Goal: Task Accomplishment & Management: Use online tool/utility

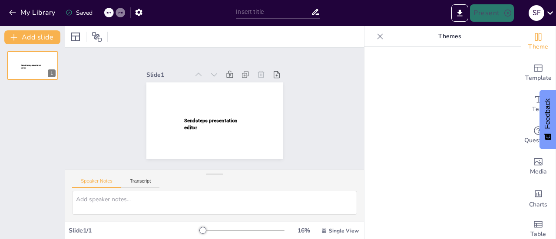
type input "New Sendsteps"
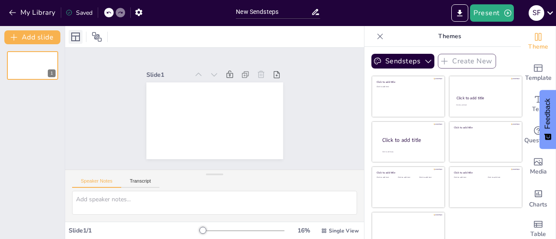
click at [78, 38] on icon at bounding box center [75, 37] width 10 height 10
click at [105, 41] on div at bounding box center [88, 37] width 39 height 14
click at [98, 38] on icon at bounding box center [97, 37] width 10 height 10
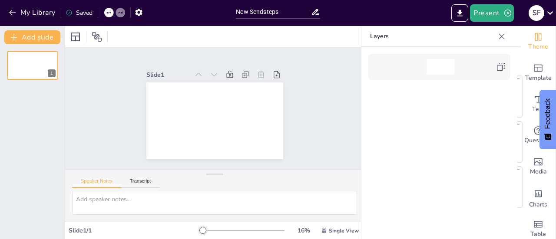
click at [505, 39] on icon at bounding box center [501, 36] width 9 height 9
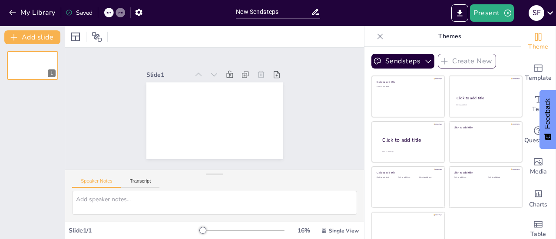
scroll to position [13, 0]
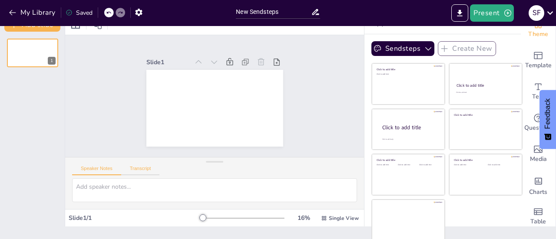
click at [133, 174] on button "Transcript" at bounding box center [140, 171] width 39 height 10
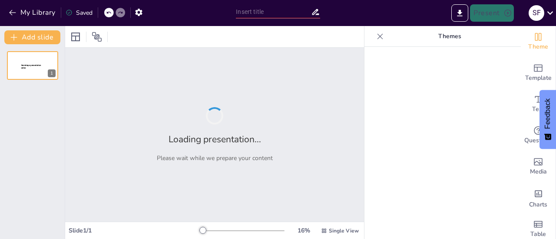
type input "Native Plants: Benefits for Local Wildlife"
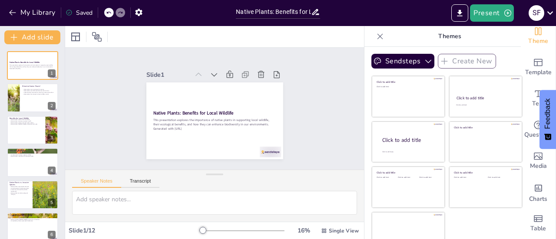
scroll to position [13, 0]
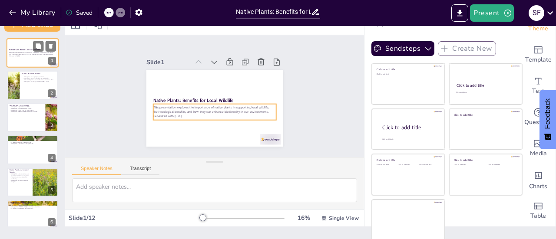
click at [36, 56] on p "Generated with Sendsteps.ai" at bounding box center [32, 56] width 47 height 2
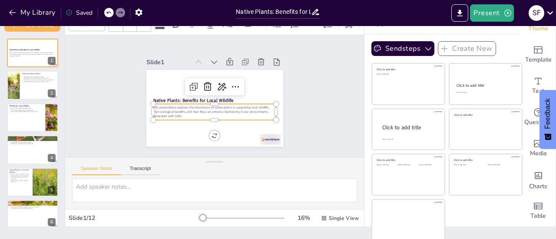
click at [214, 104] on p "This presentation explores the importance of native plants in supporting local …" at bounding box center [213, 109] width 123 height 21
click at [292, 64] on div "Slide 1 Native Plants: Benefits for Local Wildlife This presentation explores t…" at bounding box center [214, 96] width 185 height 101
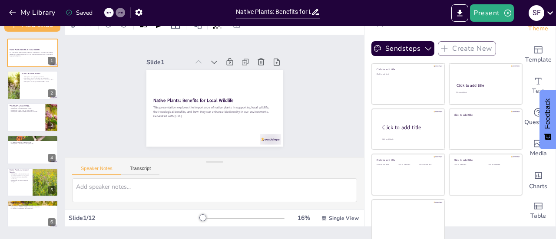
scroll to position [0, 0]
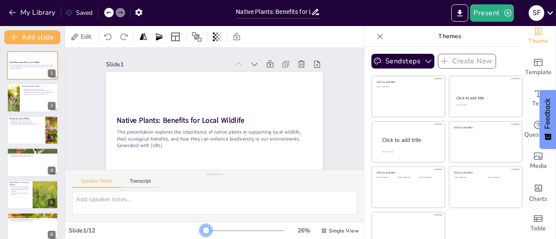
click at [202, 229] on div at bounding box center [205, 230] width 7 height 7
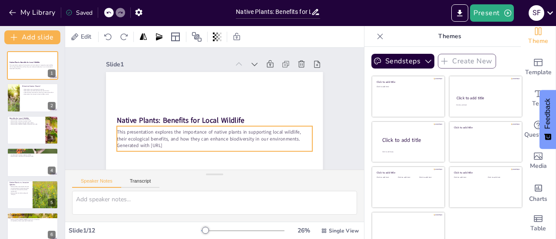
click at [179, 135] on p "This presentation explores the importance of native plants in supporting local …" at bounding box center [211, 136] width 195 height 34
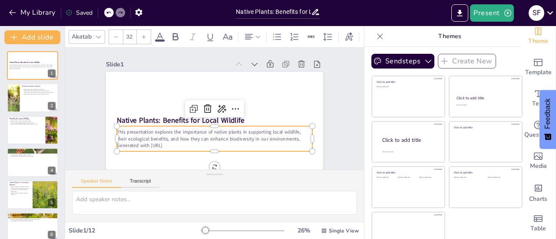
click at [239, 126] on div "This presentation explores the importance of native plants in supporting local …" at bounding box center [214, 138] width 195 height 25
click at [203, 111] on icon at bounding box center [207, 107] width 9 height 9
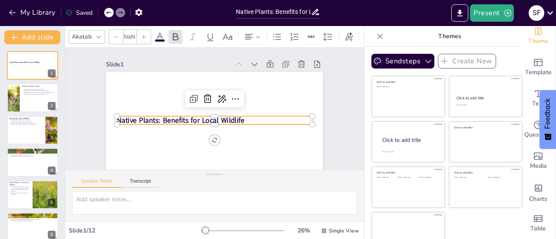
type input "48"
click at [228, 118] on strong "Native Plants: Benefits for Local Wildlife" at bounding box center [180, 116] width 128 height 23
click at [210, 101] on icon at bounding box center [203, 106] width 14 height 14
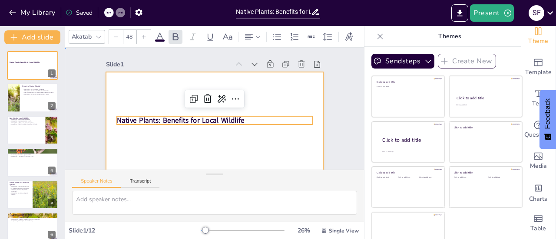
click at [260, 96] on div at bounding box center [207, 131] width 244 height 183
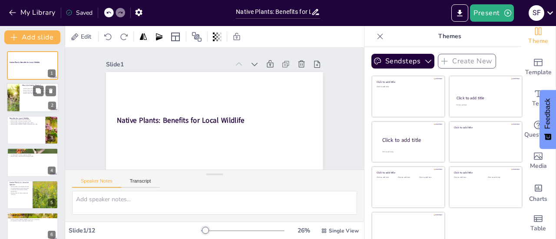
click at [23, 102] on div at bounding box center [33, 98] width 52 height 30
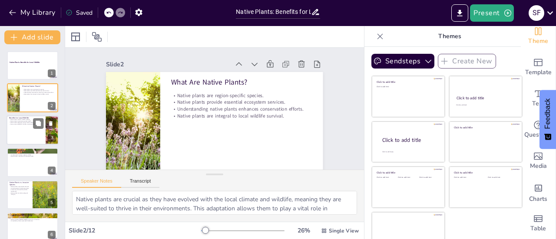
click at [26, 128] on div at bounding box center [33, 131] width 52 height 30
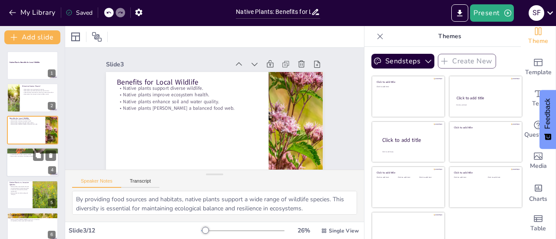
click at [24, 155] on p "Increased plant variety supports wildlife." at bounding box center [32, 155] width 47 height 2
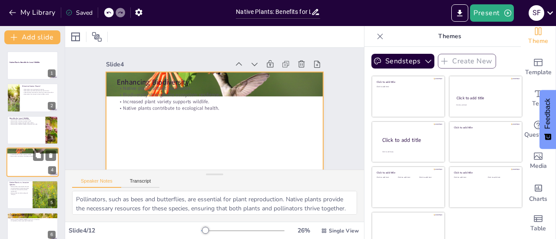
scroll to position [21, 0]
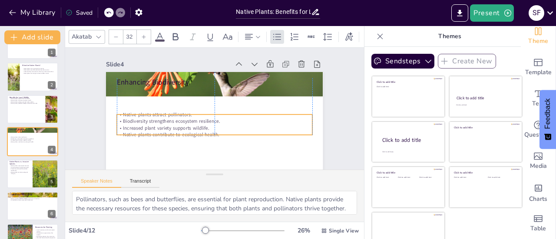
drag, startPoint x: 176, startPoint y: 87, endPoint x: 178, endPoint y: 114, distance: 27.0
click at [178, 114] on p "Native plants attract pollinators." at bounding box center [214, 114] width 195 height 7
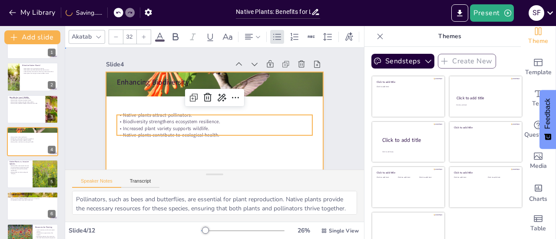
click at [129, 150] on div at bounding box center [214, 133] width 217 height 122
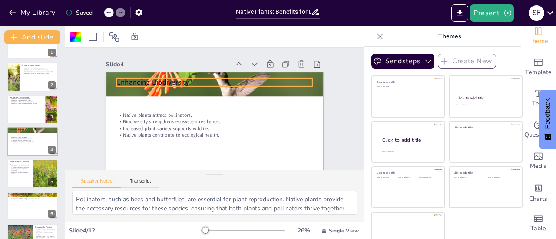
click at [150, 80] on p "Enhancing Biodiversity" at bounding box center [214, 82] width 195 height 10
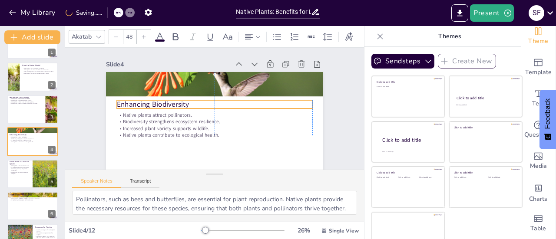
drag, startPoint x: 168, startPoint y: 79, endPoint x: 168, endPoint y: 101, distance: 22.1
click at [168, 101] on p "Enhancing Biodiversity" at bounding box center [214, 104] width 195 height 30
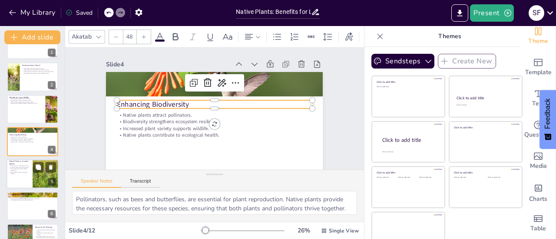
click at [28, 175] on div at bounding box center [33, 174] width 52 height 30
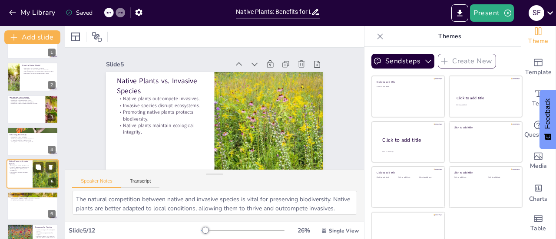
scroll to position [53, 0]
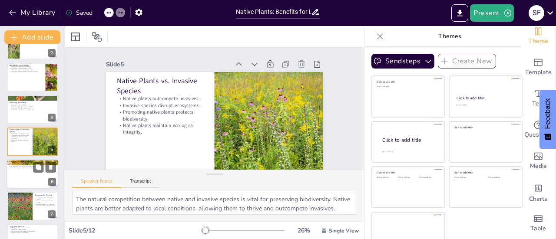
click at [26, 179] on div at bounding box center [33, 174] width 52 height 30
type textarea "Creating gardens with native plants provides essential habitats and food for lo…"
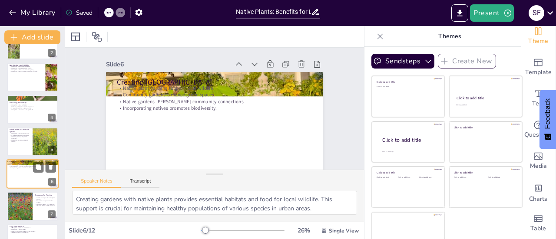
scroll to position [85, 0]
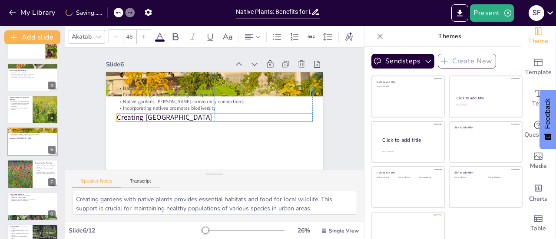
drag, startPoint x: 151, startPoint y: 79, endPoint x: 152, endPoint y: 113, distance: 34.8
click at [152, 113] on p "Creating Native Plant Gardens" at bounding box center [213, 117] width 195 height 30
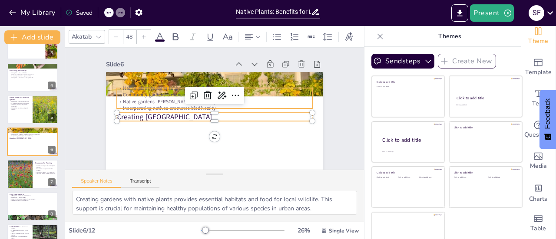
click at [154, 92] on p "Community gardens enhance green spaces." at bounding box center [216, 95] width 195 height 27
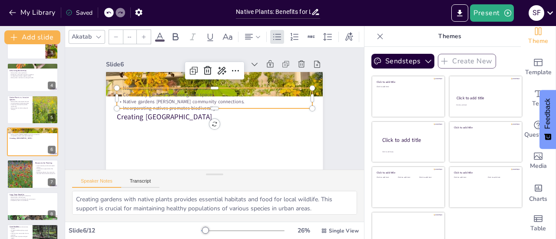
type input "32"
click at [228, 100] on p "Native gardens foster community connections." at bounding box center [215, 101] width 195 height 27
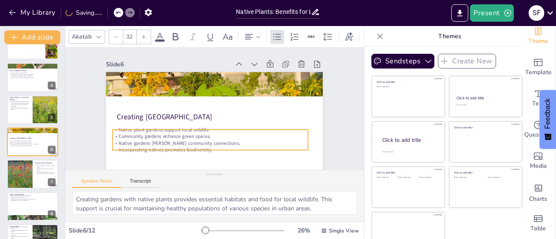
drag, startPoint x: 229, startPoint y: 107, endPoint x: 225, endPoint y: 149, distance: 41.9
click at [225, 149] on p "Incorporating natives promotes biodiversity." at bounding box center [209, 150] width 195 height 7
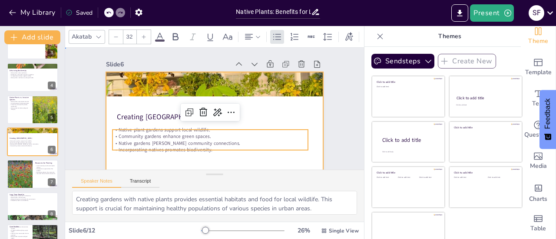
click at [274, 111] on div at bounding box center [212, 133] width 228 height 144
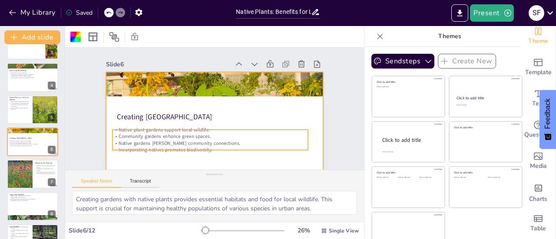
click at [200, 139] on p "Native gardens foster community connections." at bounding box center [206, 142] width 195 height 27
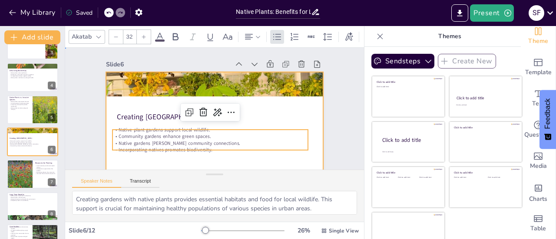
click at [219, 124] on div at bounding box center [214, 133] width 217 height 122
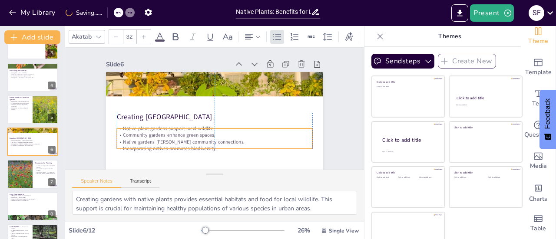
drag, startPoint x: 212, startPoint y: 149, endPoint x: 217, endPoint y: 148, distance: 5.0
click at [217, 148] on p "Incorporating natives promotes biodiversity." at bounding box center [210, 148] width 195 height 27
click at [157, 129] on p "Native plant gardens support local wildlife." at bounding box center [214, 128] width 195 height 7
click at [157, 129] on p "Native plant gardens support local wildlife." at bounding box center [212, 128] width 195 height 27
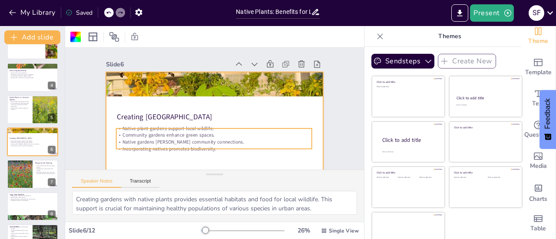
click at [240, 129] on p "Native plant gardens support local wildlife." at bounding box center [213, 129] width 195 height 7
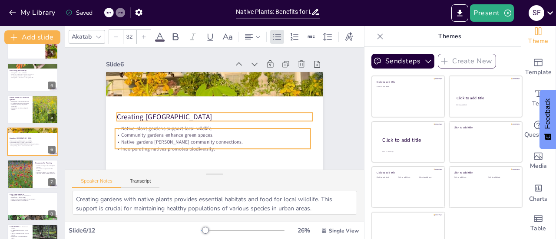
click at [291, 116] on p "Creating Native Plant Gardens" at bounding box center [213, 117] width 195 height 30
type input "48"
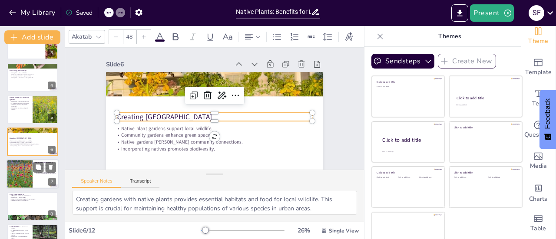
click at [32, 175] on div at bounding box center [19, 175] width 52 height 30
type textarea "Local nurseries are essential for sourcing native plants. They often carry a va…"
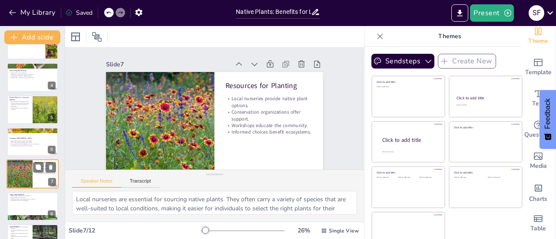
scroll to position [117, 0]
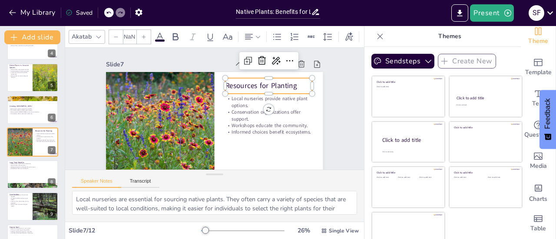
type input "48"
click at [248, 82] on p "Resources for Planting" at bounding box center [268, 86] width 87 height 10
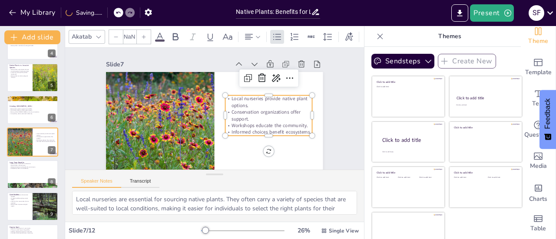
type input "32"
click at [244, 103] on p "Local nurseries provide native plant options." at bounding box center [268, 102] width 87 height 13
click at [246, 96] on p "Local nurseries provide native plant options." at bounding box center [269, 107] width 88 height 23
click at [246, 96] on p "Local nurseries provide native plant options." at bounding box center [268, 102] width 87 height 13
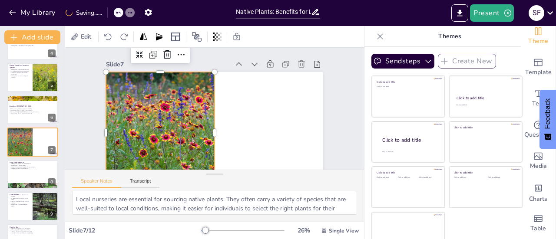
click at [181, 116] on div at bounding box center [155, 114] width 244 height 183
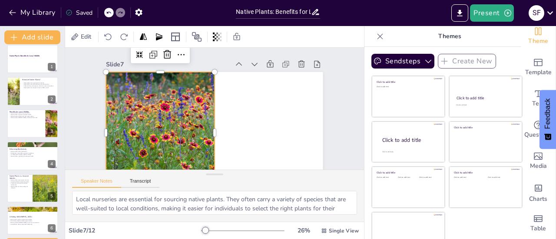
scroll to position [0, 0]
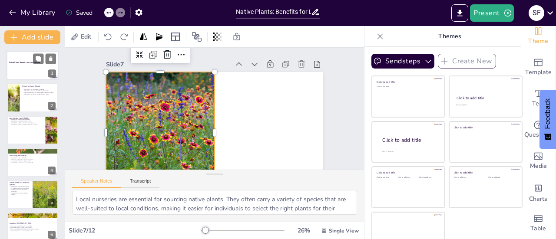
click at [33, 74] on div at bounding box center [33, 66] width 52 height 30
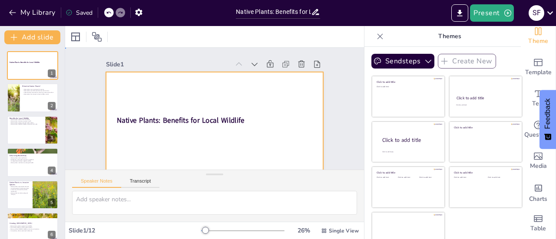
click at [129, 88] on div at bounding box center [214, 133] width 217 height 122
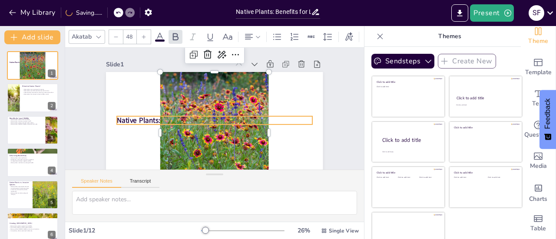
click at [131, 120] on strong "Native Plants: Benefits for Local Wildlife" at bounding box center [180, 116] width 128 height 23
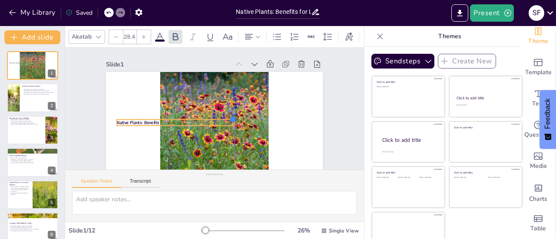
drag, startPoint x: 301, startPoint y: 116, endPoint x: 223, endPoint y: 128, distance: 79.5
click at [223, 128] on div "Native Plants: Benefits for Local Wildlife" at bounding box center [214, 133] width 217 height 122
type input "28.7"
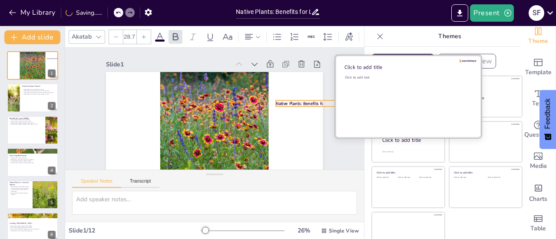
drag, startPoint x: 205, startPoint y: 120, endPoint x: 364, endPoint y: 101, distance: 160.1
click at [364, 101] on div "Document fonts Akatab Recently used Mulish Popular fonts Lato Montserrat Open S…" at bounding box center [278, 132] width 556 height 213
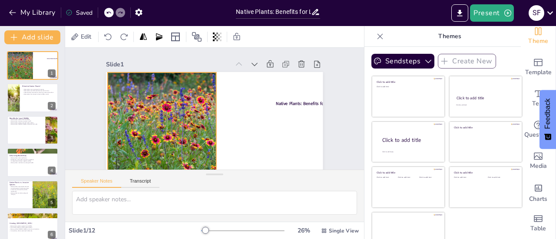
drag, startPoint x: 239, startPoint y: 126, endPoint x: 187, endPoint y: 126, distance: 52.5
click at [187, 126] on div at bounding box center [160, 128] width 228 height 144
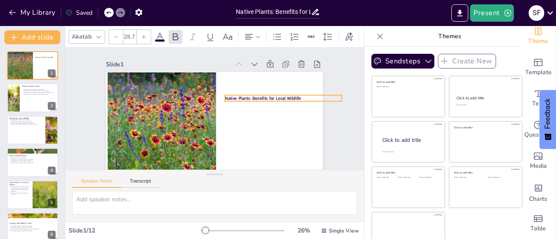
drag, startPoint x: 297, startPoint y: 100, endPoint x: 248, endPoint y: 95, distance: 49.8
click at [248, 96] on strong "Native Plants: Benefits for Local Wildlife" at bounding box center [263, 99] width 76 height 6
click at [244, 98] on strong "Native Plants: Benefits for Local Wildlife" at bounding box center [266, 99] width 76 height 6
click at [246, 97] on strong "Native Plants: Benefits for Local Wildlife" at bounding box center [266, 99] width 76 height 6
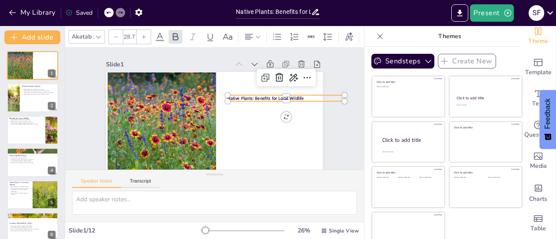
click at [246, 104] on strong "Native Plants: Benefits for Local Wildlife" at bounding box center [264, 125] width 69 height 43
click at [145, 34] on icon at bounding box center [143, 36] width 5 height 5
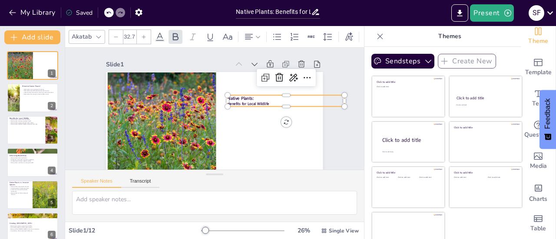
click at [145, 34] on icon at bounding box center [143, 36] width 5 height 5
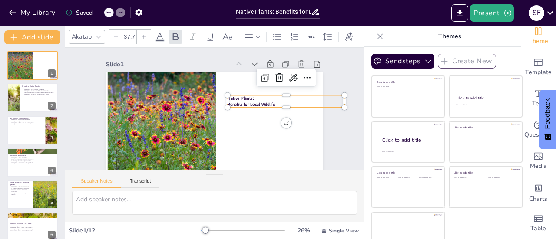
click at [145, 34] on icon at bounding box center [143, 36] width 5 height 5
type input "38.7"
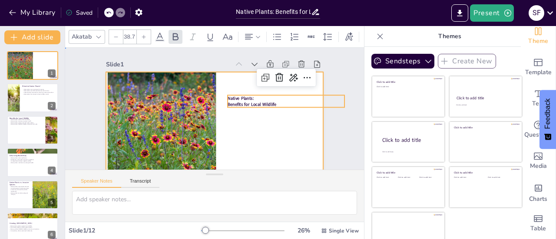
click at [288, 126] on div at bounding box center [197, 125] width 236 height 243
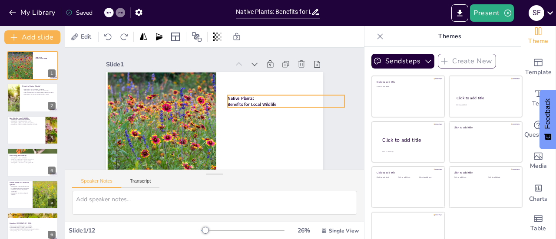
click at [254, 105] on strong "Benefits for Local Wildlife" at bounding box center [252, 112] width 49 height 16
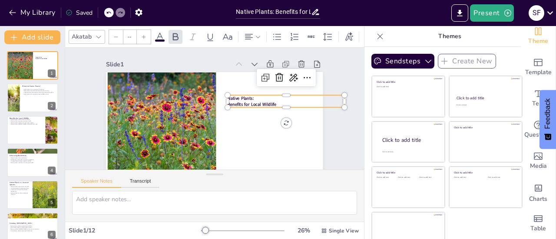
click at [142, 35] on icon at bounding box center [143, 36] width 5 height 5
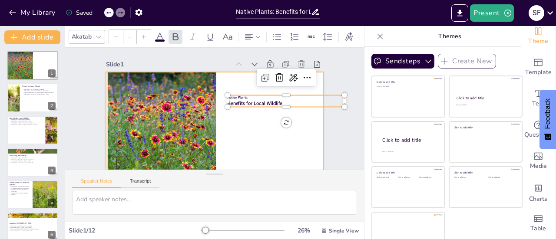
drag, startPoint x: 240, startPoint y: 98, endPoint x: 218, endPoint y: 90, distance: 23.1
click at [218, 90] on div "Native Plants: Benefits for Local Wildlife" at bounding box center [212, 133] width 228 height 144
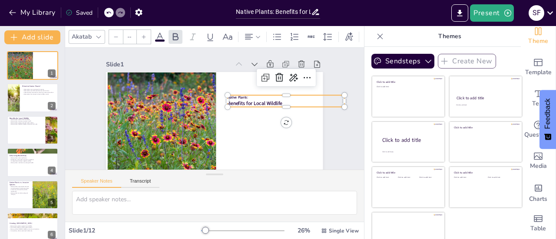
click at [290, 99] on p "Native Plants:" at bounding box center [286, 105] width 116 height 17
drag, startPoint x: 245, startPoint y: 101, endPoint x: 216, endPoint y: 99, distance: 29.2
click at [216, 99] on div "Native Plants: Benefits for Local Wildlife" at bounding box center [212, 133] width 228 height 144
drag, startPoint x: 280, startPoint y: 103, endPoint x: 219, endPoint y: 99, distance: 60.6
click at [219, 99] on div "Native Plants: Benefits for Local Wildlife" at bounding box center [214, 133] width 217 height 122
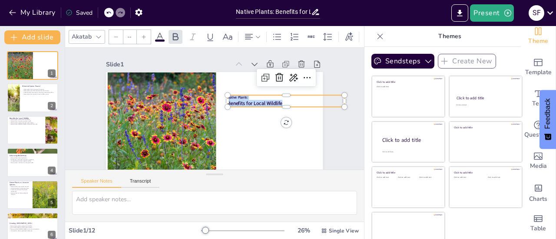
click at [145, 37] on div at bounding box center [144, 37] width 14 height 14
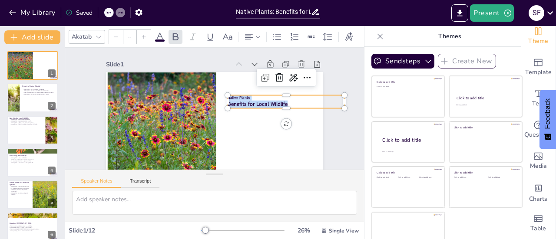
click at [145, 37] on div at bounding box center [144, 37] width 14 height 14
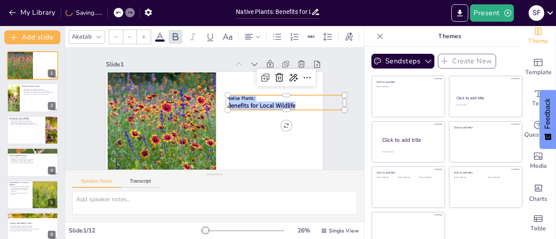
click at [145, 37] on div at bounding box center [144, 37] width 14 height 14
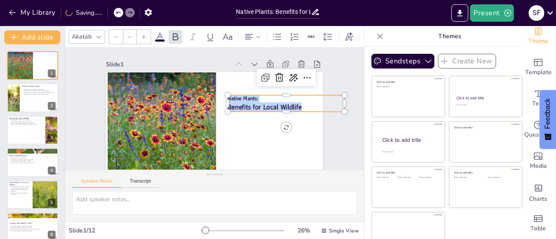
click at [145, 37] on div at bounding box center [144, 37] width 14 height 14
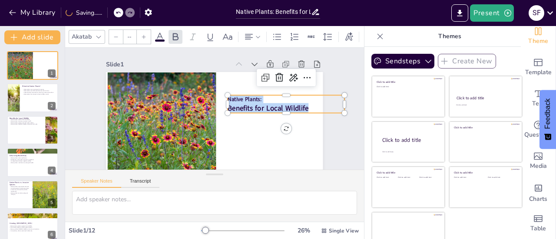
click at [145, 37] on div at bounding box center [144, 37] width 14 height 14
click at [258, 101] on p "Native Plants:" at bounding box center [286, 107] width 117 height 20
type input "50.7"
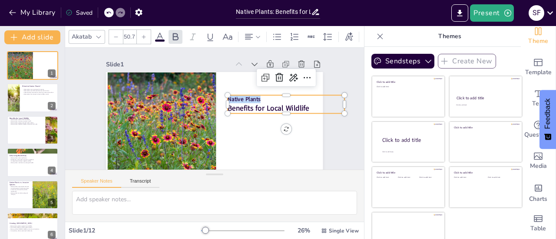
drag, startPoint x: 258, startPoint y: 101, endPoint x: 218, endPoint y: 98, distance: 39.6
click at [218, 98] on div "Native Plants Benefits for Local Wildlife" at bounding box center [212, 133] width 228 height 144
click at [144, 35] on icon at bounding box center [144, 37] width 4 height 4
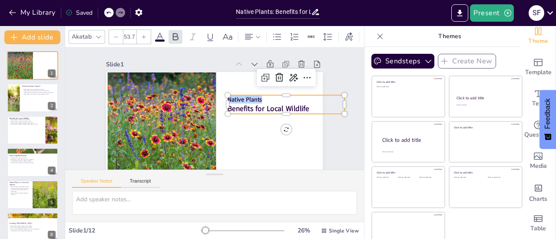
click at [144, 35] on icon at bounding box center [144, 37] width 4 height 4
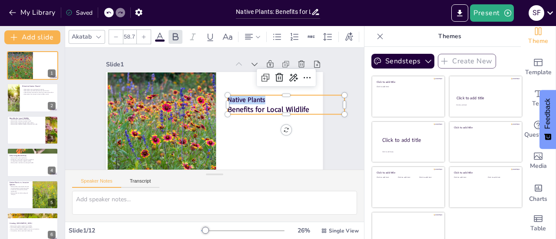
click at [144, 35] on icon at bounding box center [144, 37] width 4 height 4
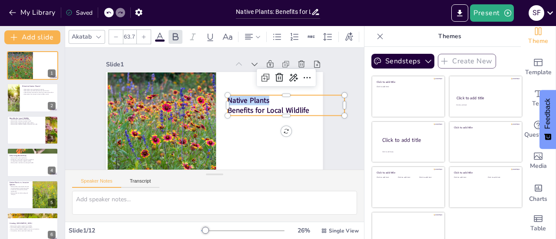
click at [144, 35] on icon at bounding box center [144, 37] width 4 height 4
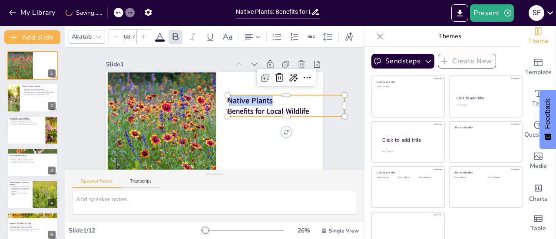
click at [144, 35] on icon at bounding box center [144, 37] width 4 height 4
type input "71.7"
click at [260, 36] on icon at bounding box center [258, 37] width 6 height 6
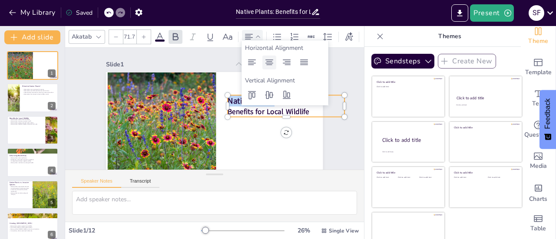
click at [269, 61] on icon at bounding box center [269, 62] width 10 height 10
click at [252, 65] on icon at bounding box center [252, 62] width 8 height 6
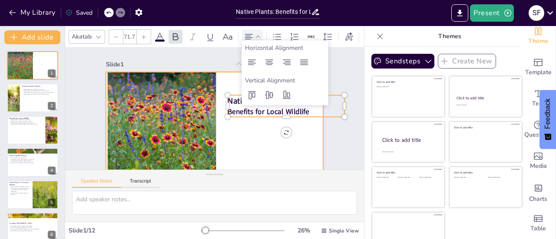
click at [257, 143] on div at bounding box center [212, 133] width 228 height 144
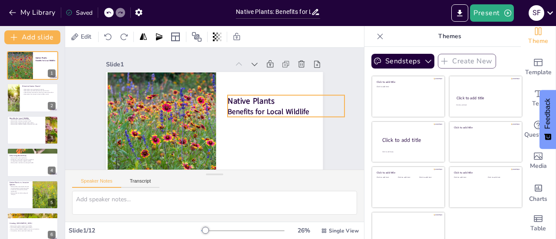
click at [297, 96] on p "Native Plants" at bounding box center [286, 100] width 116 height 11
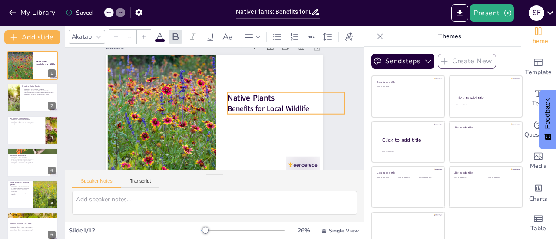
scroll to position [30, 0]
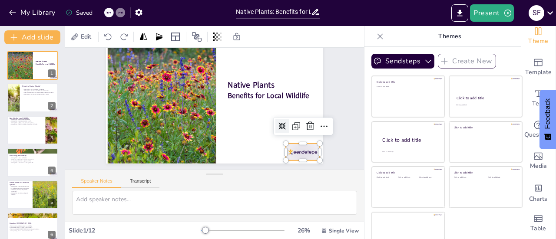
click at [304, 151] on div at bounding box center [298, 161] width 36 height 20
click at [305, 123] on icon at bounding box center [310, 126] width 10 height 10
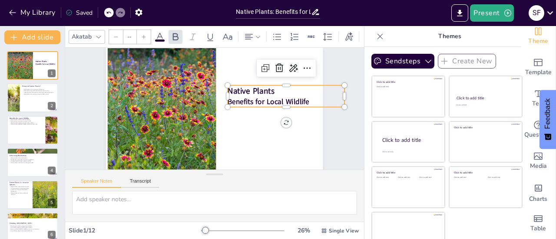
click at [279, 97] on strong "Benefits for Local Wildlife" at bounding box center [269, 102] width 82 height 10
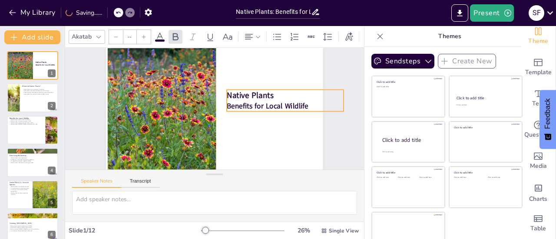
drag, startPoint x: 301, startPoint y: 79, endPoint x: 300, endPoint y: 83, distance: 4.4
click at [300, 91] on p "Native Plants" at bounding box center [286, 102] width 117 height 23
click at [271, 91] on p "Native Plants" at bounding box center [286, 102] width 117 height 23
click at [265, 90] on p "Native Plants" at bounding box center [285, 95] width 116 height 11
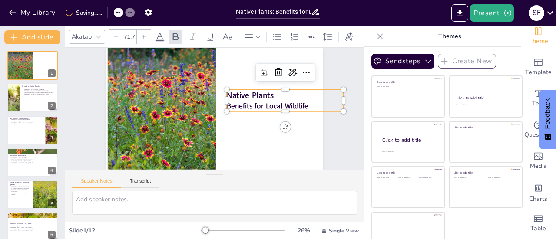
click at [265, 91] on p "Native Plants" at bounding box center [286, 102] width 117 height 23
type input "64.7"
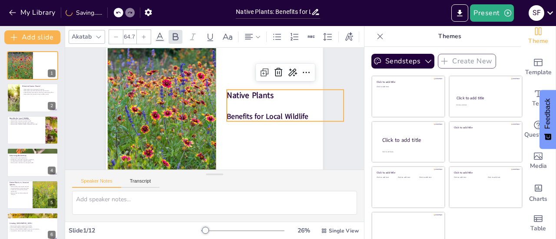
click at [324, 76] on div "Slide 1 Native Plants Benefits for Local Wildlife Slide 2 What Are Native Plant…" at bounding box center [214, 96] width 265 height 146
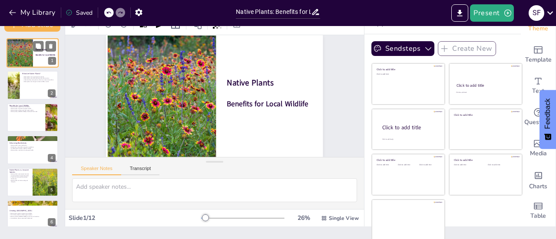
scroll to position [30, 0]
click at [26, 78] on p "Native plants provide essential ecosystem services." at bounding box center [38, 78] width 33 height 2
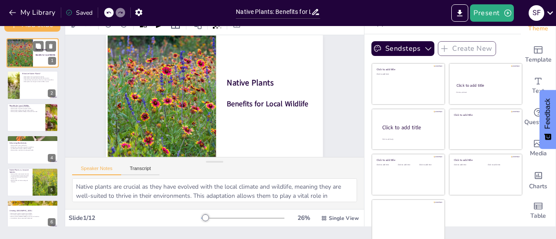
scroll to position [0, 0]
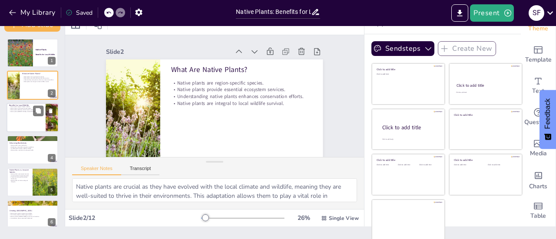
click at [28, 119] on div at bounding box center [33, 118] width 52 height 30
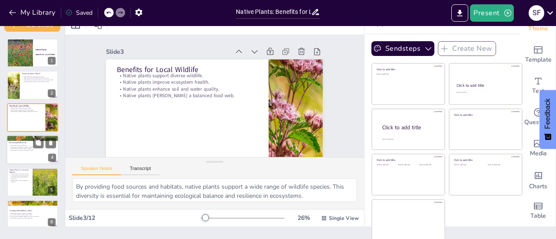
click at [23, 151] on p "Native plants contribute to ecological health." at bounding box center [32, 151] width 47 height 2
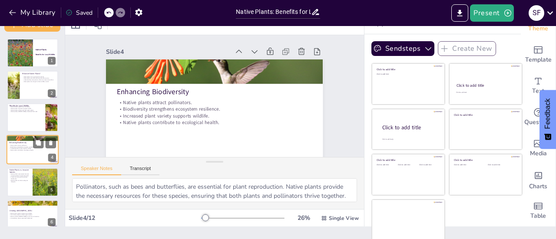
scroll to position [21, 0]
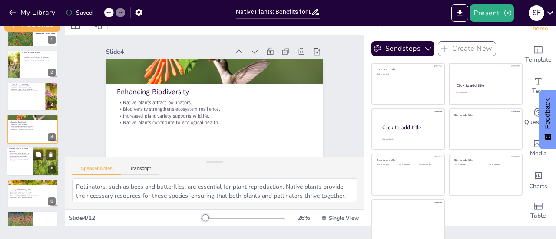
click at [23, 165] on div at bounding box center [33, 162] width 52 height 30
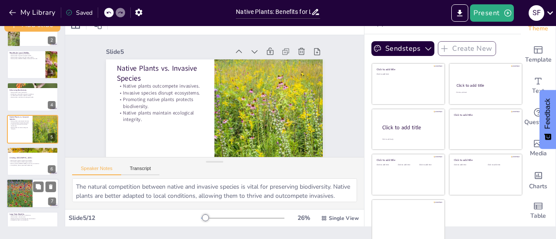
click at [21, 188] on div at bounding box center [19, 194] width 52 height 30
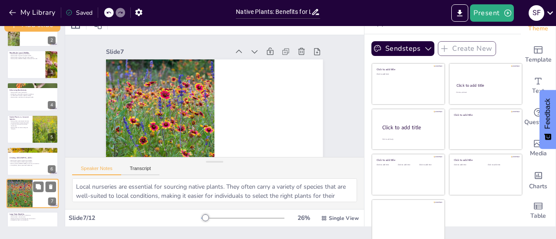
scroll to position [117, 0]
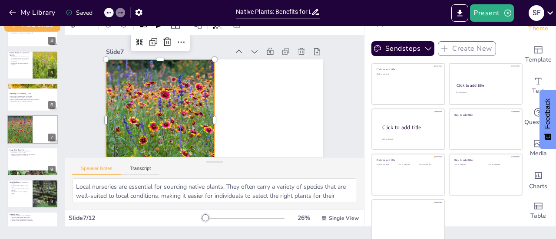
click at [135, 116] on div at bounding box center [155, 90] width 249 height 214
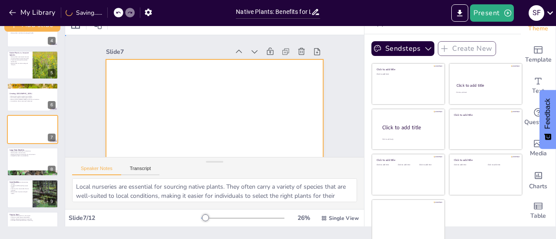
click at [196, 97] on div at bounding box center [212, 120] width 228 height 144
click at [301, 56] on icon at bounding box center [306, 61] width 10 height 10
type textarea "One of the significant advantages of native plants is their low maintenance req…"
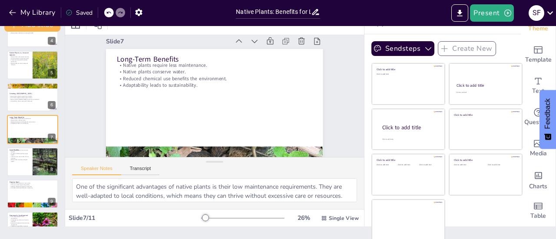
scroll to position [0, 0]
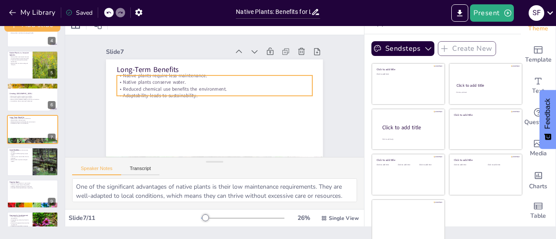
click at [176, 85] on p "Reduced chemical use benefits the environment." at bounding box center [216, 89] width 192 height 47
type input "32"
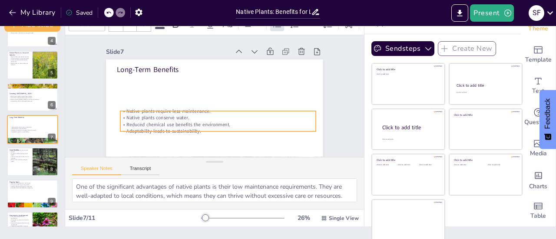
drag, startPoint x: 225, startPoint y: 75, endPoint x: 228, endPoint y: 111, distance: 35.8
click at [228, 111] on p "Native plants require less maintenance." at bounding box center [216, 111] width 195 height 27
click at [39, 162] on div at bounding box center [46, 162] width 44 height 30
type textarea "Case studies of communities that have embraced native plants provide concrete e…"
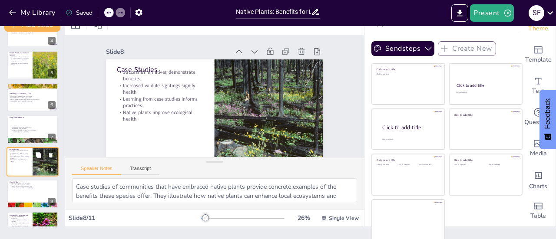
scroll to position [150, 0]
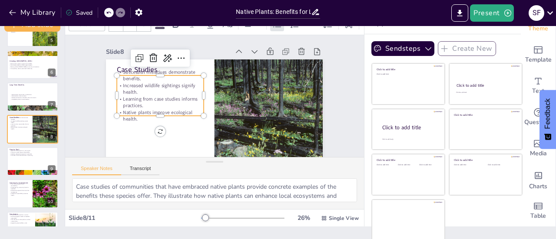
click at [140, 106] on p "Learning from case studies informs practices." at bounding box center [160, 97] width 88 height 23
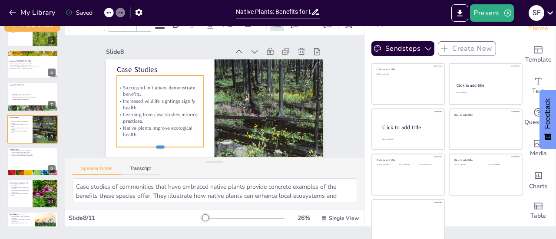
drag, startPoint x: 166, startPoint y: 116, endPoint x: 164, endPoint y: 147, distance: 31.3
click at [164, 147] on div at bounding box center [155, 144] width 87 height 16
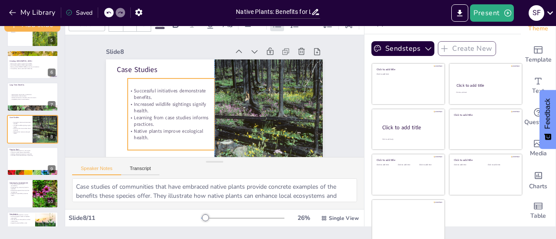
drag, startPoint x: 193, startPoint y: 109, endPoint x: 204, endPoint y: 112, distance: 11.7
click at [204, 112] on p "Increased wildlife sightings signify health." at bounding box center [170, 103] width 88 height 23
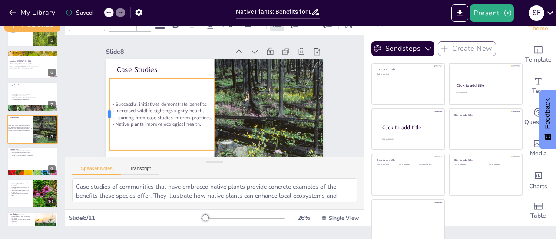
drag, startPoint x: 117, startPoint y: 113, endPoint x: 99, endPoint y: 114, distance: 18.2
click at [99, 114] on div at bounding box center [106, 80] width 29 height 70
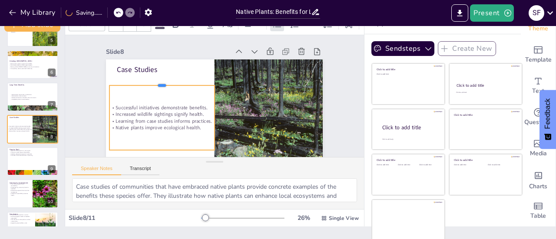
drag, startPoint x: 168, startPoint y: 78, endPoint x: 168, endPoint y: 86, distance: 7.4
click at [168, 86] on div "Case Studies Successful initiatives demonstrate benefits. Increased wildlife si…" at bounding box center [212, 120] width 228 height 144
click at [157, 96] on div "Successful initiatives demonstrate benefits. Increased wildlife sightings signi…" at bounding box center [160, 112] width 111 height 75
click at [157, 96] on div "Successful initiatives demonstrate benefits. Increased wildlife sightings signi…" at bounding box center [161, 118] width 105 height 64
click at [133, 140] on div "Successful initiatives demonstrate benefits. Increased wildlife sightings signi…" at bounding box center [160, 112] width 111 height 75
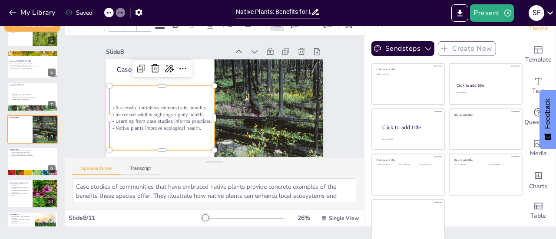
click at [133, 140] on div "Successful initiatives demonstrate benefits. Increased wildlife sightings signi…" at bounding box center [160, 112] width 111 height 75
drag, startPoint x: 141, startPoint y: 86, endPoint x: 135, endPoint y: 75, distance: 12.6
click at [135, 75] on div "Case Studies Successful initiatives demonstrate benefits. Increased wildlife si…" at bounding box center [212, 120] width 228 height 144
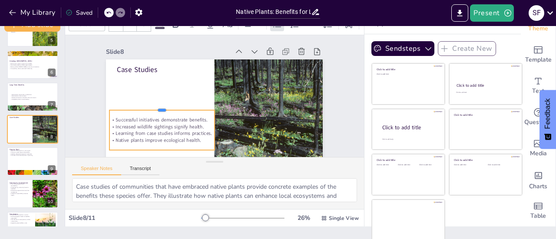
drag, startPoint x: 141, startPoint y: 85, endPoint x: 138, endPoint y: 109, distance: 24.5
click at [138, 109] on div at bounding box center [161, 102] width 105 height 18
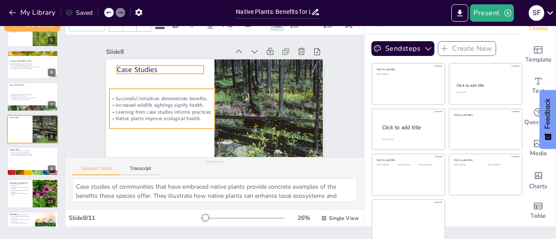
click at [149, 68] on p "Case Studies" at bounding box center [163, 64] width 87 height 19
type input "48"
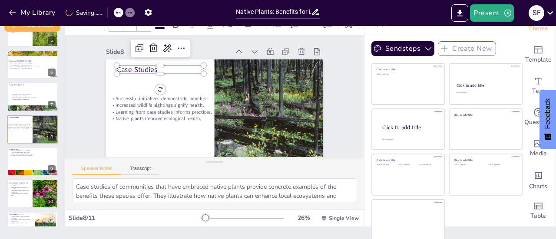
click at [162, 66] on p "Case Studies" at bounding box center [172, 54] width 86 height 36
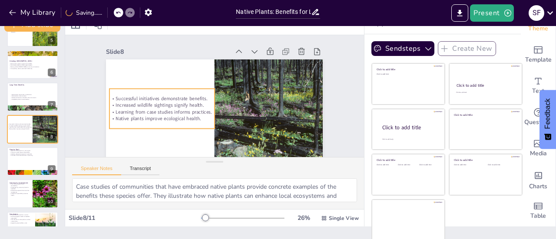
click at [160, 108] on p "Increased wildlife sightings signify health." at bounding box center [161, 105] width 105 height 7
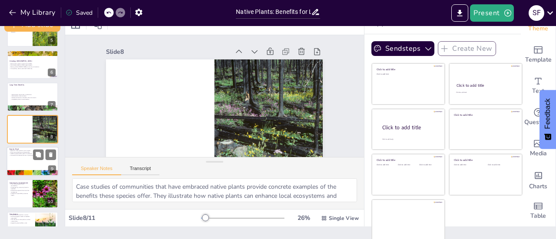
click at [25, 165] on div at bounding box center [33, 162] width 52 height 30
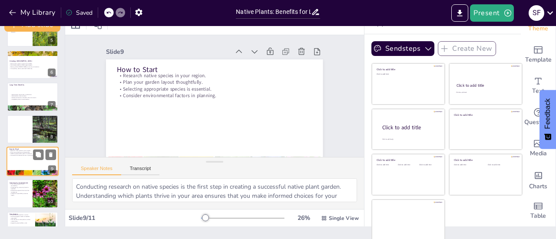
scroll to position [170, 0]
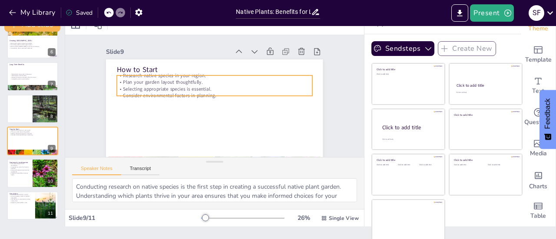
click at [202, 96] on div "How to Start Research native species in your region. Plan your garden layout th…" at bounding box center [214, 120] width 217 height 122
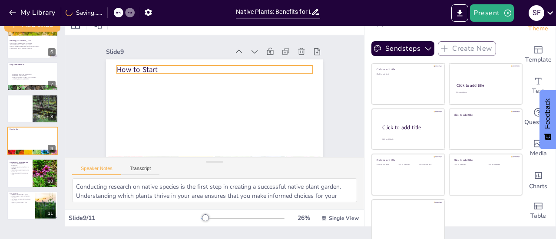
click at [145, 69] on p "How to Start" at bounding box center [217, 70] width 195 height 30
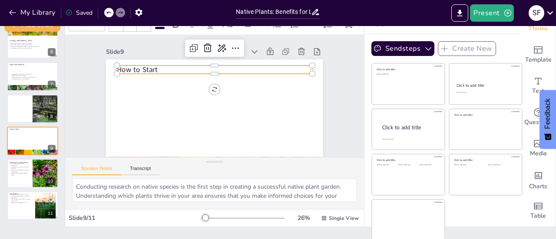
click at [146, 66] on p "How to Start" at bounding box center [217, 70] width 195 height 30
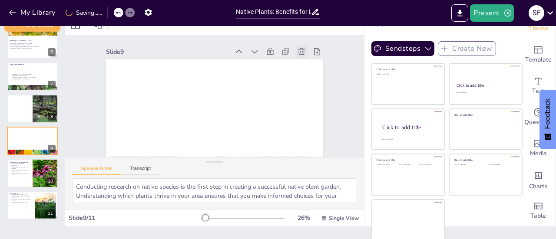
click at [298, 51] on icon at bounding box center [301, 51] width 7 height 7
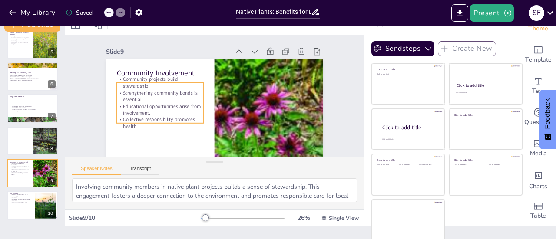
click at [156, 120] on p "Collective responsibility promotes health." at bounding box center [160, 122] width 87 height 13
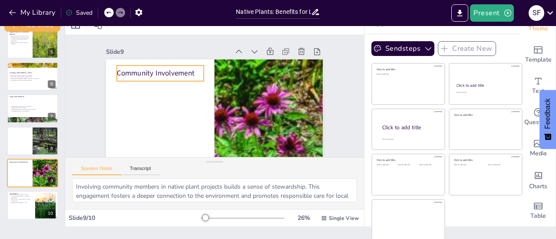
click at [155, 74] on p "Community Involvement" at bounding box center [160, 73] width 87 height 10
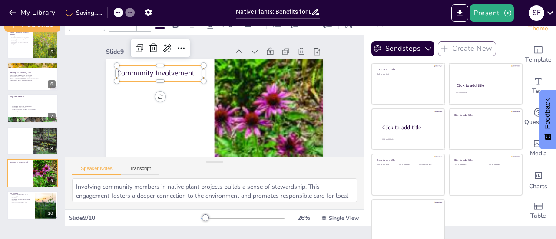
click at [155, 79] on div "Community Involvement" at bounding box center [163, 68] width 88 height 24
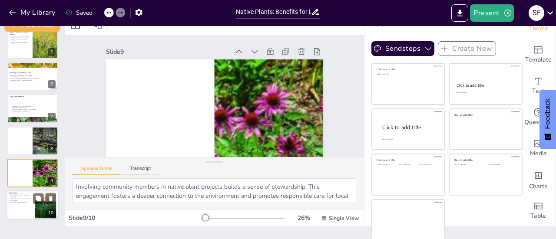
click at [51, 208] on div at bounding box center [46, 205] width 40 height 26
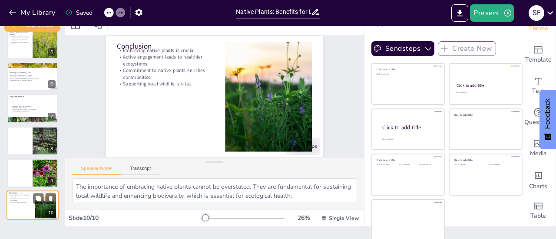
scroll to position [24, 0]
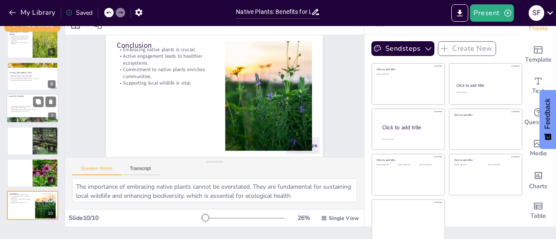
click at [25, 106] on p "Native plants require less maintenance." at bounding box center [33, 107] width 47 height 2
type textarea "One of the significant advantages of native plants is their low maintenance req…"
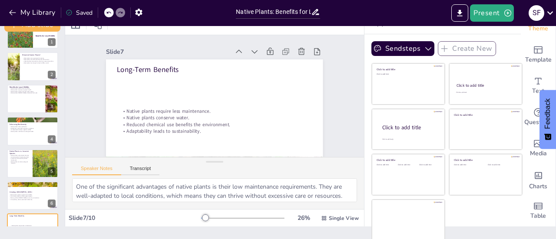
scroll to position [0, 0]
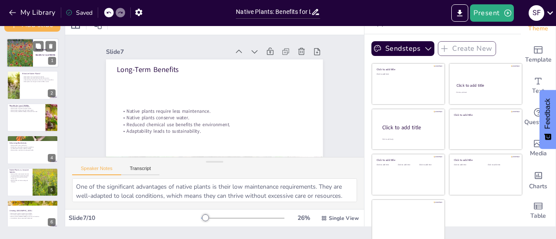
click at [30, 56] on div at bounding box center [20, 54] width 52 height 30
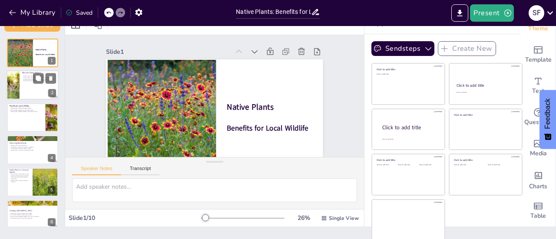
click at [30, 82] on div "Native plants are region-specific species. Native plants provide essential ecos…" at bounding box center [39, 79] width 34 height 9
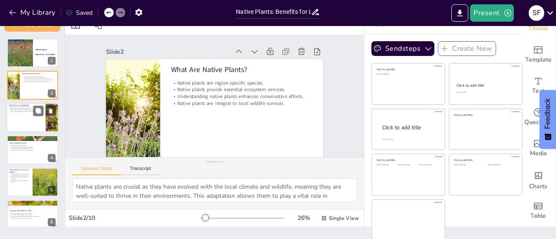
click at [22, 119] on div at bounding box center [33, 118] width 52 height 30
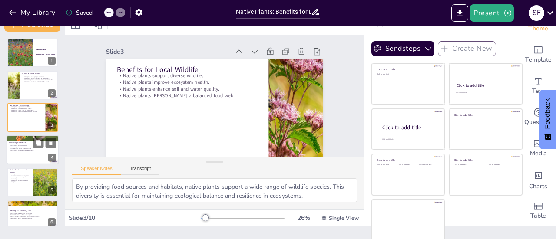
click at [24, 152] on div at bounding box center [33, 150] width 52 height 30
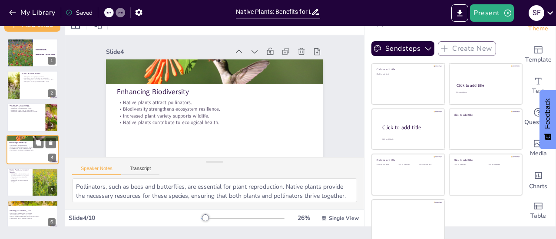
scroll to position [21, 0]
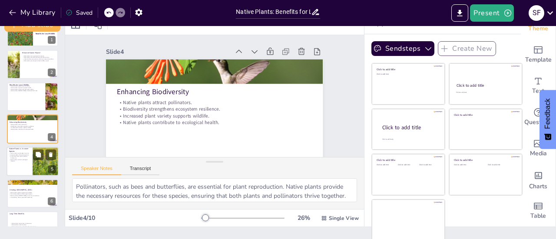
click at [25, 163] on div at bounding box center [33, 162] width 52 height 30
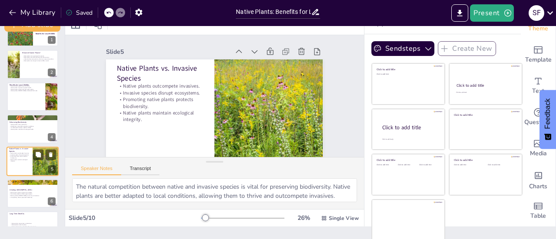
scroll to position [53, 0]
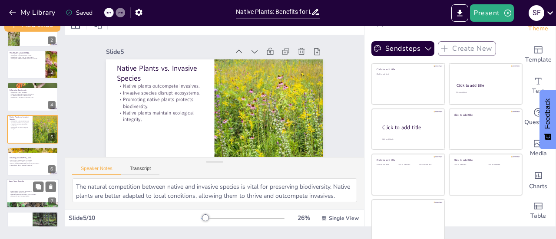
click at [26, 188] on div at bounding box center [33, 194] width 52 height 30
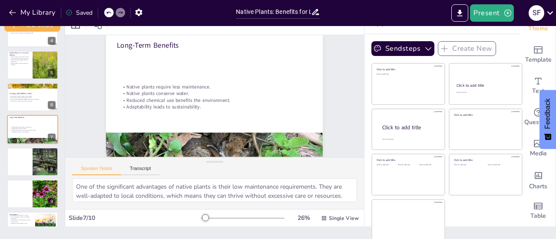
scroll to position [0, 0]
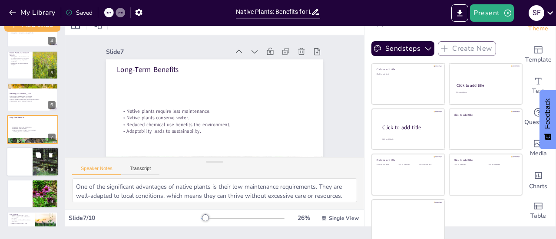
click at [45, 157] on div at bounding box center [44, 155] width 23 height 10
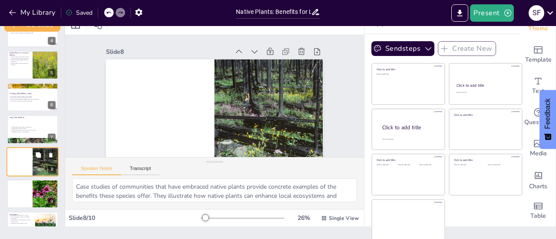
scroll to position [138, 0]
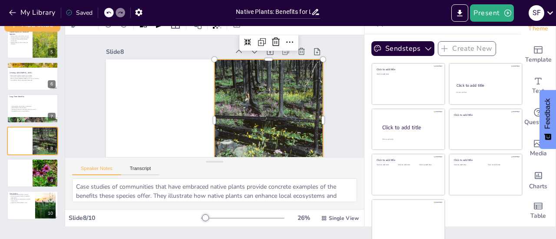
click at [270, 111] on div at bounding box center [258, 136] width 211 height 172
click at [31, 113] on div at bounding box center [33, 109] width 52 height 30
type textarea "One of the significant advantages of native plants is their low maintenance req…"
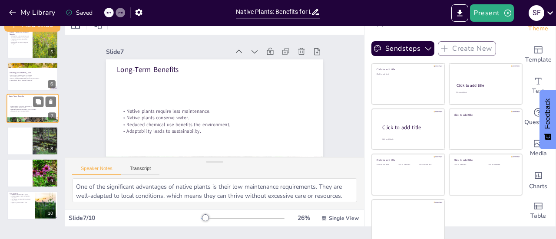
scroll to position [117, 0]
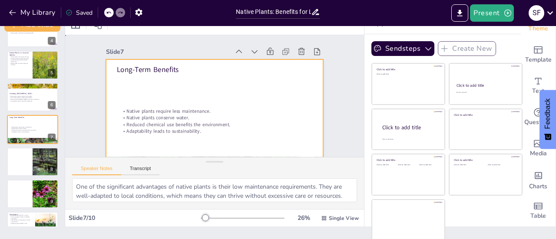
click at [230, 106] on div at bounding box center [212, 120] width 228 height 144
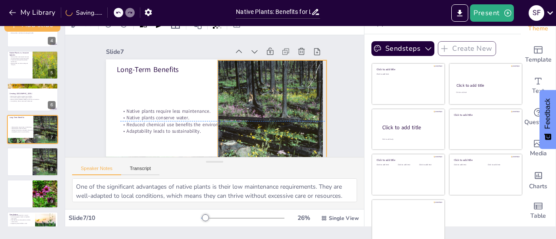
drag, startPoint x: 242, startPoint y: 121, endPoint x: 298, endPoint y: 122, distance: 56.0
click at [292, 122] on div at bounding box center [182, 41] width 219 height 205
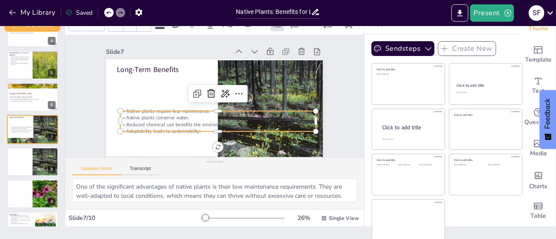
click at [175, 118] on p "Native plants conserve water." at bounding box center [217, 118] width 195 height 7
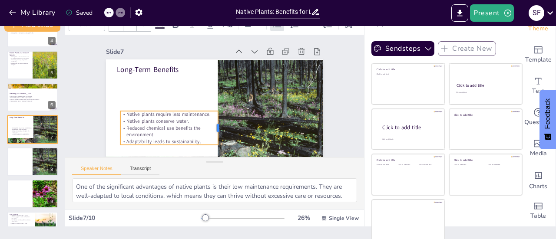
drag, startPoint x: 306, startPoint y: 121, endPoint x: 208, endPoint y: 130, distance: 98.2
click at [213, 130] on div at bounding box center [218, 129] width 10 height 34
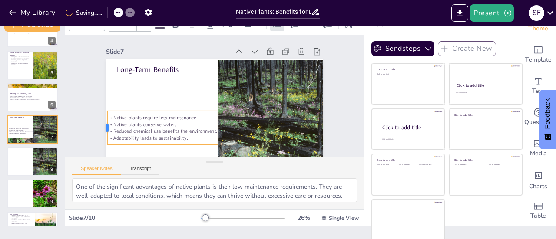
drag, startPoint x: 109, startPoint y: 127, endPoint x: 96, endPoint y: 129, distance: 13.1
click at [96, 129] on div at bounding box center [101, 116] width 10 height 34
click at [150, 131] on p "Reduced chemical use benefits the environment." at bounding box center [162, 131] width 110 height 7
click at [149, 132] on p "Reduced chemical use benefits the environment." at bounding box center [159, 126] width 111 height 18
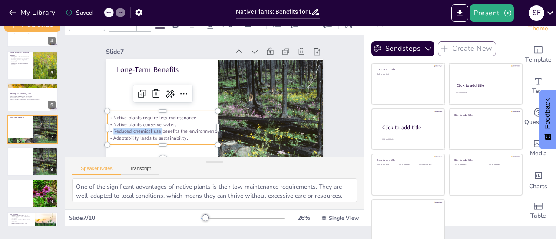
drag, startPoint x: 152, startPoint y: 131, endPoint x: 104, endPoint y: 131, distance: 47.8
click at [104, 131] on p "Reduced chemical use benefits the environment." at bounding box center [159, 126] width 111 height 18
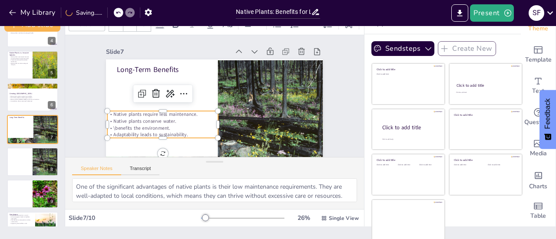
click at [117, 122] on p "\benefits the environment." at bounding box center [156, 79] width 79 height 86
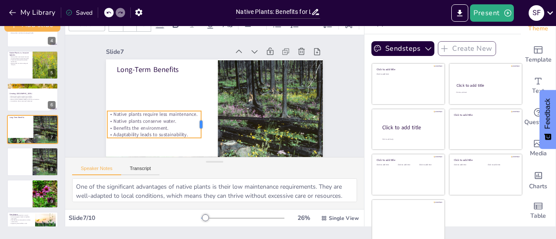
drag, startPoint x: 208, startPoint y: 126, endPoint x: 192, endPoint y: 126, distance: 17.0
click at [197, 126] on div at bounding box center [202, 122] width 10 height 27
drag, startPoint x: 165, startPoint y: 110, endPoint x: 185, endPoint y: 109, distance: 19.6
click at [185, 109] on div at bounding box center [153, 105] width 93 height 7
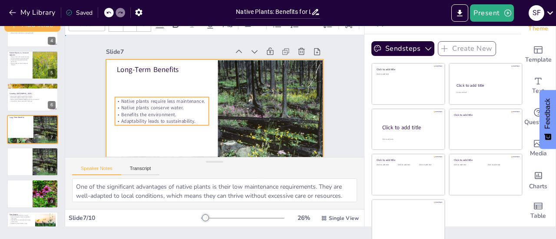
click at [183, 138] on div at bounding box center [210, 120] width 238 height 165
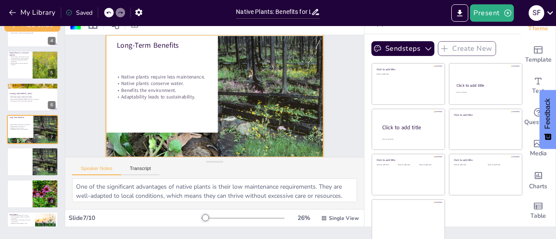
scroll to position [31, 0]
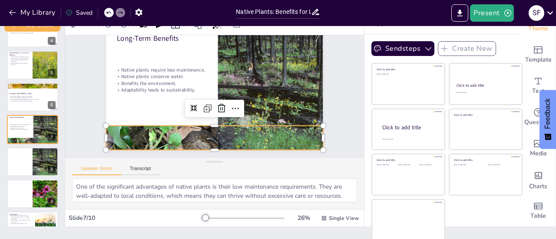
click at [160, 131] on div at bounding box center [210, 138] width 233 height 185
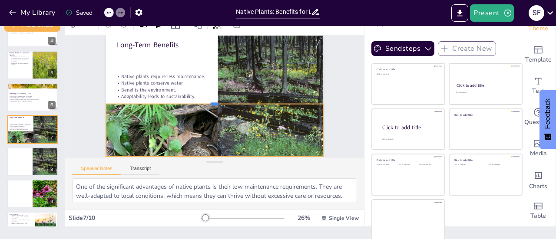
drag, startPoint x: 204, startPoint y: 125, endPoint x: 206, endPoint y: 96, distance: 28.3
click at [206, 96] on div at bounding box center [214, 101] width 216 height 30
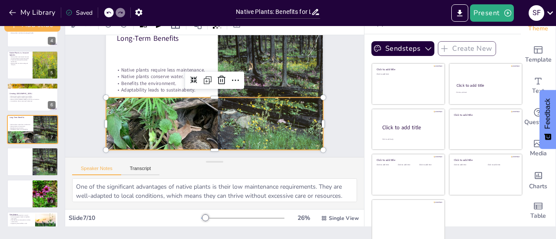
click at [195, 124] on div at bounding box center [214, 137] width 217 height 163
click at [258, 117] on div at bounding box center [273, 96] width 194 height 140
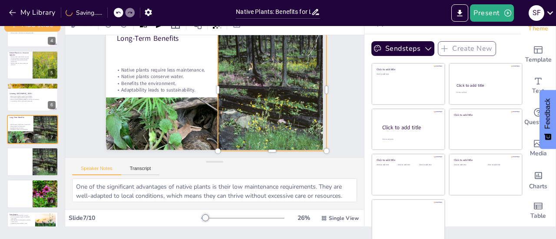
click at [267, 76] on div at bounding box center [272, 90] width 182 height 122
click at [261, 119] on div at bounding box center [273, 96] width 194 height 140
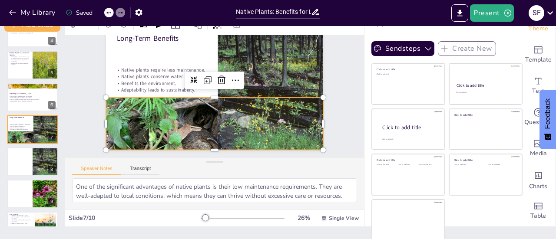
click at [204, 117] on div at bounding box center [210, 138] width 233 height 185
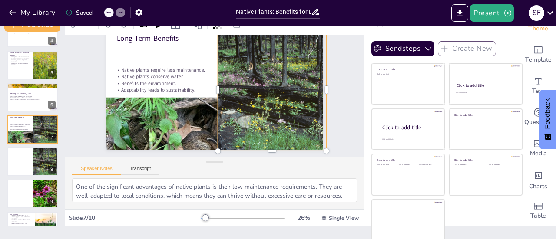
click at [251, 73] on div at bounding box center [273, 96] width 194 height 140
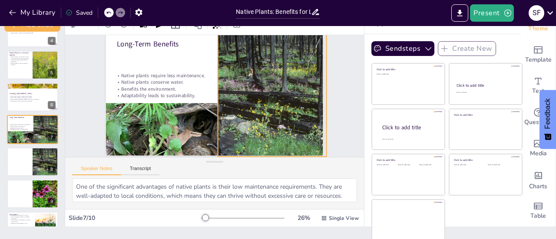
click at [333, 72] on div "Slide 1 Native Plants Benefits for Local Wildlife Slide 2 What Are Native Plant…" at bounding box center [220, 83] width 302 height 241
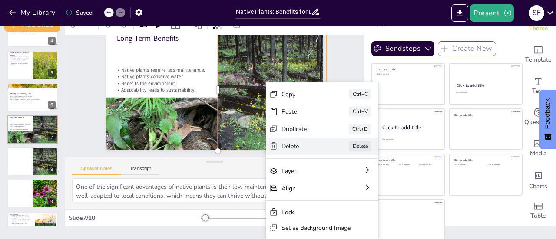
click at [337, 191] on div "Delete" at bounding box center [359, 197] width 44 height 13
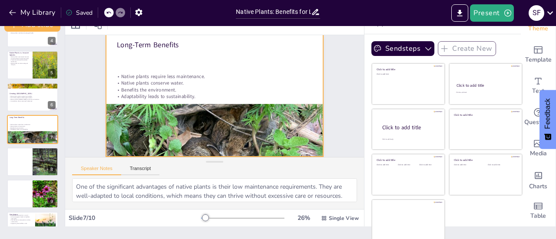
scroll to position [30, 0]
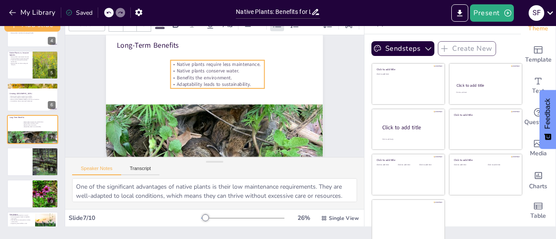
drag, startPoint x: 155, startPoint y: 75, endPoint x: 210, endPoint y: 62, distance: 57.0
click at [210, 63] on p "Native plants conserve water." at bounding box center [220, 71] width 94 height 17
click at [329, 74] on div "Slide 1 Native Plants Benefits for Local Wildlife Slide 2 What Are Native Plant…" at bounding box center [215, 83] width 279 height 173
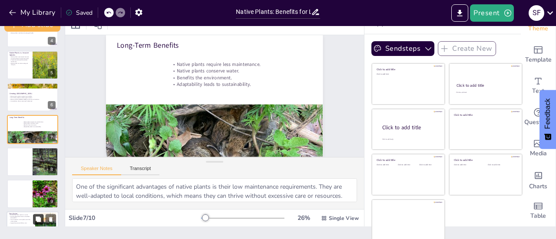
click at [34, 219] on button at bounding box center [38, 220] width 10 height 10
type textarea "The importance of embracing native plants cannot be overstated. They are fundam…"
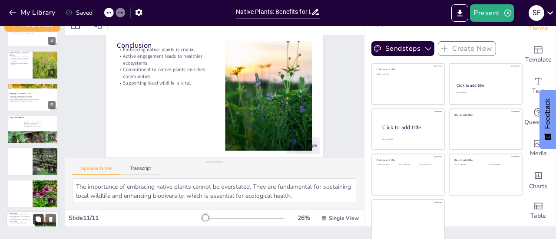
scroll to position [18, 0]
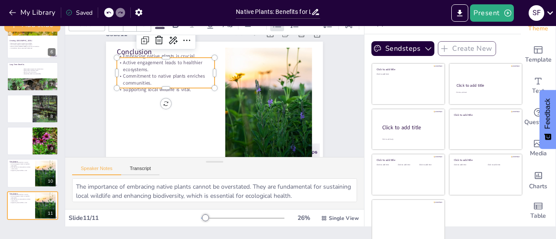
type input "32"
click at [182, 86] on p "Supporting local wildlife is vital." at bounding box center [167, 84] width 98 height 17
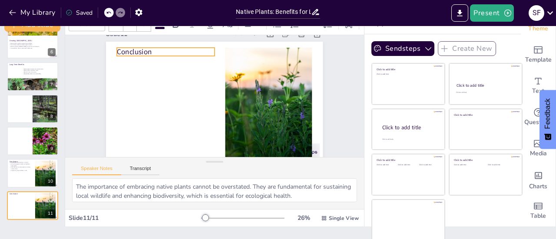
click at [129, 52] on p "Conclusion" at bounding box center [166, 52] width 98 height 10
type input "48"
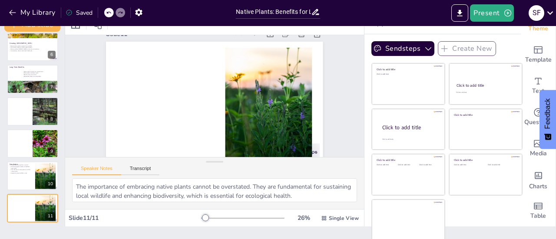
scroll to position [170, 0]
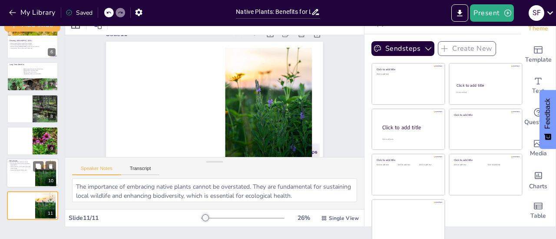
click at [29, 172] on div at bounding box center [33, 174] width 52 height 30
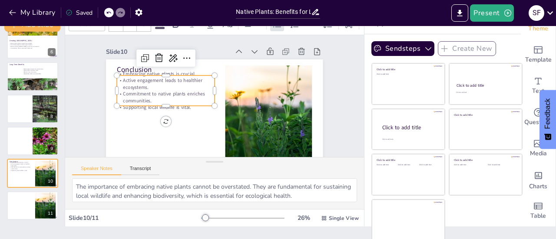
click at [175, 74] on div "Conclusion Embracing native plants is crucial. Active engagement leads to healt…" at bounding box center [214, 120] width 217 height 122
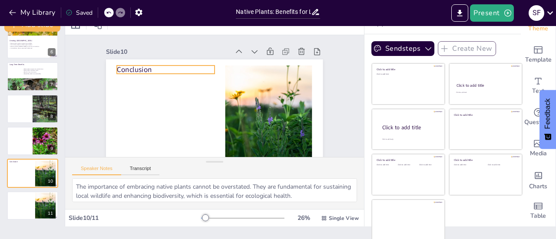
click at [172, 74] on div "Conclusion" at bounding box center [212, 120] width 228 height 144
click at [42, 138] on button at bounding box center [38, 134] width 10 height 10
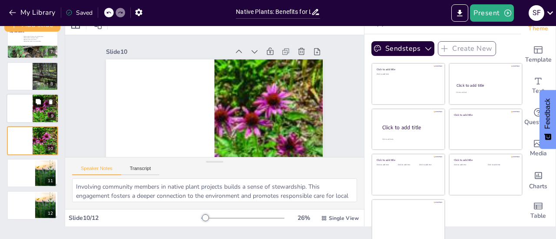
scroll to position [24, 0]
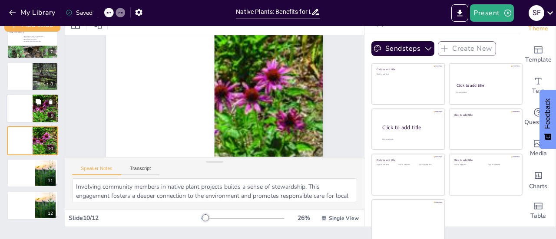
click at [43, 109] on div at bounding box center [46, 109] width 52 height 30
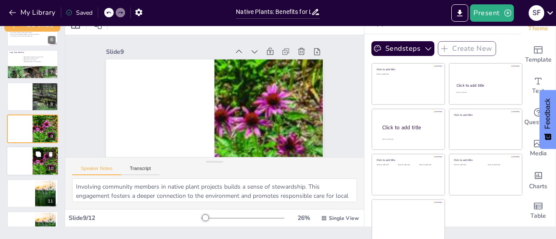
click at [38, 158] on button at bounding box center [38, 154] width 10 height 10
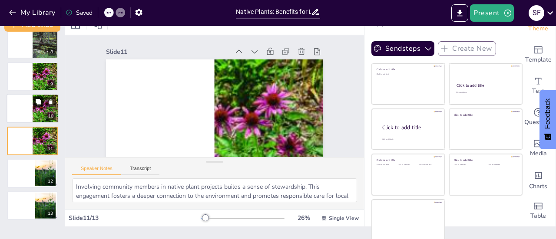
scroll to position [24, 0]
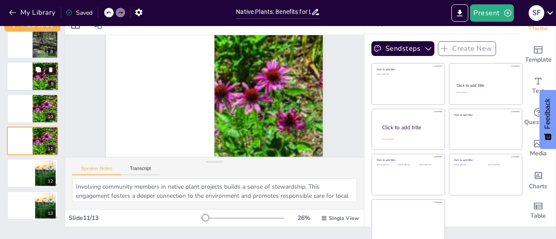
click at [50, 69] on icon at bounding box center [50, 69] width 3 height 5
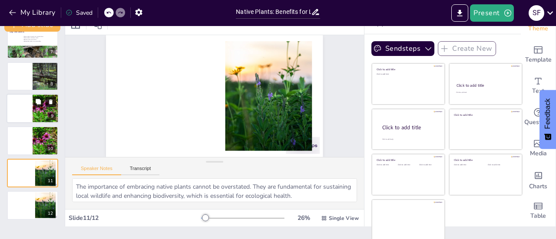
click at [52, 102] on icon at bounding box center [50, 101] width 3 height 5
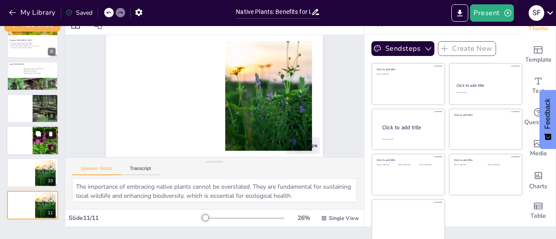
scroll to position [170, 0]
click at [53, 134] on icon at bounding box center [51, 135] width 6 height 6
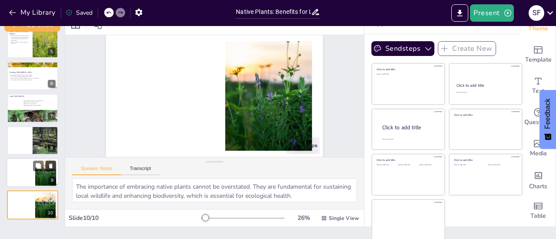
scroll to position [138, 0]
click at [52, 165] on icon at bounding box center [50, 166] width 3 height 5
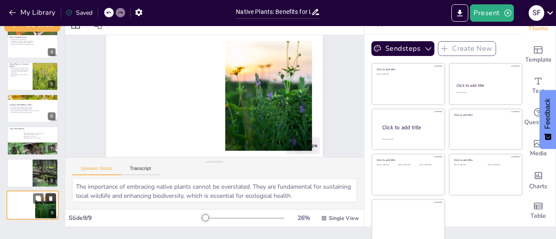
scroll to position [106, 0]
click at [39, 170] on button at bounding box center [38, 166] width 10 height 10
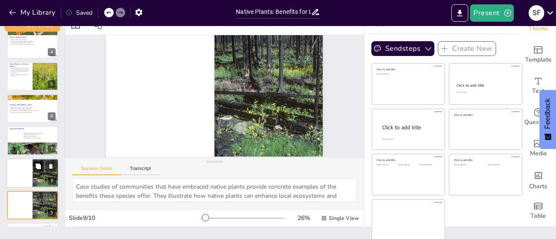
scroll to position [138, 0]
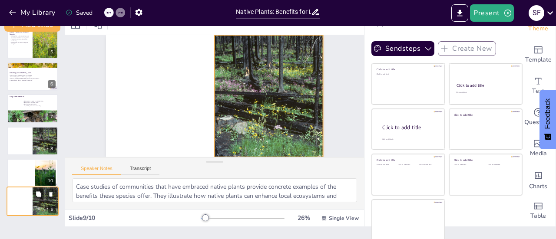
drag, startPoint x: 45, startPoint y: 168, endPoint x: 42, endPoint y: 198, distance: 29.7
click at [42, 198] on div "9" at bounding box center [33, 202] width 52 height 30
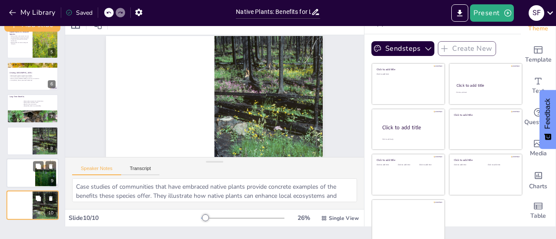
scroll to position [24, 0]
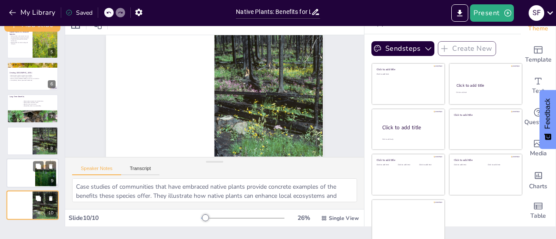
click at [51, 202] on button at bounding box center [51, 199] width 10 height 10
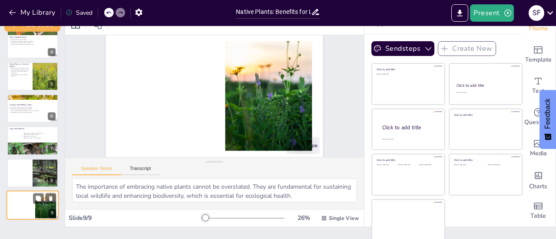
scroll to position [106, 0]
click at [41, 177] on div at bounding box center [46, 174] width 44 height 30
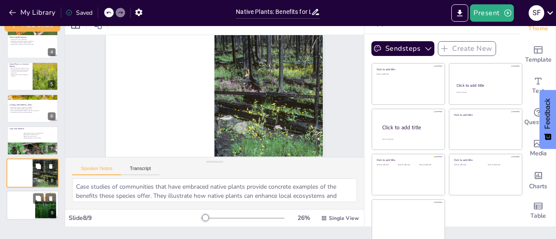
scroll to position [0, 0]
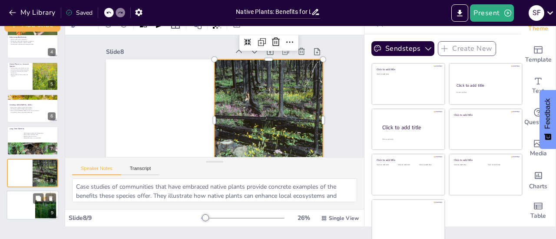
click at [239, 108] on div at bounding box center [266, 126] width 194 height 140
click at [46, 208] on div at bounding box center [46, 205] width 40 height 26
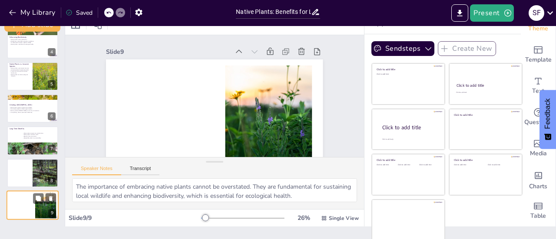
scroll to position [24, 0]
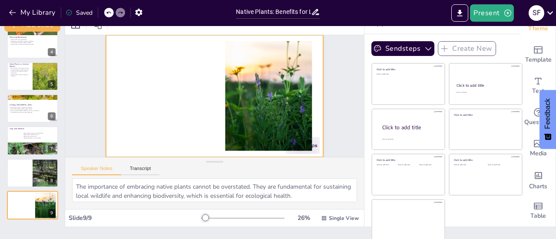
click at [185, 115] on div at bounding box center [214, 96] width 217 height 122
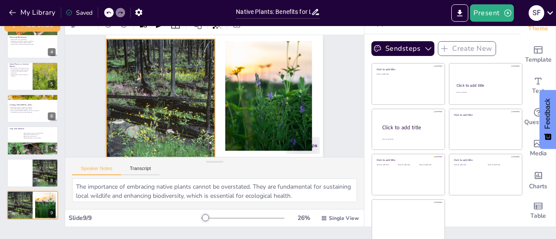
drag, startPoint x: 201, startPoint y: 111, endPoint x: 147, endPoint y: 115, distance: 54.0
click at [147, 115] on div at bounding box center [161, 94] width 194 height 140
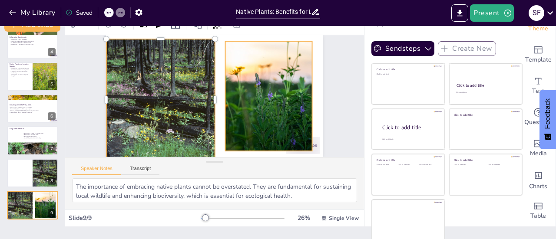
click at [225, 109] on div at bounding box center [241, 142] width 177 height 197
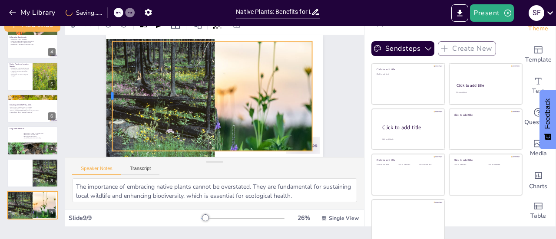
drag, startPoint x: 215, startPoint y: 95, endPoint x: 102, endPoint y: 93, distance: 112.9
click at [102, 93] on div at bounding box center [109, 85] width 18 height 110
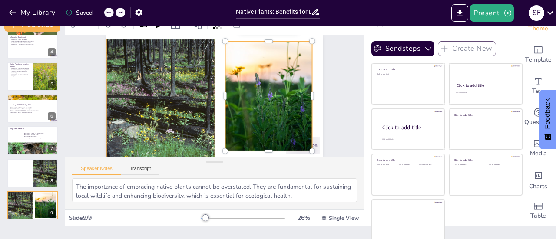
click at [173, 104] on div at bounding box center [160, 88] width 203 height 157
click at [217, 98] on div at bounding box center [236, 46] width 167 height 195
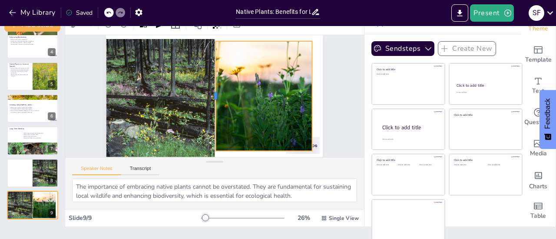
drag, startPoint x: 215, startPoint y: 98, endPoint x: 206, endPoint y: 97, distance: 9.6
click at [206, 97] on div at bounding box center [212, 96] width 18 height 110
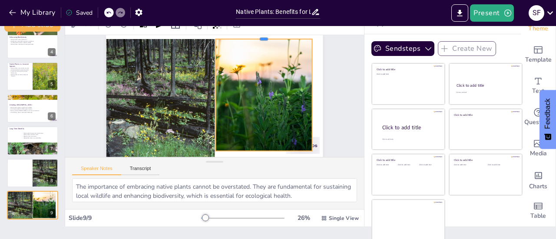
click at [255, 38] on div at bounding box center [270, 41] width 96 height 17
click at [330, 79] on div "Slide 1 Native Plants Benefits for Local Wildlife Slide 2 What Are Native Plant…" at bounding box center [217, 84] width 290 height 198
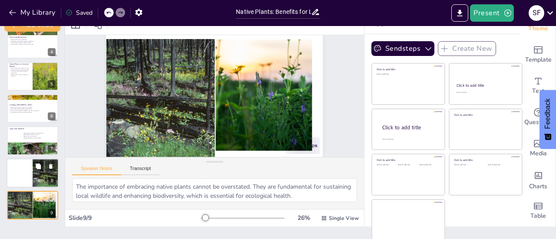
click at [46, 178] on div at bounding box center [46, 174] width 44 height 30
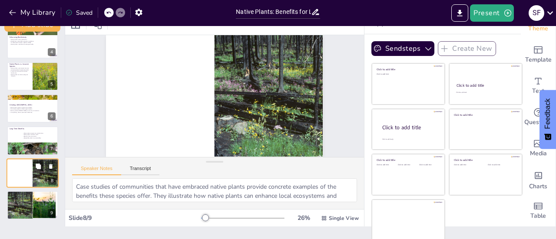
scroll to position [0, 0]
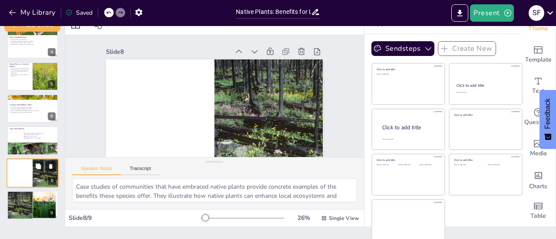
click at [51, 169] on button at bounding box center [51, 166] width 10 height 10
type textarea "The importance of embracing native plants cannot be overstated. They are fundam…"
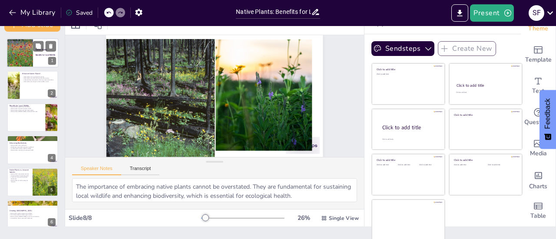
click at [28, 57] on div at bounding box center [20, 54] width 52 height 30
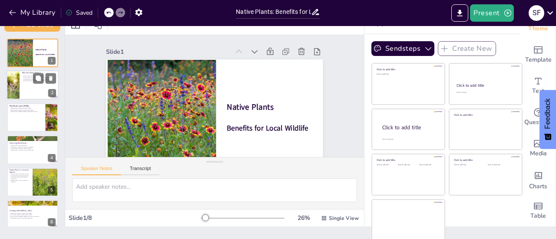
click at [29, 85] on div at bounding box center [33, 86] width 52 height 30
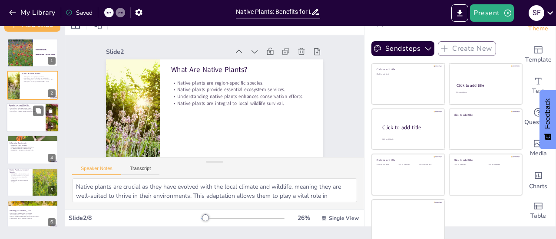
click at [25, 119] on div at bounding box center [33, 118] width 52 height 30
type textarea "By providing food sources and habitats, native plants support a wide range of w…"
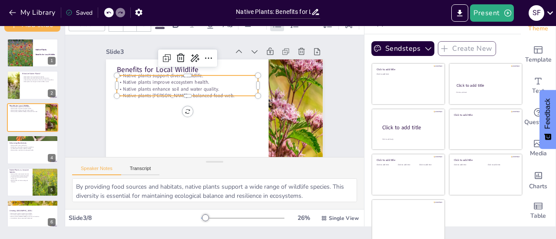
type input "32"
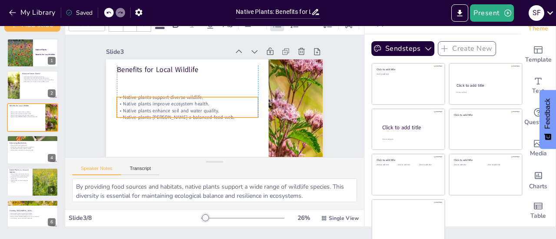
drag, startPoint x: 154, startPoint y: 94, endPoint x: 156, endPoint y: 116, distance: 21.8
click at [156, 116] on p "Native plants [PERSON_NAME] a balanced food web." at bounding box center [187, 117] width 141 height 7
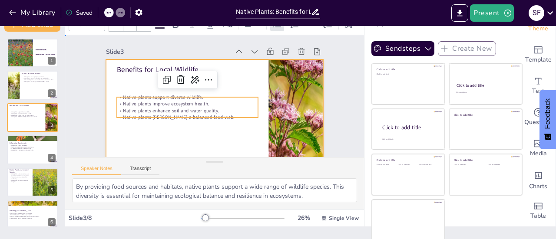
click at [147, 142] on div at bounding box center [214, 120] width 217 height 122
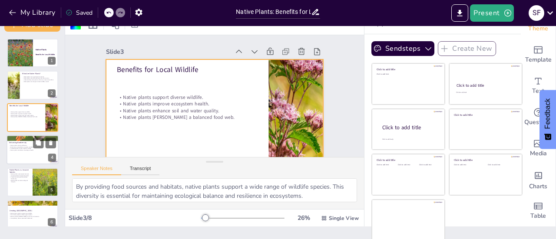
click at [32, 154] on div at bounding box center [33, 150] width 52 height 30
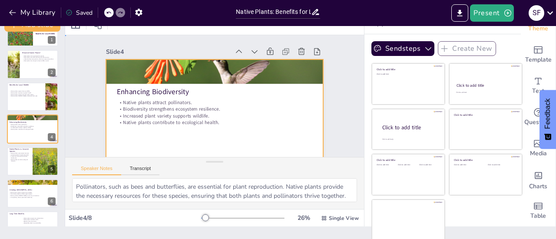
click at [131, 133] on div at bounding box center [214, 120] width 217 height 122
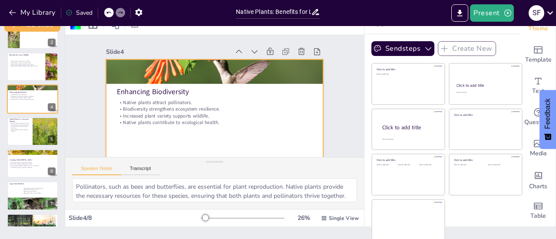
scroll to position [74, 0]
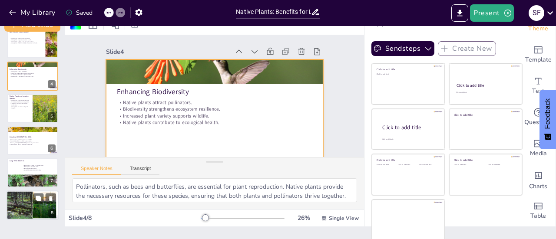
click at [46, 206] on div at bounding box center [46, 205] width 40 height 27
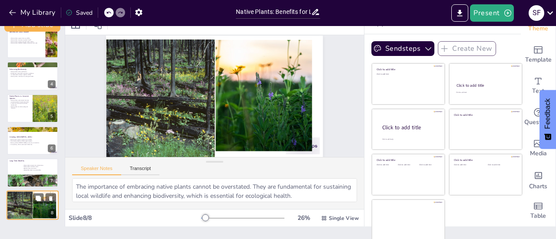
scroll to position [24, 0]
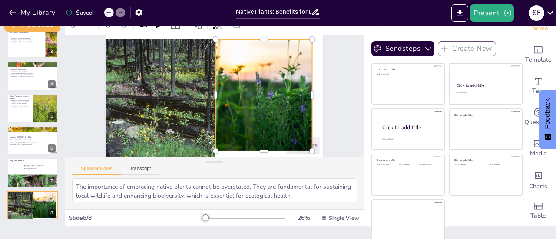
click at [238, 122] on div at bounding box center [269, 101] width 176 height 128
click at [33, 74] on div at bounding box center [44, 69] width 23 height 10
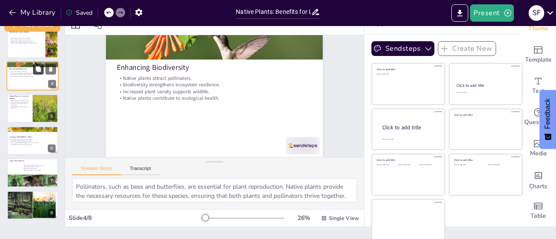
scroll to position [0, 0]
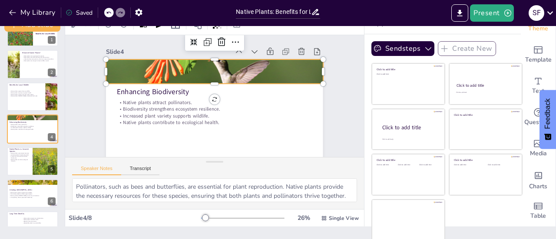
click at [227, 67] on div at bounding box center [217, 72] width 228 height 144
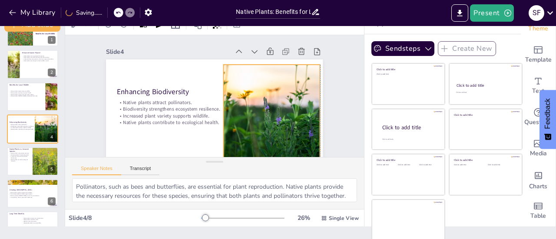
drag, startPoint x: 244, startPoint y: 81, endPoint x: 274, endPoint y: 81, distance: 29.5
click at [274, 81] on div at bounding box center [274, 127] width 176 height 128
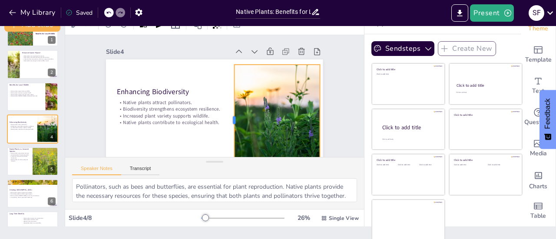
drag, startPoint x: 213, startPoint y: 120, endPoint x: 224, endPoint y: 120, distance: 10.9
click at [228, 120] on div at bounding box center [231, 121] width 7 height 112
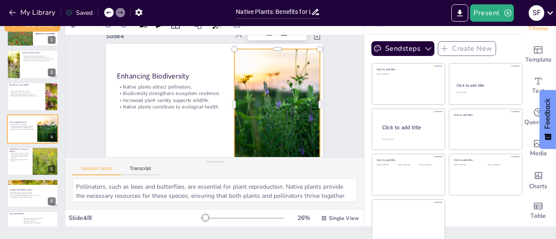
scroll to position [15, 0]
click at [333, 111] on div "Slide 1 Native Plants Benefits for Local Wildlife Slide 2 What Are Native Plant…" at bounding box center [214, 93] width 265 height 146
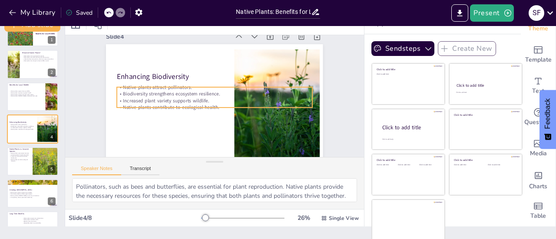
click at [182, 94] on p "Biodiversity strengthens ecosystem resilience." at bounding box center [214, 93] width 195 height 27
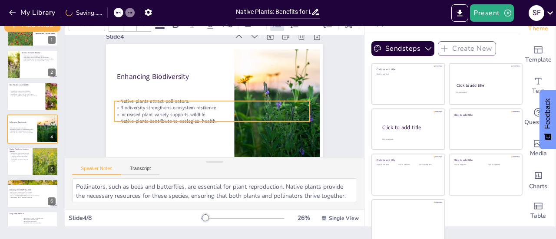
drag, startPoint x: 221, startPoint y: 106, endPoint x: 218, endPoint y: 119, distance: 14.1
click at [218, 119] on p "Native plants contribute to ecological health." at bounding box center [209, 121] width 195 height 27
click at [82, 108] on div "Slide 1 Native Plants Benefits for Local Wildlife Slide 2 What Are Native Plant…" at bounding box center [214, 93] width 265 height 146
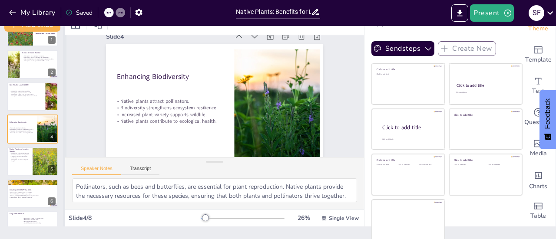
click at [63, 149] on div at bounding box center [64, 119] width 3 height 213
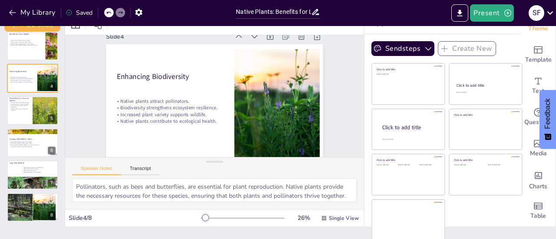
scroll to position [74, 0]
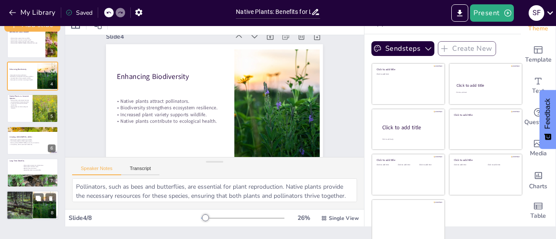
click at [43, 209] on div at bounding box center [46, 205] width 40 height 27
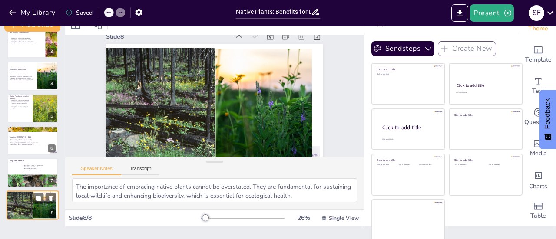
scroll to position [24, 0]
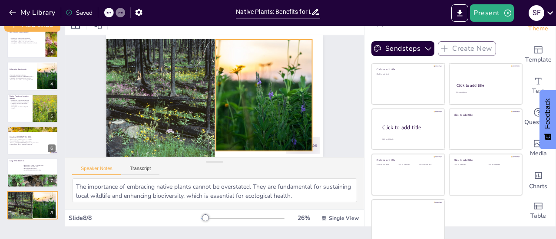
click at [253, 83] on div at bounding box center [269, 96] width 166 height 112
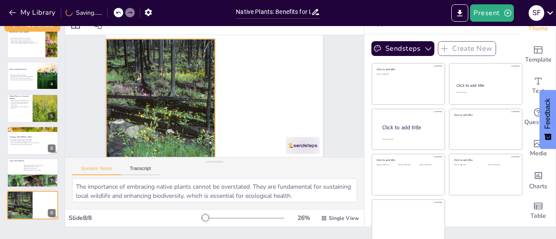
click at [183, 80] on div at bounding box center [161, 100] width 182 height 122
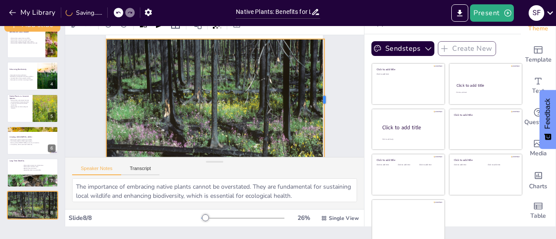
drag, startPoint x: 208, startPoint y: 99, endPoint x: 317, endPoint y: 93, distance: 109.6
click at [317, 93] on div at bounding box center [327, 112] width 20 height 122
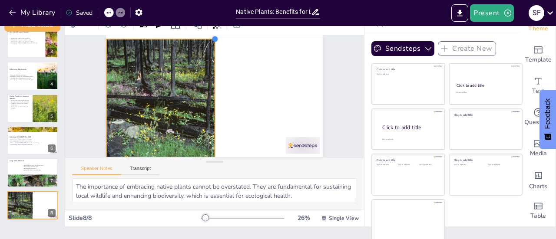
click at [217, 39] on div at bounding box center [221, 40] width 8 height 8
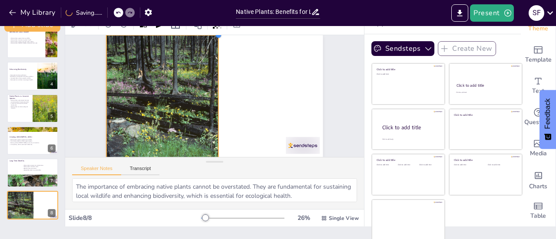
click at [215, 37] on div at bounding box center [218, 35] width 7 height 7
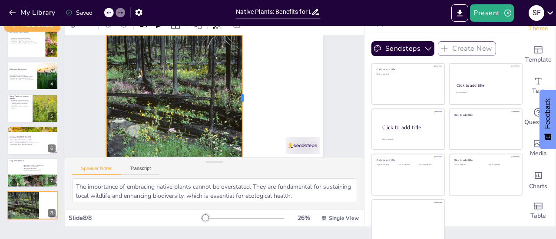
drag, startPoint x: 209, startPoint y: 97, endPoint x: 233, endPoint y: 95, distance: 24.4
click at [242, 95] on div at bounding box center [245, 98] width 7 height 126
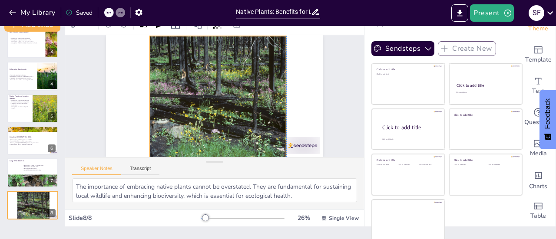
drag, startPoint x: 182, startPoint y: 96, endPoint x: 225, endPoint y: 97, distance: 43.0
click at [225, 97] on div at bounding box center [206, 99] width 188 height 126
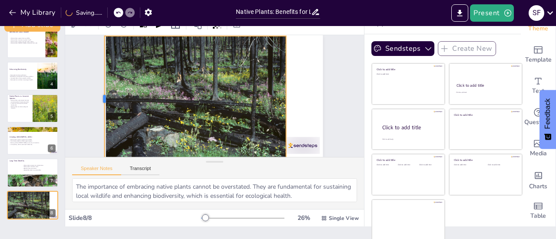
drag, startPoint x: 137, startPoint y: 98, endPoint x: 92, endPoint y: 106, distance: 45.8
click at [92, 106] on div at bounding box center [106, 64] width 46 height 122
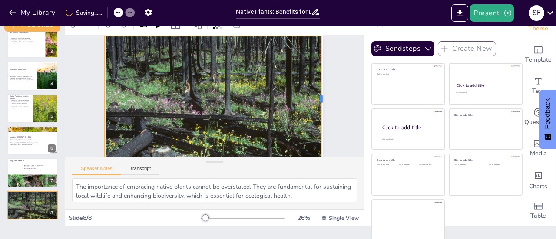
drag, startPoint x: 278, startPoint y: 99, endPoint x: 313, endPoint y: 100, distance: 35.2
click at [314, 100] on div at bounding box center [324, 110] width 20 height 126
click at [329, 102] on div "Slide 1 Native Plants Benefits for Local Wildlife Slide 2 What Are Native Plant…" at bounding box center [215, 83] width 279 height 173
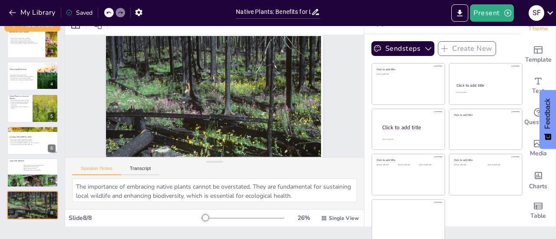
drag, startPoint x: 352, startPoint y: 111, endPoint x: 348, endPoint y: 74, distance: 36.6
click at [348, 74] on div "Document fonts Akatab Recently used Mulish Popular fonts Lato Montserrat Open S…" at bounding box center [278, 132] width 556 height 213
click at [26, 176] on div at bounding box center [33, 184] width 52 height 39
type textarea "One of the significant advantages of native plants is their low maintenance req…"
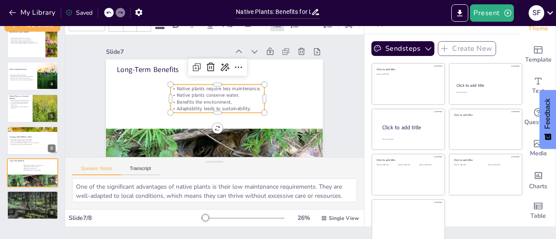
click at [218, 99] on p "Benefits the environment." at bounding box center [217, 102] width 93 height 7
click at [192, 70] on icon at bounding box center [197, 67] width 10 height 10
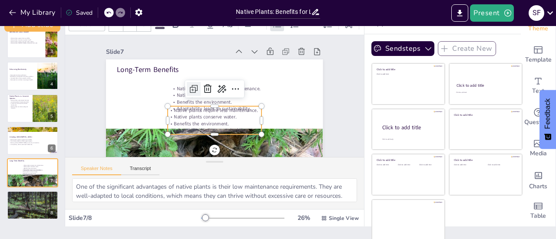
type input "32"
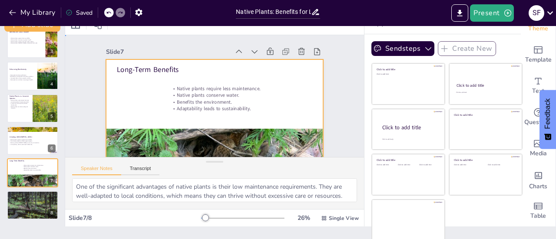
click at [127, 92] on div at bounding box center [214, 120] width 217 height 122
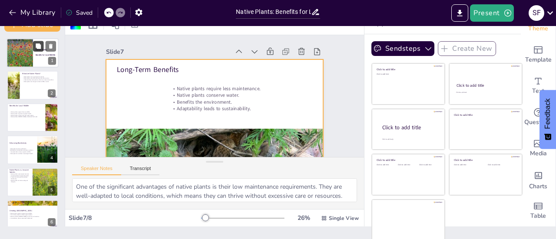
click at [35, 49] on button at bounding box center [38, 46] width 10 height 10
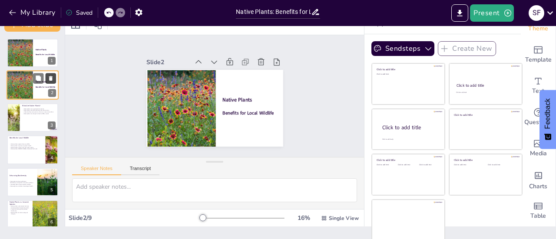
click at [52, 76] on icon at bounding box center [50, 78] width 3 height 5
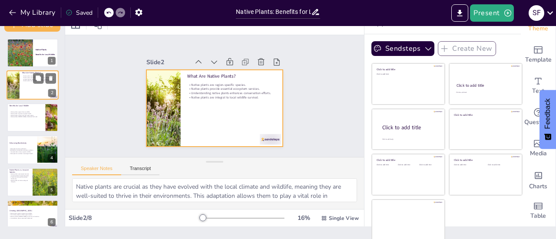
click at [25, 88] on div at bounding box center [33, 86] width 52 height 30
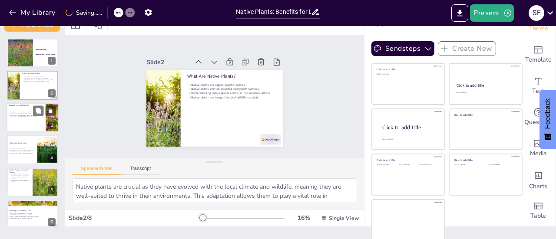
click at [24, 116] on p "Native plants [PERSON_NAME] a balanced food web." at bounding box center [26, 117] width 34 height 2
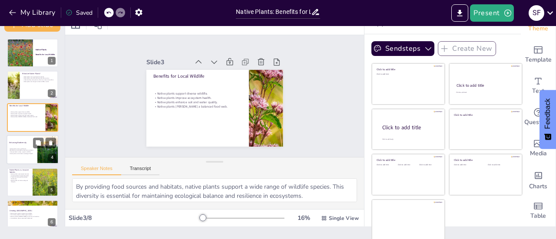
click at [22, 148] on div at bounding box center [33, 150] width 52 height 30
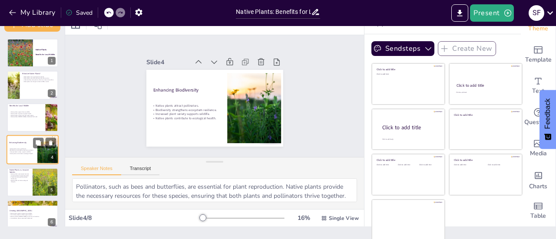
scroll to position [21, 0]
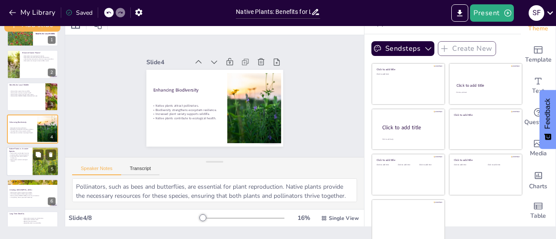
click at [22, 161] on p "Native plants maintain ecological integrity." at bounding box center [19, 160] width 21 height 3
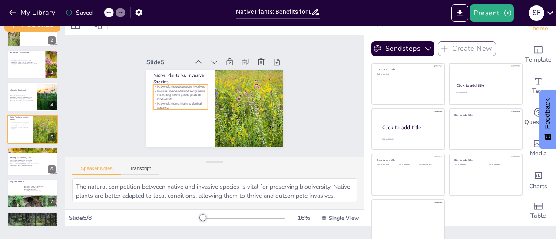
click at [159, 92] on p "Promoting native plants protects biodiversity." at bounding box center [180, 94] width 55 height 14
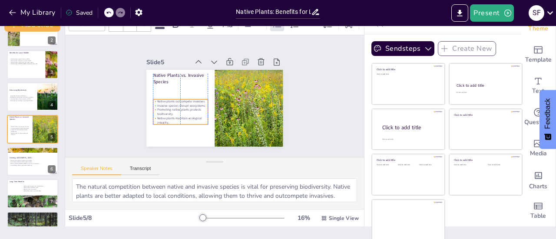
drag, startPoint x: 182, startPoint y: 105, endPoint x: 183, endPoint y: 119, distance: 14.8
click at [183, 119] on p "Native plants maintain ecological integrity." at bounding box center [177, 117] width 55 height 14
click at [122, 85] on div "Slide 1 Native Plants Benefits for Local Wildlife Slide 2 What Are Native Plant…" at bounding box center [214, 96] width 195 height 120
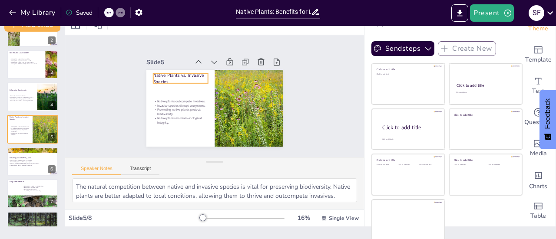
click at [178, 70] on div "Native Plants vs. Invasive Species Native plants outcompete invasives. Invasive…" at bounding box center [213, 108] width 144 height 91
click at [208, 75] on div at bounding box center [211, 79] width 7 height 10
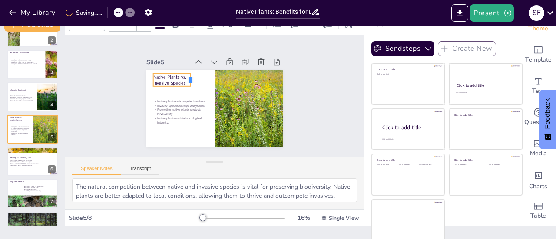
drag, startPoint x: 198, startPoint y: 76, endPoint x: 181, endPoint y: 76, distance: 16.9
click at [192, 76] on div at bounding box center [196, 77] width 8 height 13
click at [125, 97] on div "Slide 1 Native Plants Benefits for Local Wildlife Slide 2 What Are Native Plant…" at bounding box center [214, 95] width 199 height 205
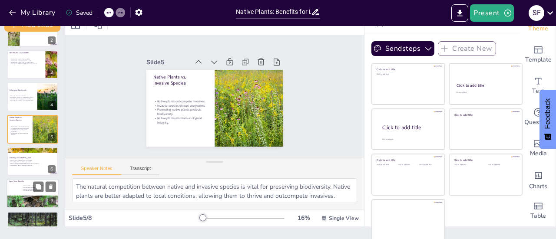
click at [33, 187] on p "Native plants conserve water." at bounding box center [33, 188] width 23 height 2
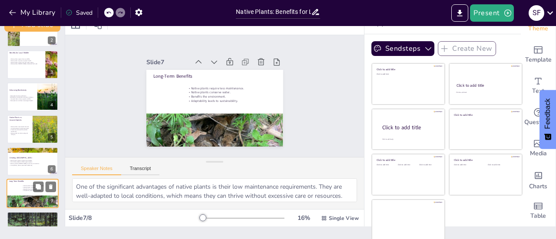
scroll to position [74, 0]
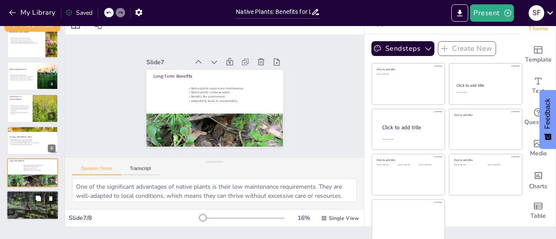
click at [33, 208] on div at bounding box center [32, 211] width 52 height 40
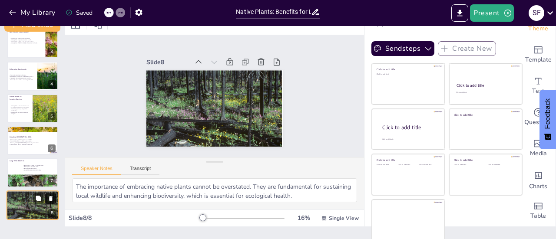
click at [51, 197] on icon at bounding box center [51, 198] width 6 height 6
type textarea "One of the significant advantages of native plants is their low maintenance req…"
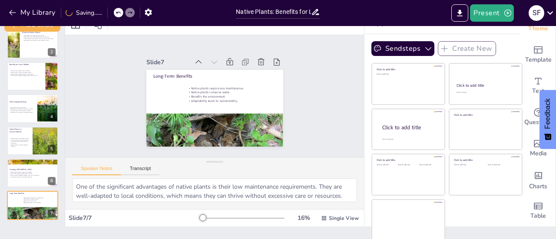
scroll to position [0, 0]
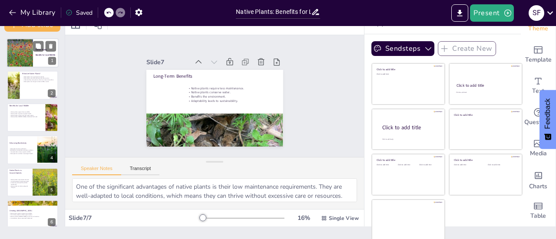
click at [32, 57] on div at bounding box center [20, 54] width 52 height 30
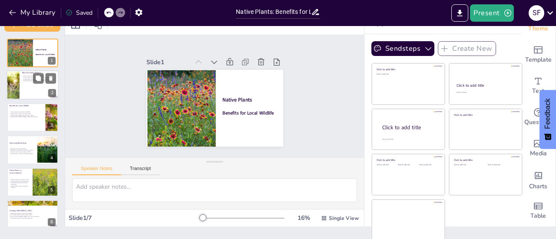
click at [30, 86] on div at bounding box center [33, 86] width 52 height 30
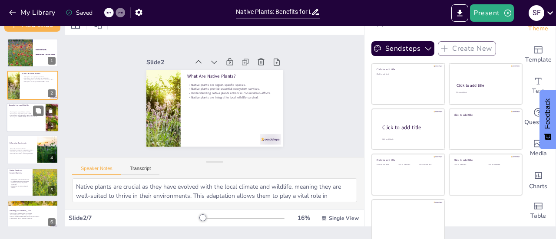
click at [27, 117] on p "Native plants [PERSON_NAME] a balanced food web." at bounding box center [26, 117] width 34 height 2
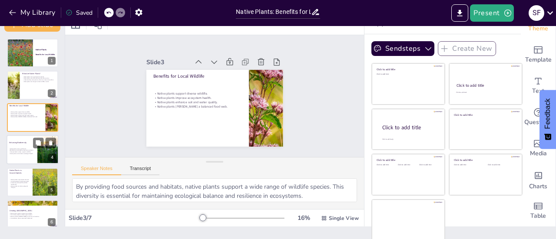
click at [25, 148] on p "Native plants attract pollinators." at bounding box center [31, 149] width 47 height 2
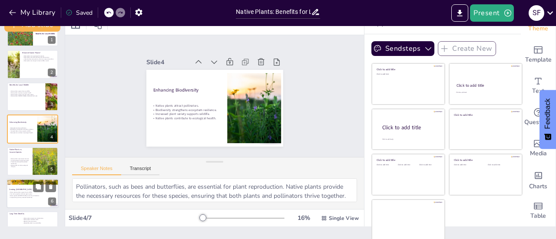
click at [30, 187] on div at bounding box center [33, 194] width 52 height 30
type textarea "Creating gardens with native plants provides essential habitats and food for lo…"
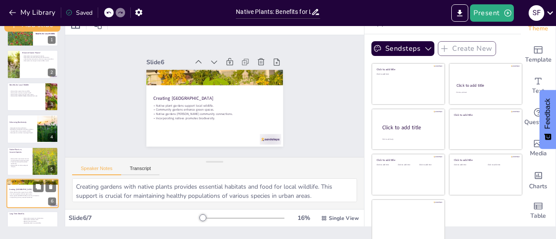
scroll to position [41, 0]
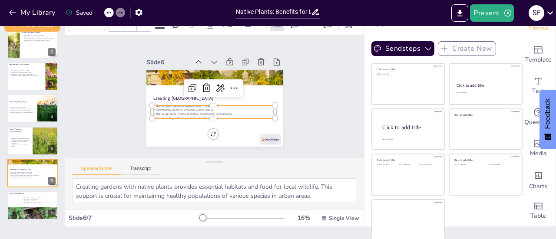
type input "32"
click at [204, 113] on p "Incorporating natives promotes biodiversity." at bounding box center [211, 117] width 123 height 17
click at [214, 111] on p "Native gardens foster community connections." at bounding box center [211, 114] width 123 height 17
click at [214, 111] on p "Native gardens foster community connections." at bounding box center [209, 114] width 121 height 30
click at [210, 111] on p "Native gardens foster community connections." at bounding box center [211, 114] width 123 height 17
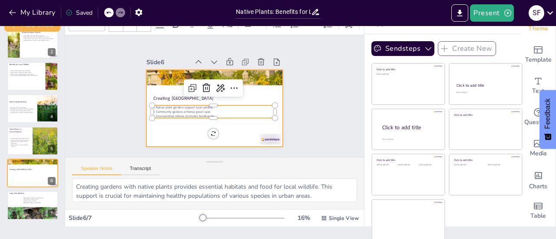
click at [238, 127] on div at bounding box center [214, 108] width 137 height 77
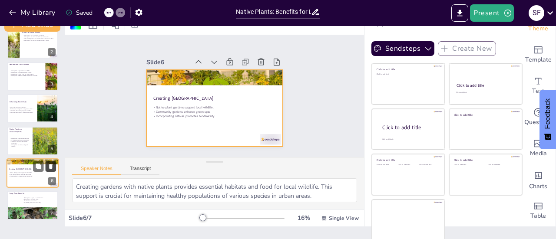
click at [51, 167] on icon at bounding box center [50, 166] width 3 height 5
type textarea "One of the significant advantages of native plants is their low maintenance req…"
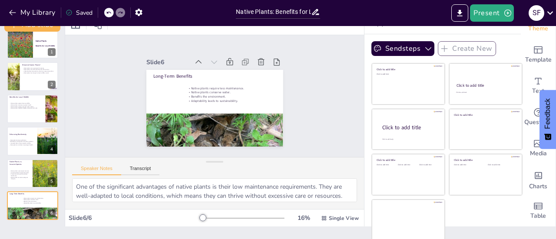
scroll to position [0, 0]
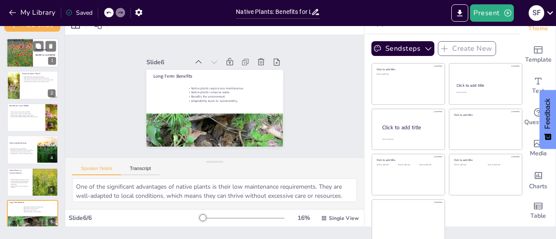
click at [20, 56] on div at bounding box center [20, 54] width 52 height 30
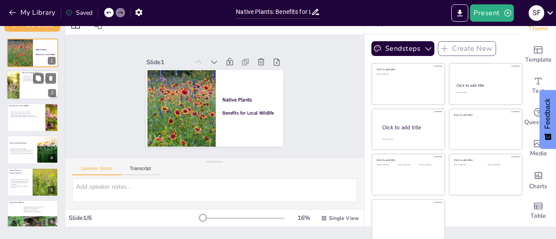
click at [21, 86] on div at bounding box center [33, 86] width 52 height 30
type textarea "Native plants are crucial as they have evolved with the local climate and wildl…"
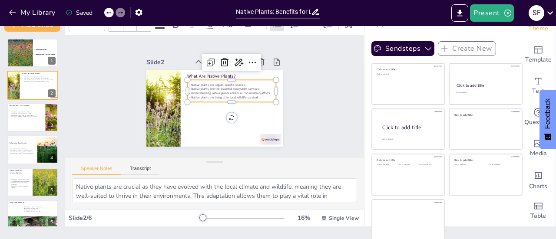
click at [221, 85] on p "Native plants provide essential ecosystem services." at bounding box center [233, 95] width 86 height 32
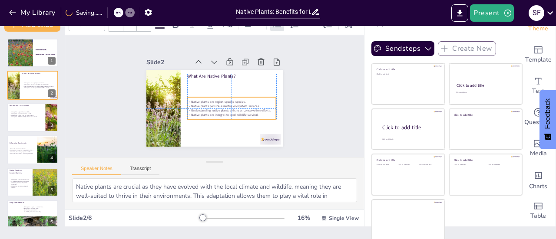
drag, startPoint x: 237, startPoint y: 89, endPoint x: 237, endPoint y: 106, distance: 17.4
click at [237, 106] on p "Understanding native plants enhances conservation efforts." at bounding box center [229, 112] width 89 height 13
click at [212, 89] on div at bounding box center [207, 113] width 65 height 71
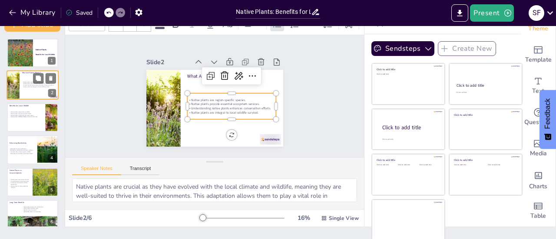
click at [38, 86] on p "Native plants are integral to local wildlife survival." at bounding box center [39, 87] width 34 height 2
click at [220, 106] on p "Understanding native plants enhances conservation efforts." at bounding box center [231, 108] width 89 height 4
click at [223, 122] on div at bounding box center [231, 125] width 89 height 7
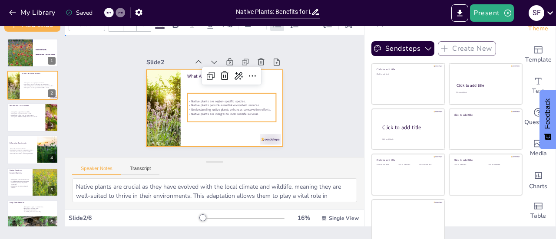
click at [199, 133] on div at bounding box center [214, 108] width 137 height 77
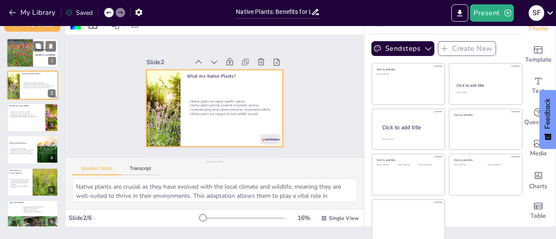
click at [27, 51] on div at bounding box center [20, 54] width 52 height 30
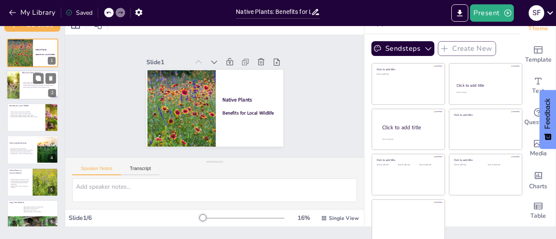
click at [23, 81] on div "Native plants are region-specific species. Native plants provide essential ecos…" at bounding box center [39, 84] width 34 height 11
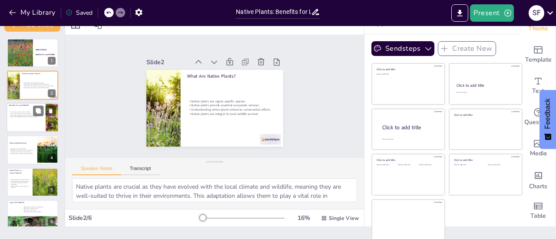
click at [18, 117] on p "Native plants [PERSON_NAME] a balanced food web." at bounding box center [26, 117] width 34 height 2
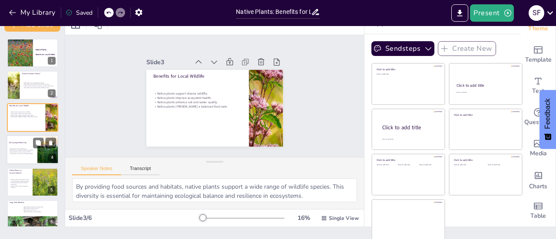
click at [19, 143] on p "Enhancing Biodiversity" at bounding box center [32, 143] width 47 height 3
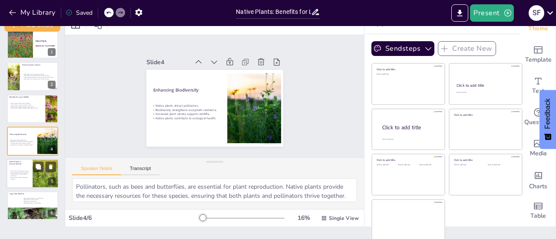
click at [20, 169] on div at bounding box center [33, 174] width 52 height 30
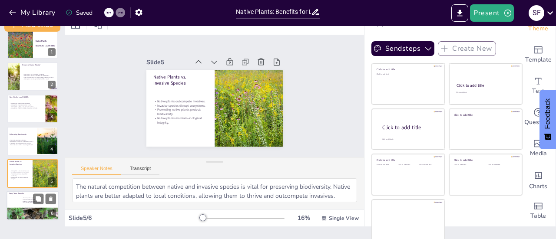
click at [23, 199] on p "Native plants conserve water." at bounding box center [33, 200] width 23 height 2
type textarea "One of the significant advantages of native plants is their low maintenance req…"
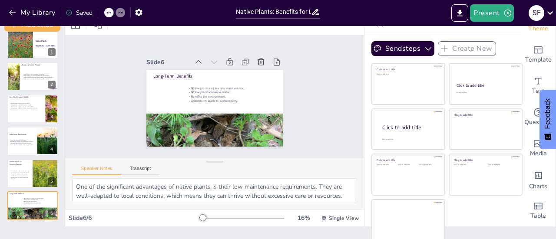
scroll to position [0, 0]
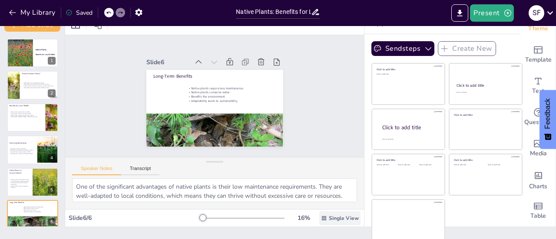
click at [329, 216] on span "Single View" at bounding box center [344, 218] width 30 height 7
click at [323, 197] on span "List View" at bounding box center [321, 199] width 46 height 8
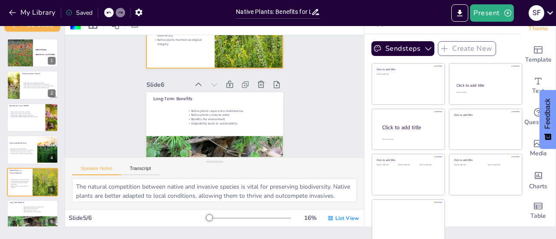
scroll to position [492, 0]
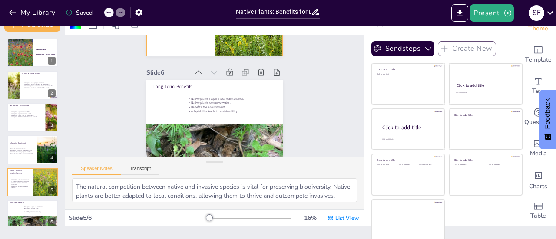
type textarea "By providing food sources and habitats, native plants support a wide range of w…"
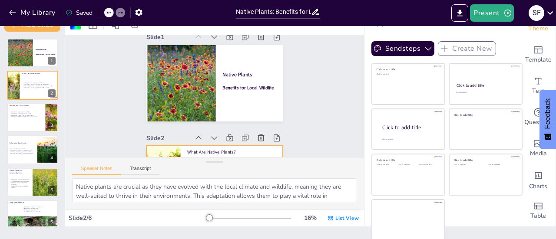
scroll to position [27, 0]
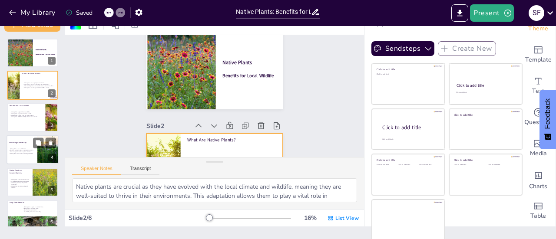
click at [42, 154] on div at bounding box center [48, 149] width 40 height 27
type textarea "Pollinators, such as bees and butterflies, are essential for plant reproduction…"
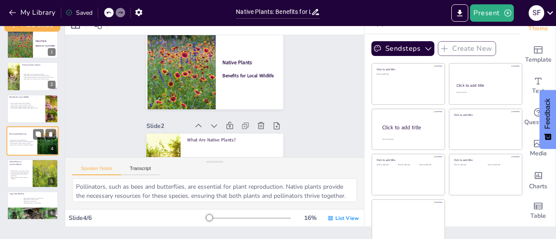
scroll to position [305, 0]
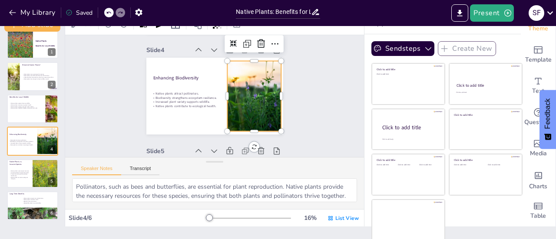
click at [238, 116] on div at bounding box center [254, 96] width 105 height 70
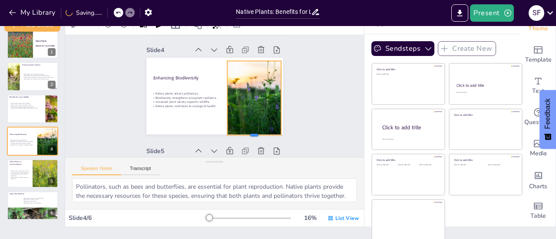
click at [243, 136] on div at bounding box center [249, 142] width 54 height 13
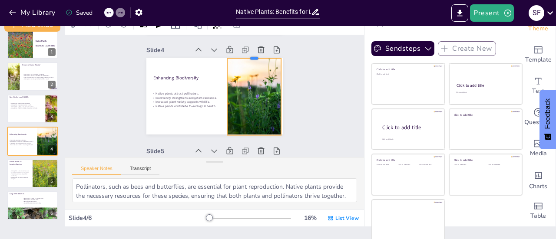
click at [244, 58] on div at bounding box center [258, 59] width 54 height 13
click at [278, 98] on div at bounding box center [285, 104] width 15 height 77
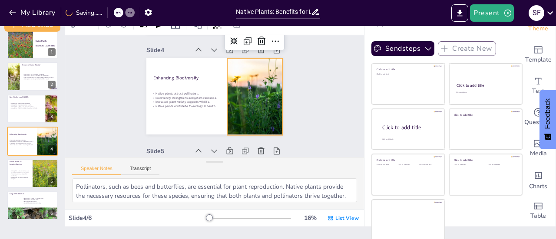
click at [299, 103] on div "Slide 1 Native Plants Benefits for Local Wildlife Slide 2 What Are Native Plant…" at bounding box center [221, 33] width 360 height 635
click at [250, 112] on div at bounding box center [256, 101] width 116 height 88
click at [314, 108] on div "Slide 1 Native Plants Benefits for Local Wildlife Slide 2 What Are Native Plant…" at bounding box center [221, 33] width 360 height 635
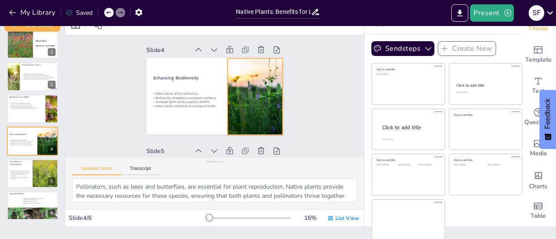
click at [238, 124] on div at bounding box center [256, 101] width 116 height 88
click at [288, 109] on div "Slide 1 Native Plants Benefits for Local Wildlife Slide 2 What Are Native Plant…" at bounding box center [221, 33] width 248 height 623
click at [258, 114] on div at bounding box center [256, 97] width 109 height 77
click at [294, 106] on div "Slide 1 Native Plants Benefits for Local Wildlife Slide 2 What Are Native Plant…" at bounding box center [221, 33] width 248 height 623
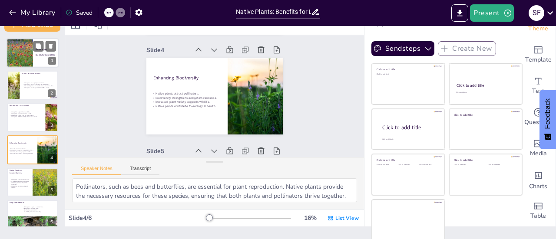
click at [30, 51] on div at bounding box center [20, 54] width 52 height 30
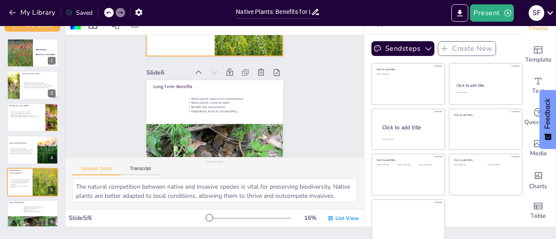
scroll to position [492, 0]
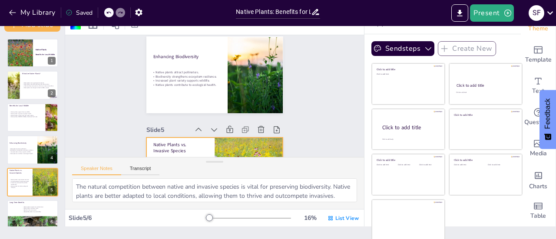
type textarea "By providing food sources and habitats, native plants support a wide range of w…"
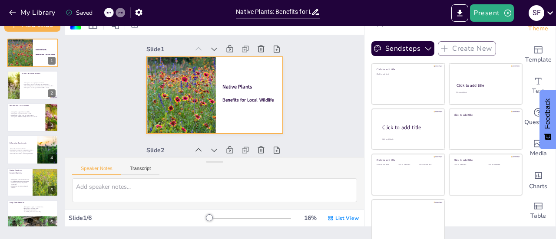
scroll to position [0, 0]
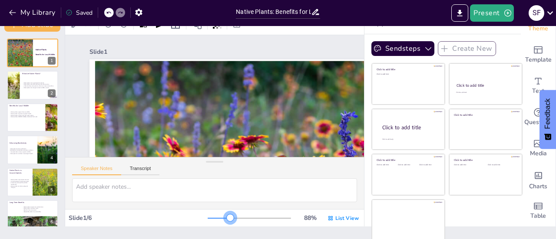
click at [218, 218] on div at bounding box center [249, 218] width 83 height 7
click at [226, 218] on div at bounding box center [229, 218] width 7 height 7
click at [208, 218] on div at bounding box center [249, 218] width 83 height 7
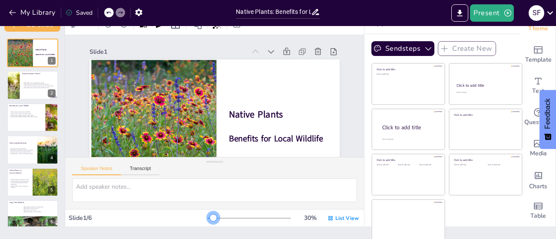
click at [208, 218] on div at bounding box center [249, 218] width 83 height 7
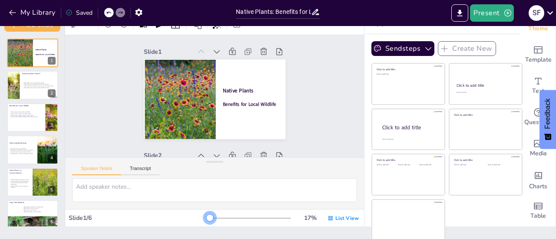
click at [208, 217] on div at bounding box center [249, 218] width 83 height 7
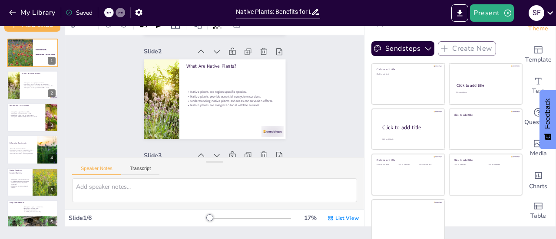
type textarea "Native plants are crucial as they have evolved with the local climate and wildl…"
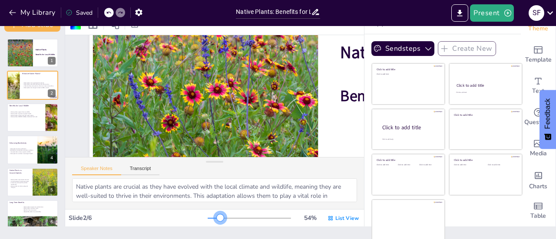
scroll to position [280, 0]
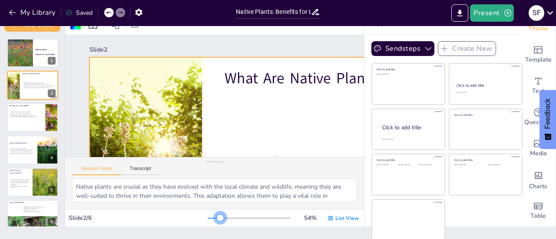
click at [208, 218] on div at bounding box center [249, 218] width 83 height 7
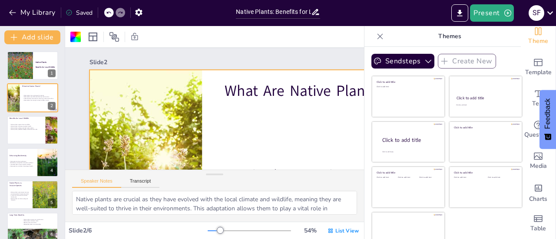
click at [376, 34] on icon at bounding box center [380, 36] width 9 height 9
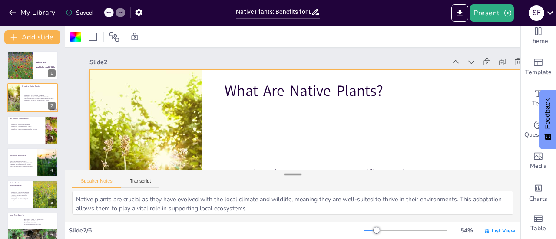
click at [291, 175] on div at bounding box center [292, 174] width 17 height 9
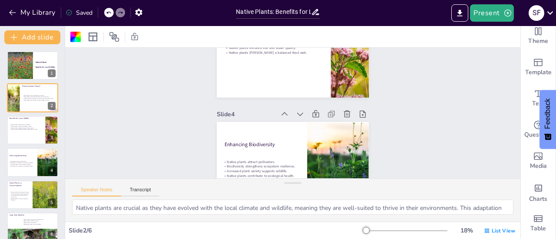
scroll to position [112, 0]
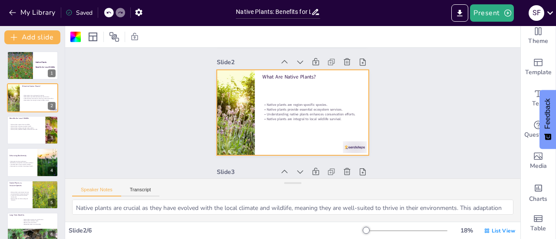
drag, startPoint x: 291, startPoint y: 175, endPoint x: 294, endPoint y: 218, distance: 43.1
click at [294, 218] on div "Speaker Notes Transcript Native plants are crucial as they have evolved with th…" at bounding box center [292, 199] width 455 height 43
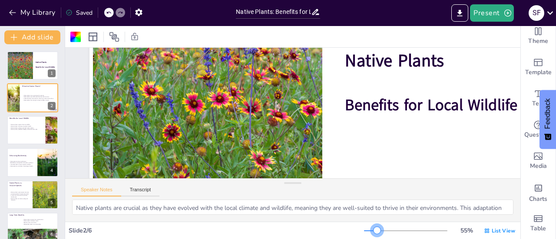
scroll to position [284, 0]
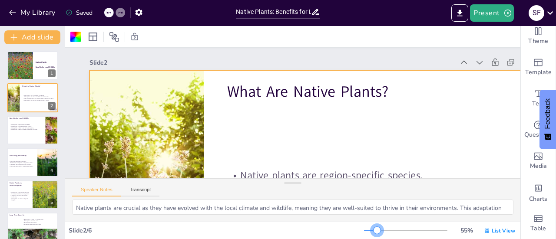
click at [371, 228] on div at bounding box center [405, 231] width 83 height 7
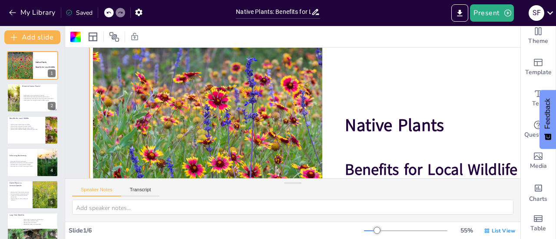
scroll to position [52, 0]
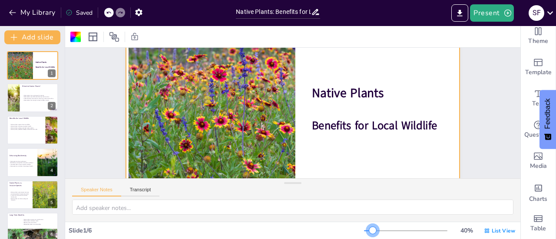
click at [367, 230] on div at bounding box center [405, 231] width 83 height 7
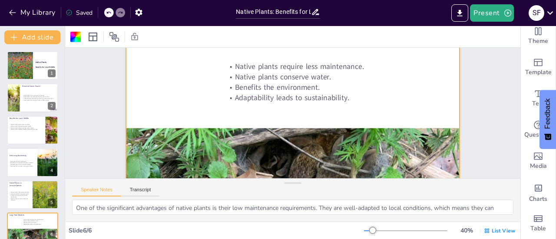
scroll to position [1107, 0]
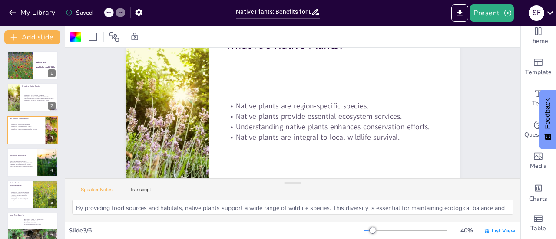
type textarea "Native plants are crucial as they have evolved with the local climate and wildl…"
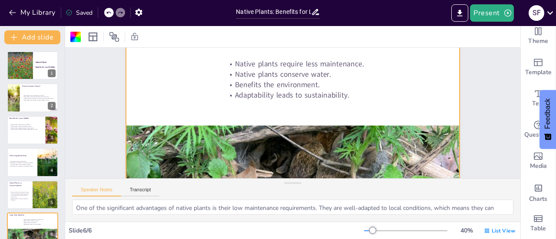
scroll to position [1112, 0]
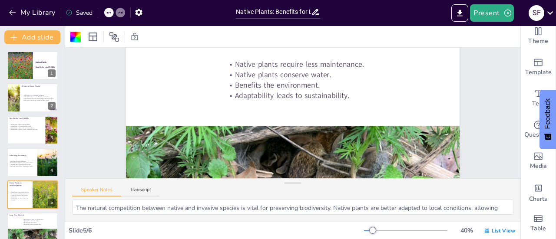
type textarea "Native plants are crucial as they have evolved with the local climate and wildl…"
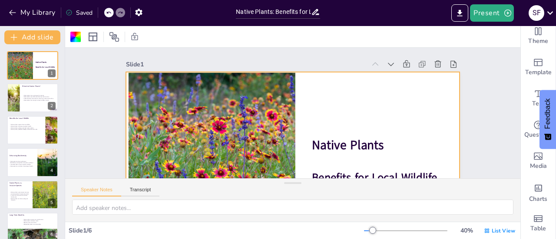
scroll to position [0, 0]
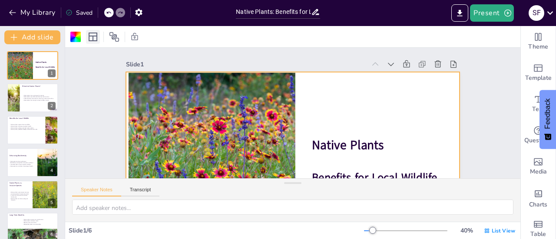
click at [95, 35] on icon at bounding box center [93, 37] width 9 height 9
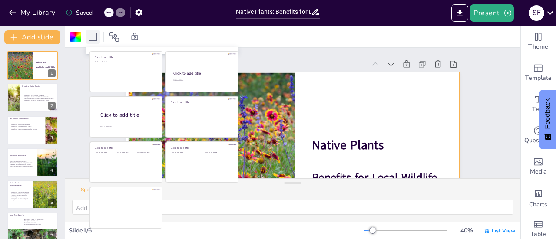
click at [95, 35] on icon at bounding box center [93, 37] width 9 height 9
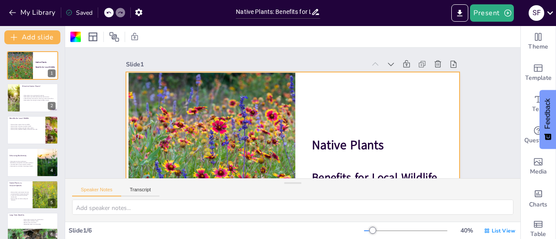
click at [163, 38] on div at bounding box center [292, 36] width 455 height 21
click at [75, 38] on div at bounding box center [75, 37] width 10 height 10
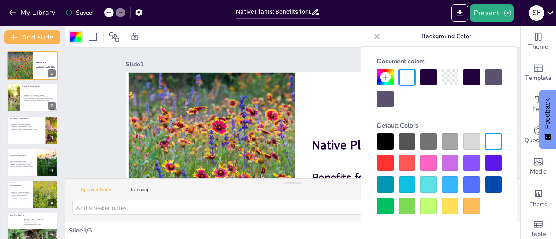
click at [446, 185] on div at bounding box center [450, 184] width 17 height 17
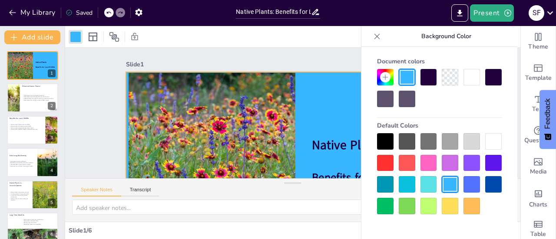
scroll to position [12, 0]
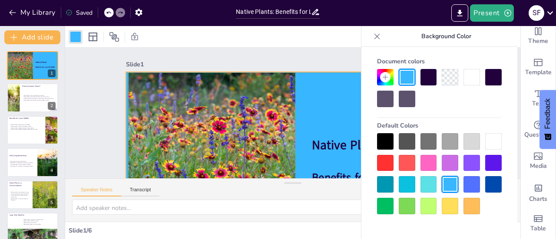
click at [427, 186] on div at bounding box center [428, 184] width 17 height 17
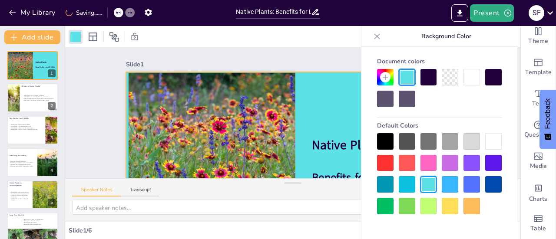
click at [453, 184] on div at bounding box center [450, 184] width 17 height 17
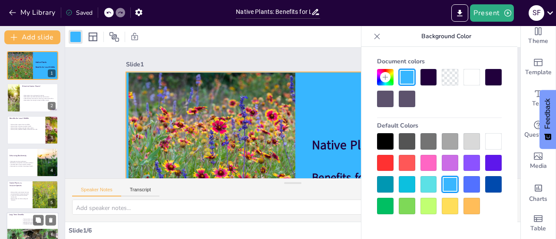
click at [35, 229] on div at bounding box center [33, 238] width 52 height 39
type textarea "One of the significant advantages of native plants is their low maintenance req…"
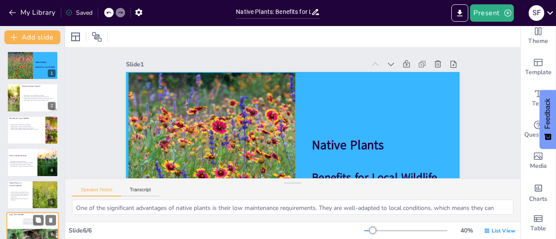
scroll to position [1112, 0]
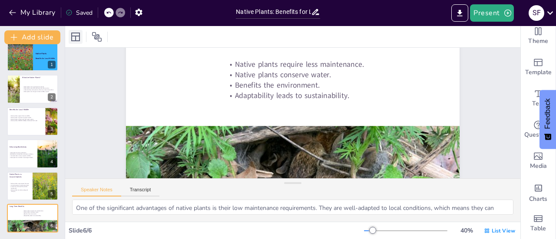
click at [75, 36] on icon at bounding box center [75, 37] width 9 height 9
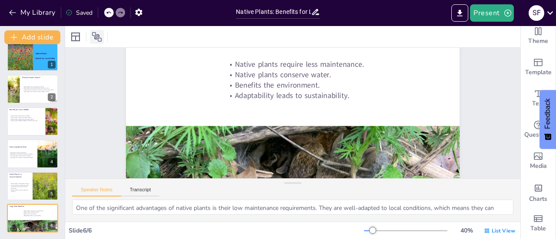
click at [96, 37] on icon at bounding box center [97, 37] width 10 height 10
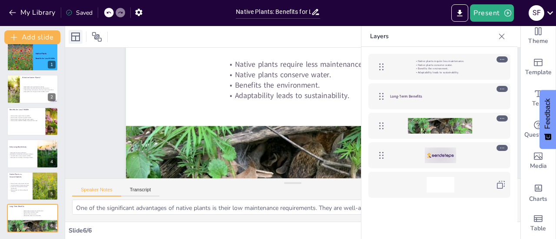
click at [76, 37] on icon at bounding box center [75, 37] width 9 height 9
click at [20, 62] on div at bounding box center [20, 58] width 52 height 30
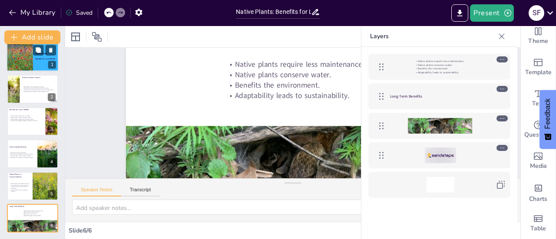
scroll to position [53, 0]
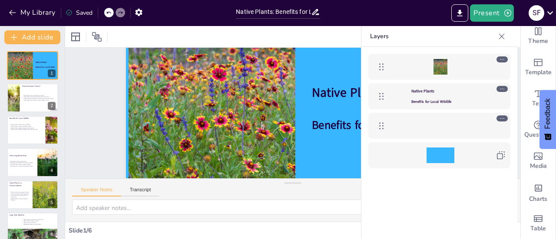
click at [501, 35] on icon at bounding box center [501, 36] width 9 height 9
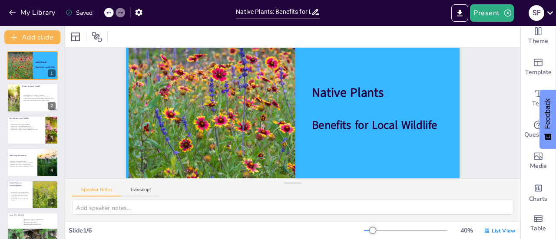
drag, startPoint x: 293, startPoint y: 185, endPoint x: 293, endPoint y: 211, distance: 26.9
click at [293, 211] on div "Speaker Notes Transcript" at bounding box center [292, 199] width 455 height 43
drag, startPoint x: 292, startPoint y: 184, endPoint x: 298, endPoint y: 221, distance: 37.8
click at [298, 221] on div "Speaker Notes Transcript" at bounding box center [292, 199] width 455 height 43
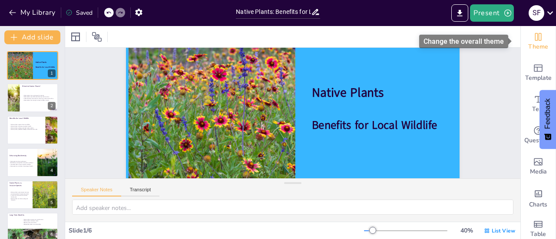
click at [534, 39] on icon "Change the overall theme" at bounding box center [538, 37] width 10 height 10
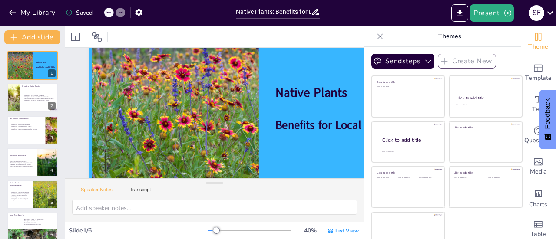
click at [377, 38] on icon at bounding box center [380, 36] width 6 height 6
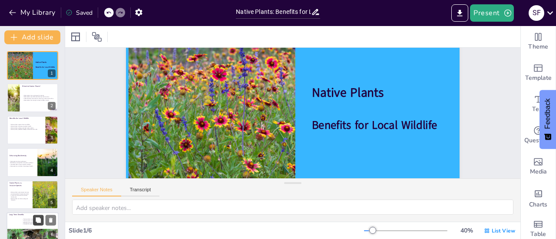
click at [43, 218] on button at bounding box center [38, 220] width 10 height 10
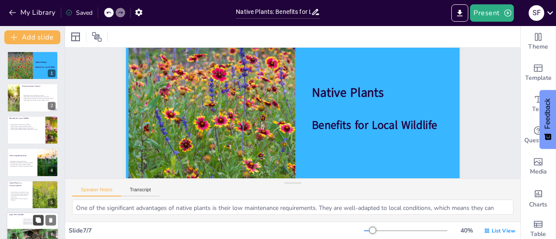
scroll to position [1327, 0]
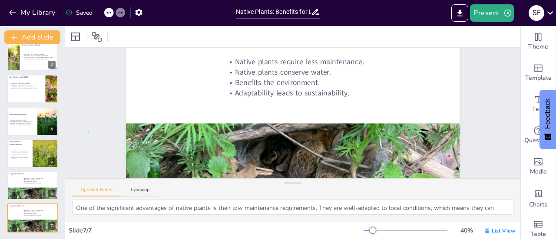
drag, startPoint x: 511, startPoint y: 158, endPoint x: 88, endPoint y: 132, distance: 423.8
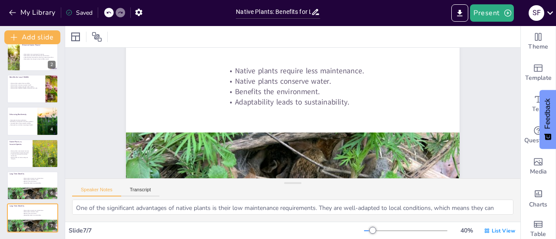
scroll to position [1322, 0]
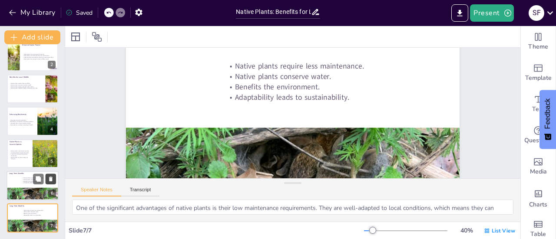
click at [50, 181] on icon at bounding box center [50, 179] width 3 height 5
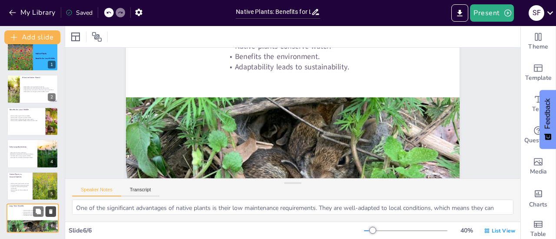
scroll to position [1112, 0]
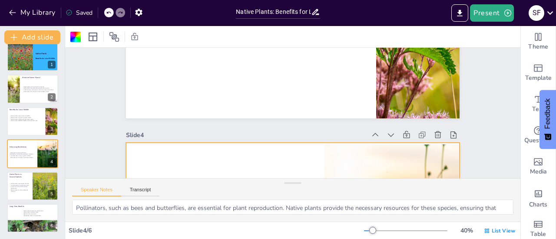
type textarea "By providing food sources and habitats, native plants support a wide range of w…"
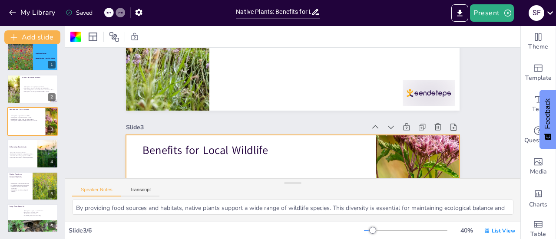
scroll to position [352, 0]
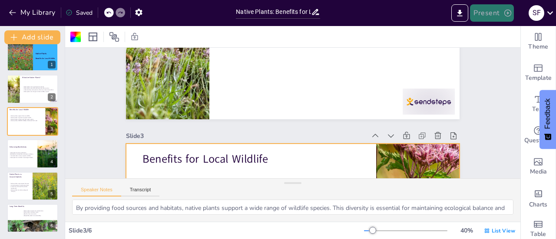
click at [501, 13] on button "Present" at bounding box center [491, 12] width 43 height 17
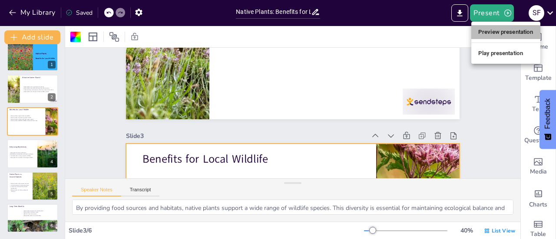
click at [501, 31] on li "Preview presentation" at bounding box center [505, 32] width 69 height 14
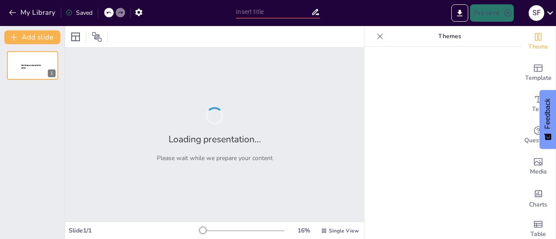
type input "Native Plants: Benefits for Local Wildlife"
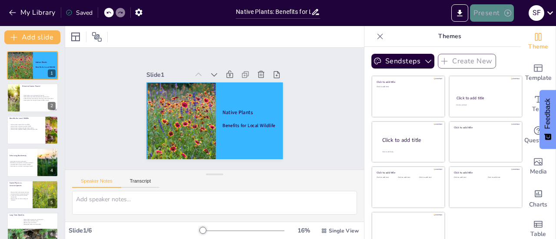
click at [496, 16] on button "Present" at bounding box center [491, 12] width 43 height 17
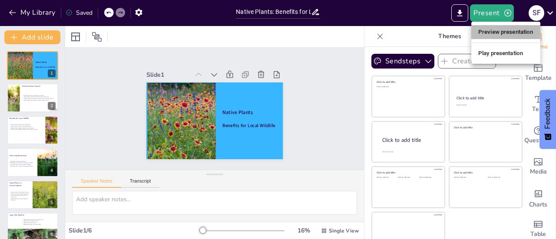
click at [501, 33] on li "Preview presentation" at bounding box center [505, 32] width 69 height 14
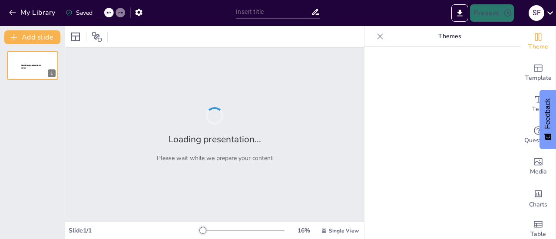
type input "Native Plants: Benefits for Local Wildlife"
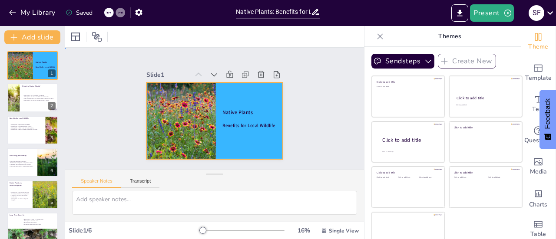
click at [247, 96] on div at bounding box center [213, 121] width 144 height 91
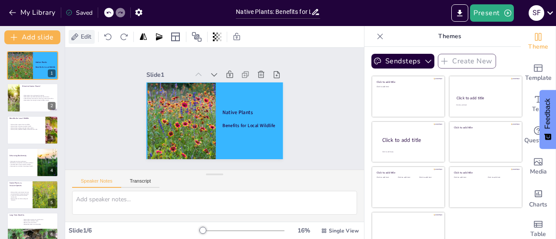
click at [90, 39] on span "Edit" at bounding box center [86, 37] width 14 height 8
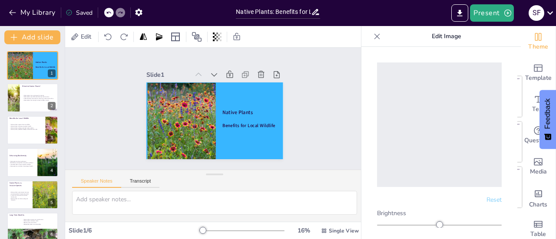
click at [297, 65] on div "Slide 1 Native Plants Benefits for Local Wildlife Slide 2 What Are Native Plant…" at bounding box center [214, 109] width 299 height 122
click at [220, 37] on icon at bounding box center [221, 37] width 2 height 9
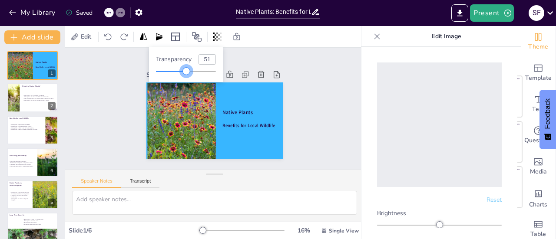
click at [187, 70] on div at bounding box center [186, 71] width 60 height 7
drag, startPoint x: 184, startPoint y: 71, endPoint x: 159, endPoint y: 68, distance: 25.3
click at [159, 68] on div at bounding box center [158, 71] width 7 height 7
type input "96"
click at [215, 72] on div at bounding box center [186, 71] width 60 height 7
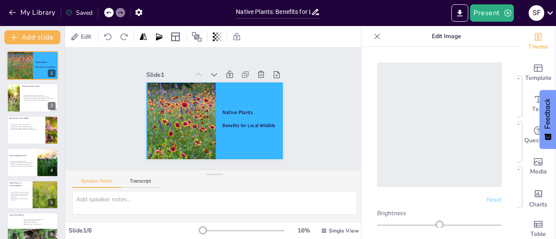
click at [312, 57] on div "Slide 1 Native Plants Benefits for Local Wildlife Slide 2 What Are Native Plant…" at bounding box center [214, 109] width 310 height 152
click at [377, 33] on icon at bounding box center [377, 36] width 9 height 9
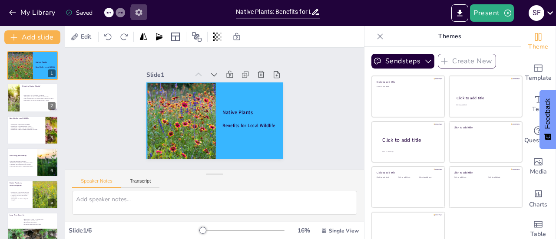
click at [141, 12] on icon "button" at bounding box center [138, 12] width 7 height 7
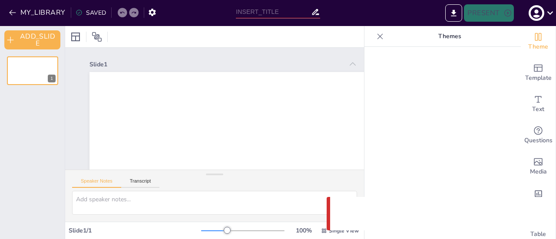
type input "Native Plants: Benefits for Local Wildlife"
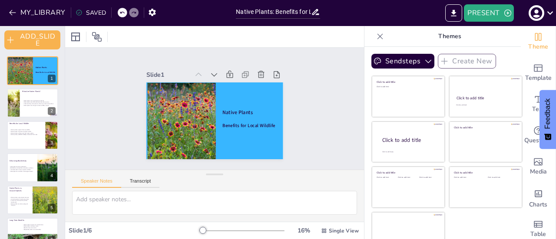
scroll to position [14, 0]
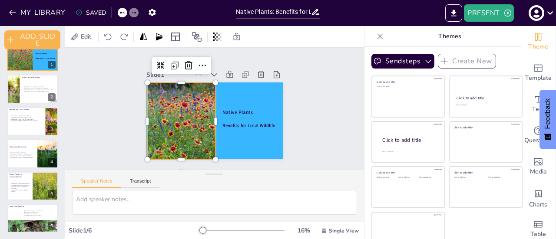
click at [168, 142] on div at bounding box center [181, 121] width 137 height 77
click at [168, 140] on div at bounding box center [181, 121] width 137 height 77
click at [162, 147] on div at bounding box center [181, 121] width 137 height 77
click at [160, 156] on div "Slide 1 Native Plants Benefits for Local Wildlife Slide 2 What Are Native Plant…" at bounding box center [214, 109] width 299 height 122
click at [169, 79] on div "Slide 1 Native Plants Benefits for Local Wildlife" at bounding box center [214, 114] width 137 height 91
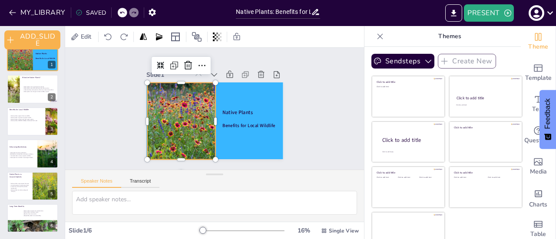
click at [171, 88] on div at bounding box center [181, 121] width 137 height 77
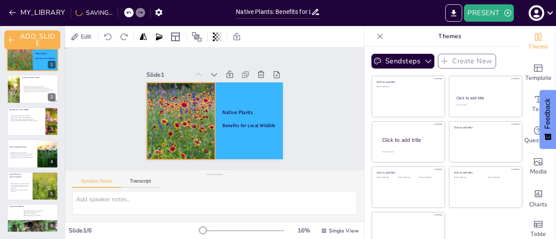
click at [317, 98] on div "Slide 1 Native Plants Benefits for Local Wildlife Slide 2 What Are Native Plant…" at bounding box center [214, 109] width 299 height 122
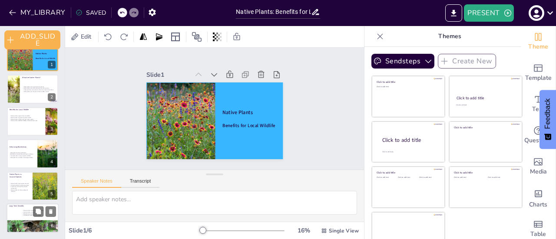
click at [27, 218] on div at bounding box center [33, 219] width 52 height 30
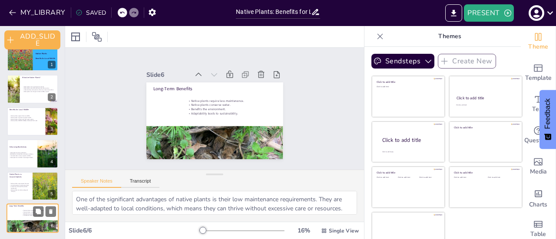
type textarea "One of the significant advantages of native plants is their low maintenance req…"
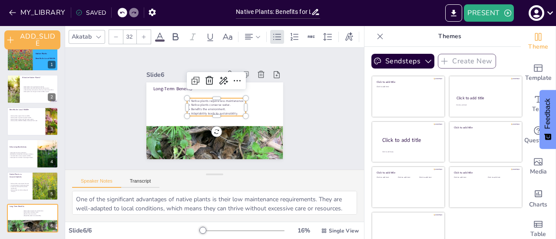
click at [229, 112] on p "Adaptability leads to sustainability." at bounding box center [216, 114] width 59 height 4
drag, startPoint x: 228, startPoint y: 109, endPoint x: 181, endPoint y: 111, distance: 47.8
click at [187, 112] on p "Adaptability leads to sustainability." at bounding box center [216, 114] width 59 height 4
click at [122, 122] on div "Slide 1 Native Plants Benefits for Local Wildlife Slide 2 What Are Native Plant…" at bounding box center [214, 108] width 185 height 101
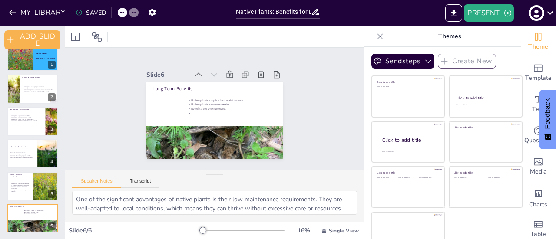
click at [98, 13] on div "SAVED" at bounding box center [91, 13] width 30 height 8
click at [24, 63] on div at bounding box center [19, 58] width 52 height 30
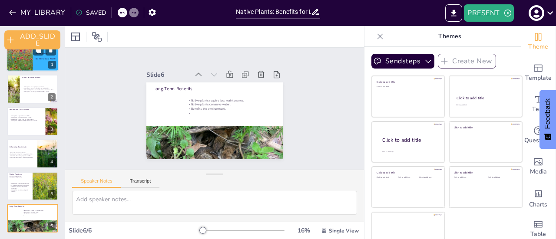
scroll to position [0, 0]
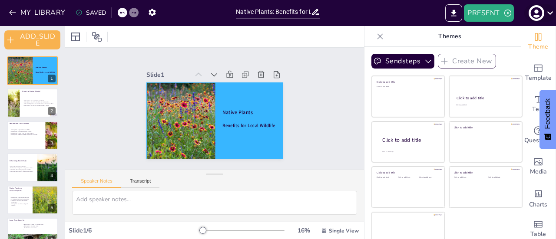
click at [549, 13] on icon at bounding box center [550, 13] width 12 height 12
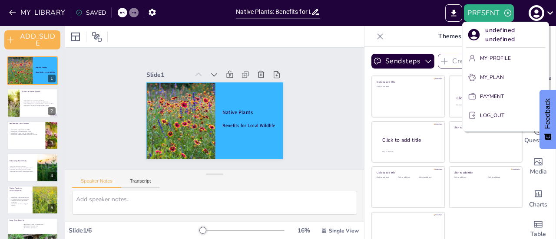
click at [536, 11] on div at bounding box center [278, 119] width 556 height 239
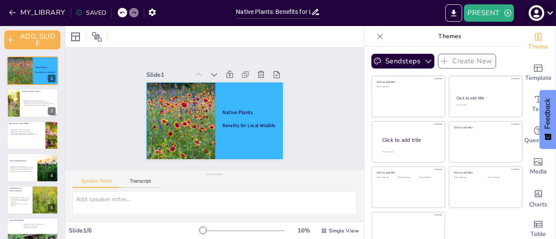
click at [550, 14] on icon at bounding box center [550, 12] width 6 height 3
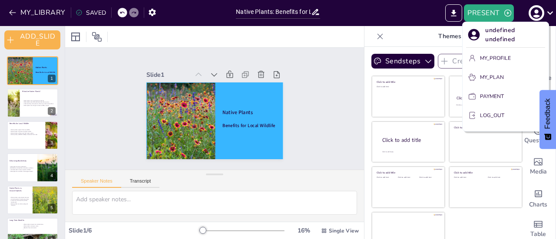
click at [501, 58] on p "MY_PROFILE" at bounding box center [495, 58] width 31 height 8
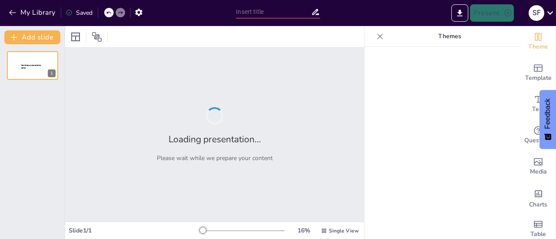
type input "Native Plants: Benefits for Local Wildlife"
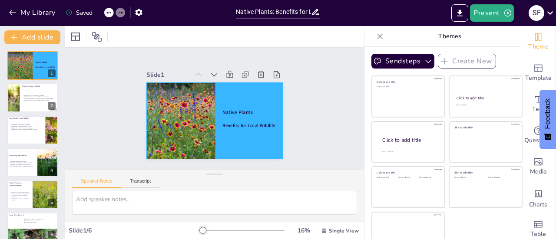
click at [376, 37] on icon at bounding box center [380, 36] width 9 height 9
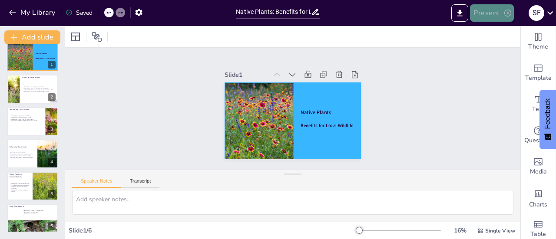
click at [492, 10] on button "Present" at bounding box center [491, 12] width 43 height 17
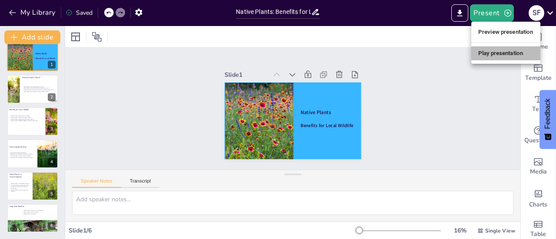
click at [494, 53] on li "Play presentation" at bounding box center [505, 53] width 69 height 14
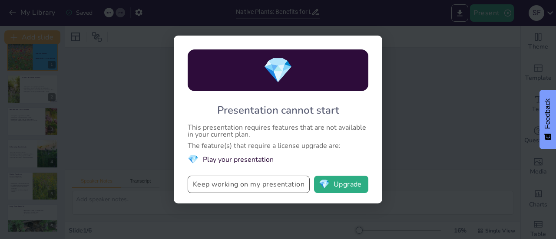
click at [265, 186] on button "Keep working on my presentation" at bounding box center [249, 184] width 122 height 17
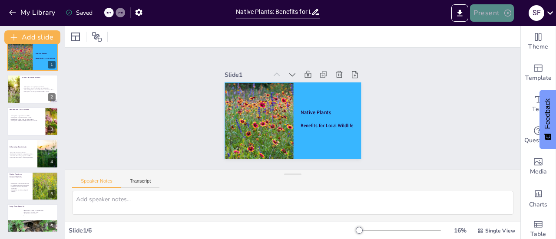
click at [493, 11] on button "Present" at bounding box center [491, 12] width 43 height 17
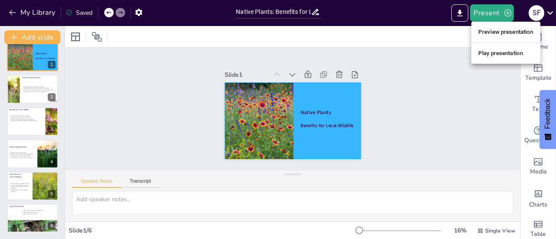
click at [494, 31] on li "Preview presentation" at bounding box center [505, 32] width 69 height 14
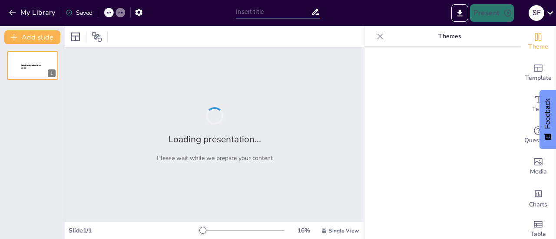
type input "Native Plants: Benefits for Local Wildlife"
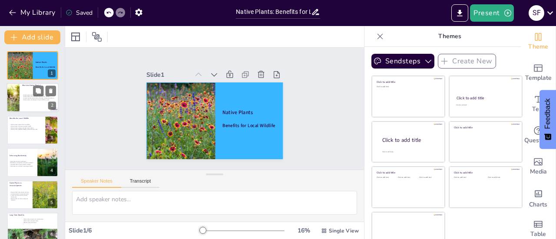
click at [31, 105] on div at bounding box center [33, 98] width 52 height 30
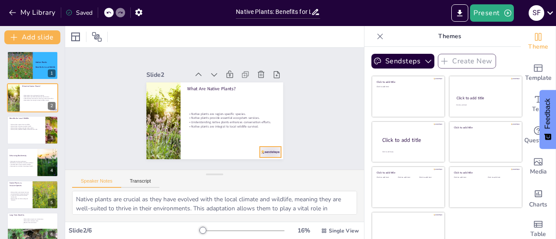
click at [259, 151] on div at bounding box center [265, 157] width 22 height 13
click at [36, 136] on div at bounding box center [33, 131] width 52 height 30
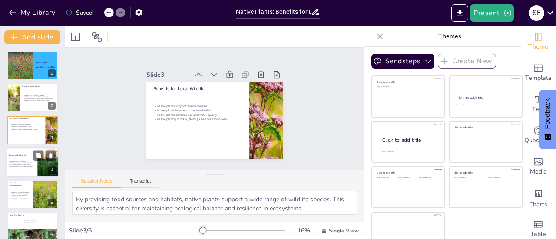
click at [33, 171] on div at bounding box center [33, 163] width 52 height 30
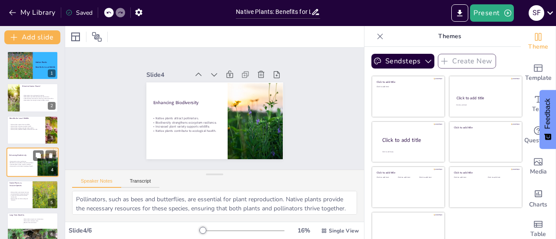
scroll to position [9, 0]
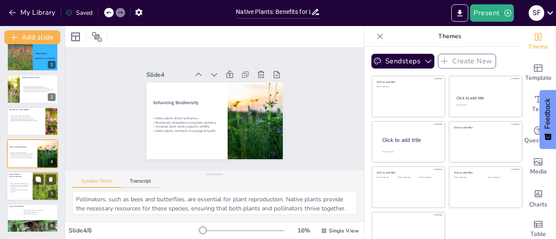
click at [33, 188] on div at bounding box center [45, 187] width 44 height 30
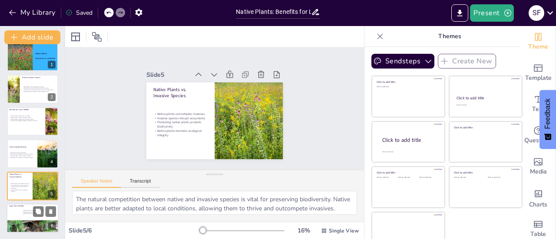
click at [33, 218] on div at bounding box center [33, 219] width 52 height 30
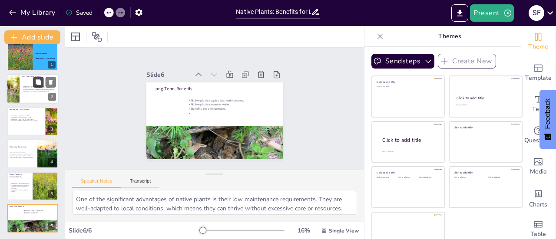
click at [33, 86] on button at bounding box center [38, 82] width 10 height 10
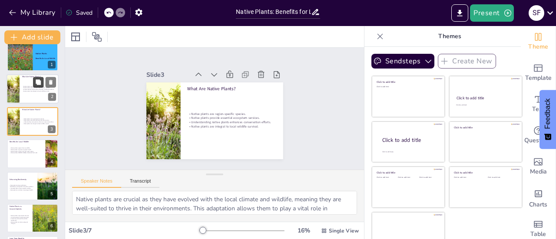
scroll to position [0, 0]
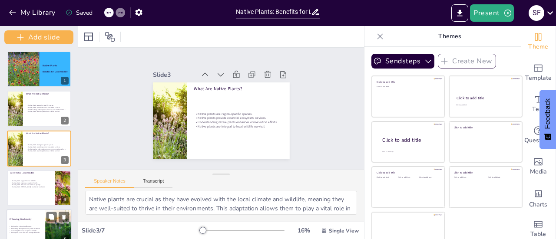
drag, startPoint x: 63, startPoint y: 194, endPoint x: 63, endPoint y: 226, distance: 32.6
click at [63, 226] on div "Add slide Native Plants Benefits for Local Wildlife 1 What Are Native Plants? N…" at bounding box center [39, 132] width 78 height 213
click at [84, 12] on div "Saved" at bounding box center [79, 13] width 27 height 8
click at [23, 109] on div at bounding box center [14, 108] width 55 height 37
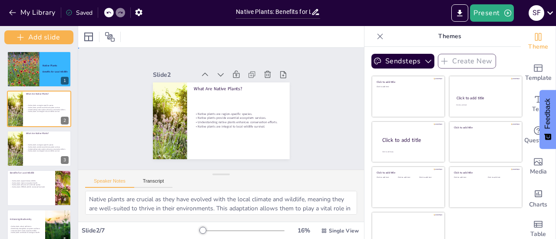
click at [309, 145] on div "Slide 1 Native Plants Benefits for Local Wildlife Slide 2 What Are Native Plant…" at bounding box center [221, 109] width 286 height 122
click at [56, 145] on p "Native plants are region-specific species." at bounding box center [47, 145] width 43 height 2
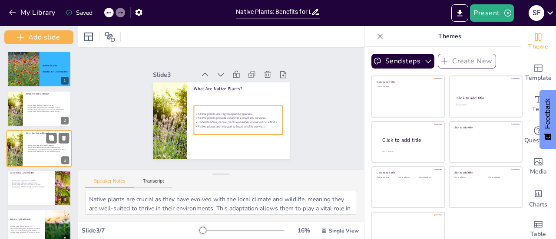
scroll to position [7, 0]
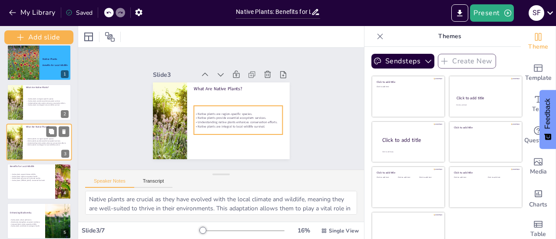
click at [39, 146] on div "Native plants are region-specific species. Native plants provide essential ecos…" at bounding box center [47, 142] width 43 height 14
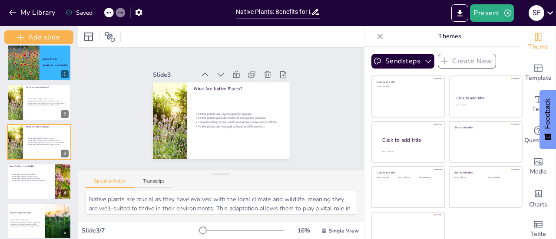
click at [124, 130] on div "Slide 1 Native Plants Benefits for Local Wildlife Slide 2 What Are Native Plant…" at bounding box center [221, 109] width 195 height 120
click at [33, 184] on div at bounding box center [40, 181] width 66 height 37
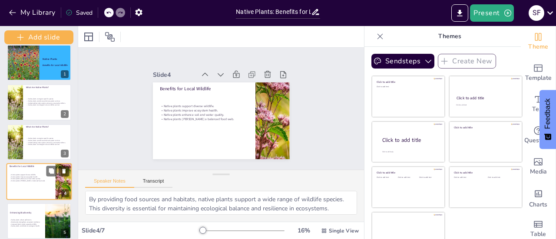
scroll to position [46, 0]
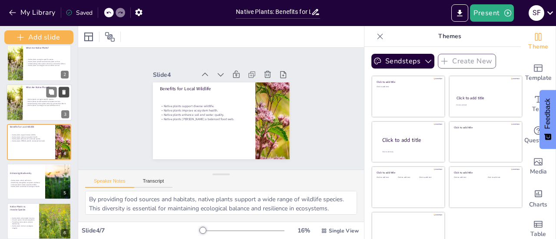
click at [64, 93] on icon at bounding box center [63, 92] width 3 height 5
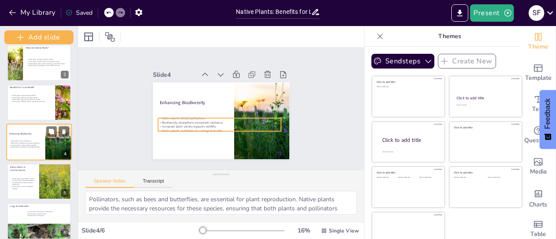
click at [35, 141] on p "Native plants attract pollinators." at bounding box center [38, 141] width 59 height 2
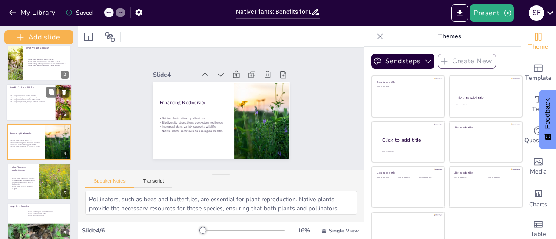
click at [37, 105] on div at bounding box center [40, 102] width 66 height 37
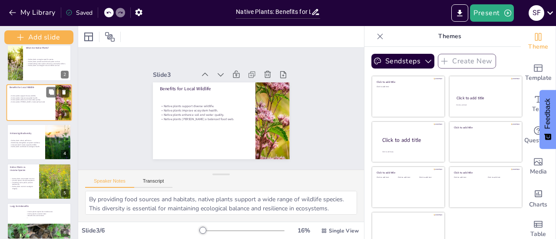
scroll to position [7, 0]
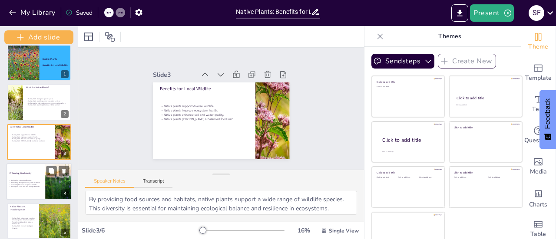
click at [33, 190] on div at bounding box center [40, 181] width 66 height 37
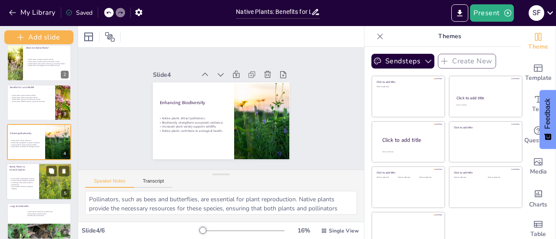
click at [32, 191] on div at bounding box center [40, 181] width 66 height 37
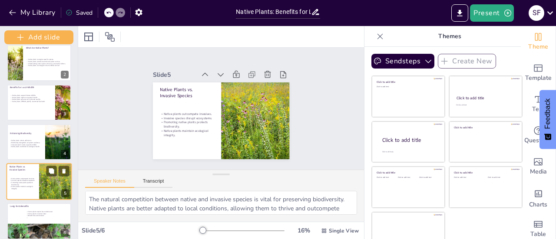
scroll to position [53, 0]
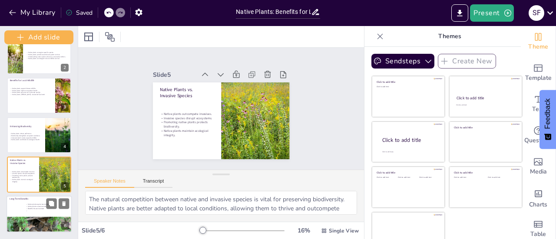
click at [57, 208] on div at bounding box center [57, 204] width 23 height 10
type textarea "One of the significant advantages of native plants is their low maintenance req…"
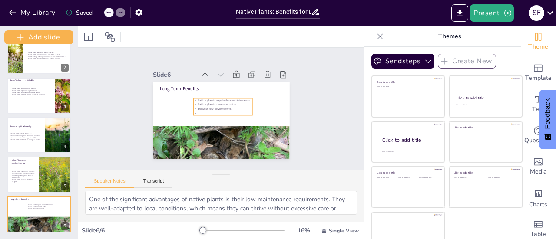
click at [215, 104] on p "Benefits the environment." at bounding box center [222, 109] width 59 height 10
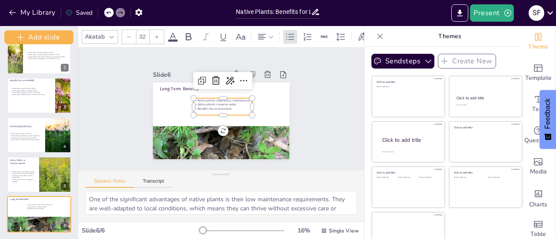
click at [193, 109] on p at bounding box center [222, 113] width 59 height 10
click at [193, 109] on p at bounding box center [221, 113] width 57 height 22
click at [193, 109] on p at bounding box center [222, 113] width 59 height 10
click at [193, 109] on p at bounding box center [222, 113] width 59 height 17
click at [126, 103] on div "Slide 1 Native Plants Benefits for Local Wildlife Slide 2 What Are Native Plant…" at bounding box center [221, 109] width 195 height 120
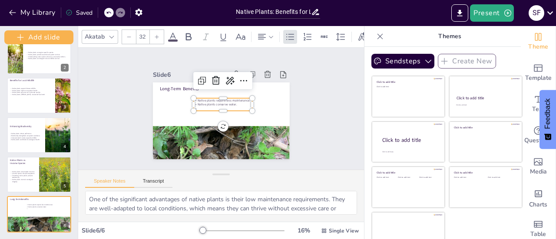
click at [198, 98] on p "Native plants require less maintenance." at bounding box center [224, 101] width 59 height 17
click at [174, 86] on p "Long-Term Benefits" at bounding box center [223, 88] width 123 height 19
type input "48"
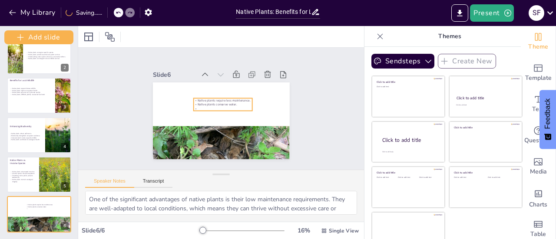
click at [198, 104] on p at bounding box center [223, 110] width 56 height 28
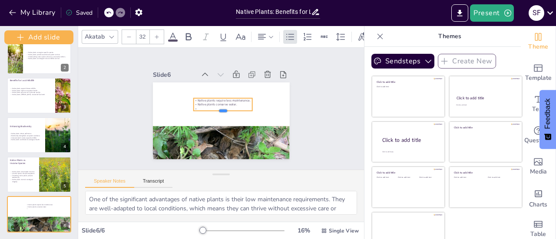
click at [198, 108] on div at bounding box center [221, 114] width 59 height 13
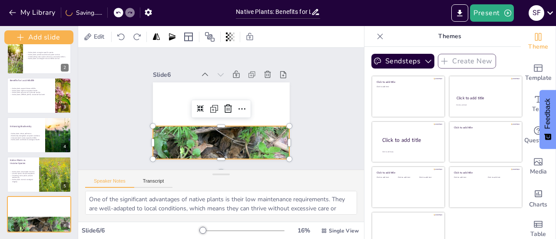
click at [212, 129] on div at bounding box center [216, 151] width 147 height 116
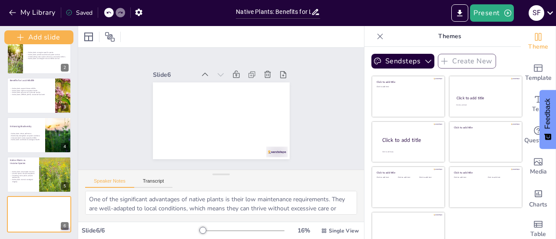
scroll to position [13, 0]
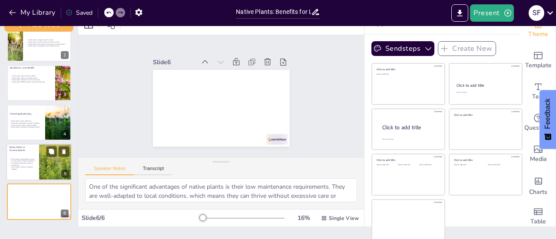
click at [44, 162] on div at bounding box center [55, 162] width 55 height 37
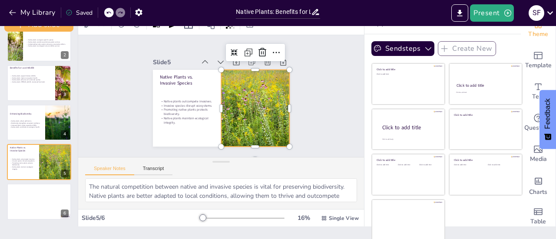
click at [225, 122] on div at bounding box center [253, 112] width 122 height 89
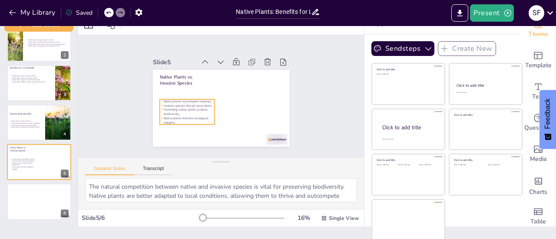
click at [189, 107] on p "Promoting native plants protects biodiversity." at bounding box center [185, 108] width 55 height 14
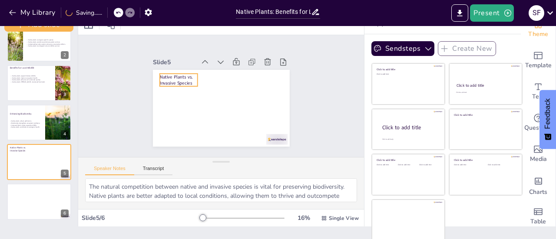
click at [177, 77] on p "Native Plants vs. Invasive Species" at bounding box center [180, 75] width 39 height 17
click at [22, 122] on p "Biodiversity strengthens ecosystem resilience." at bounding box center [38, 123] width 59 height 2
type textarea "Pollinators, such as bees and butterflies, are essential for plant reproduction…"
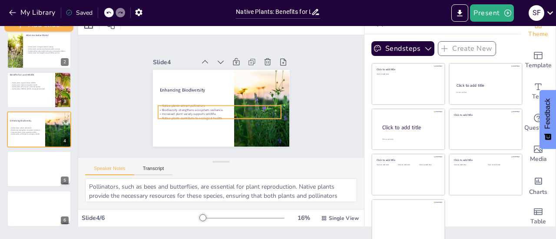
click at [213, 112] on p "Increased plant variety supports wildlife." at bounding box center [217, 114] width 123 height 17
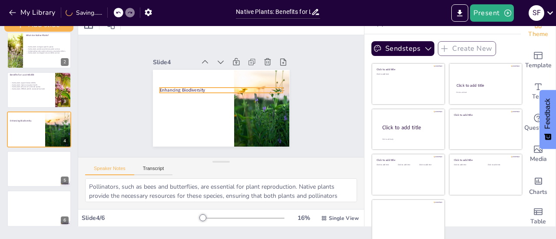
click at [189, 89] on p "Enhancing Biodiversity" at bounding box center [221, 90] width 123 height 19
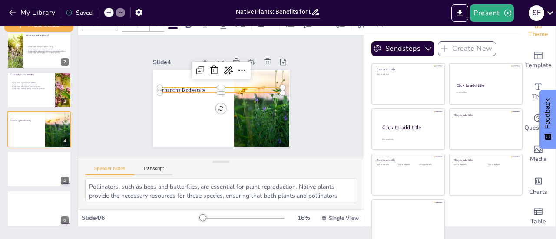
type input "48"
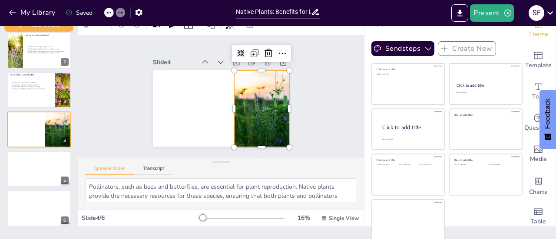
click at [245, 88] on div at bounding box center [262, 109] width 109 height 77
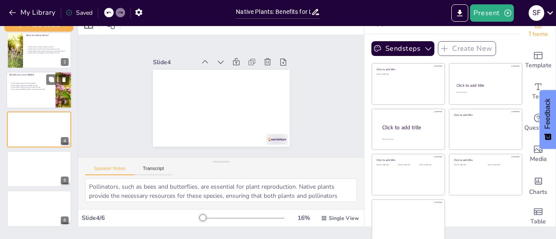
click at [54, 91] on div at bounding box center [40, 90] width 66 height 37
type textarea "By providing food sources and habitats, native plants support a wide range of w…"
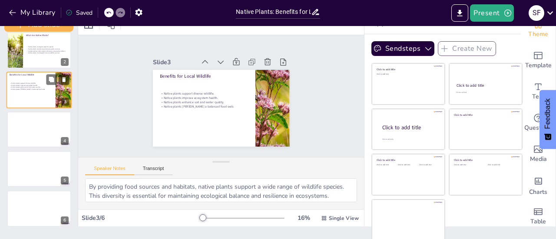
scroll to position [7, 0]
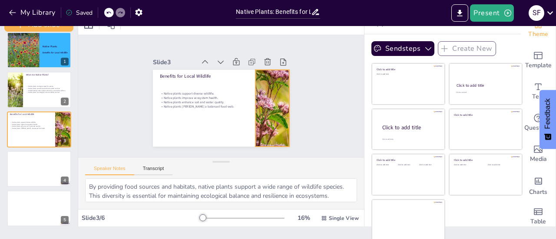
click at [251, 102] on div at bounding box center [268, 118] width 129 height 99
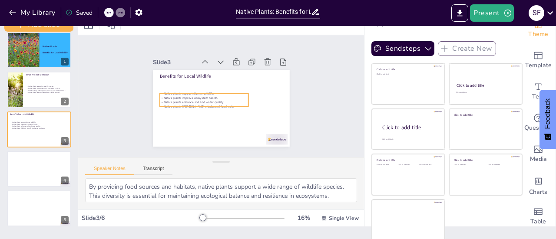
click at [201, 100] on p "Native plants enhance soil and water quality." at bounding box center [203, 102] width 89 height 4
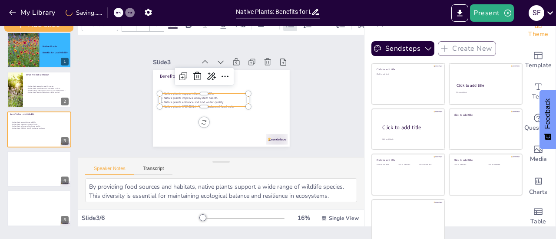
click at [201, 100] on p "Native plants enhance soil and water quality." at bounding box center [203, 95] width 83 height 40
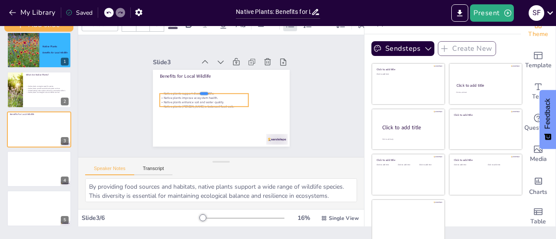
click at [220, 88] on div at bounding box center [203, 90] width 89 height 7
click at [228, 106] on p "Native plants [PERSON_NAME] a balanced food web." at bounding box center [203, 108] width 89 height 4
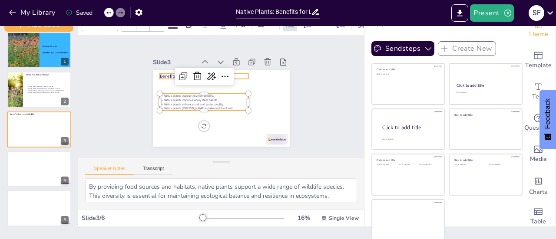
click at [162, 72] on p "Benefits for Local Wildlife" at bounding box center [206, 75] width 89 height 16
type input "48"
click at [168, 93] on p "Native plants support diverse wildlife." at bounding box center [204, 93] width 89 height 13
click at [170, 94] on p "Native plants support diverse wildlife." at bounding box center [203, 96] width 89 height 4
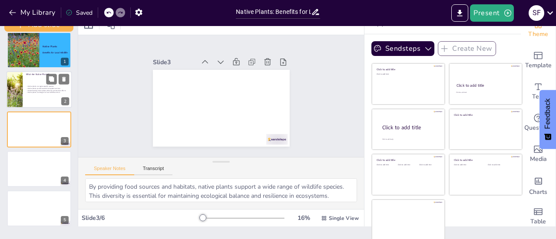
click at [30, 93] on p "Native plants are integral to local wildlife survival." at bounding box center [47, 93] width 43 height 2
type textarea "Native plants are crucial as they have evolved with the local climate and wildl…"
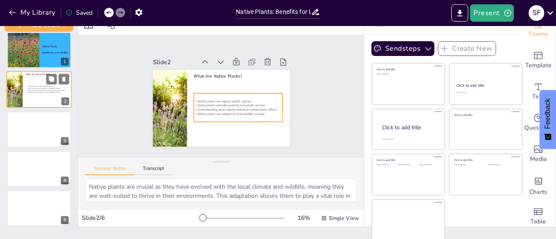
scroll to position [0, 0]
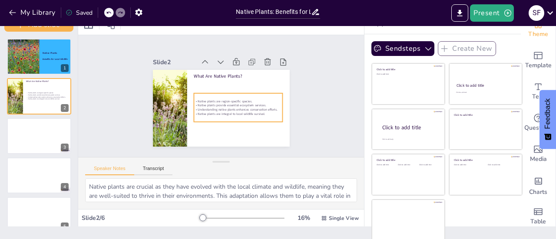
click at [215, 90] on div "Native plants are region-specific species. Native plants provide essential ecos…" at bounding box center [236, 109] width 91 height 38
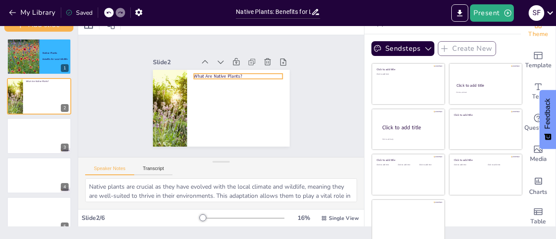
click at [213, 73] on p "What Are Native Plants?" at bounding box center [239, 78] width 89 height 16
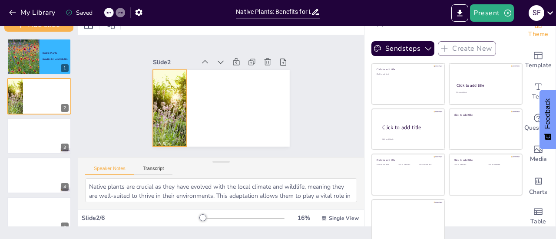
click at [163, 93] on div at bounding box center [169, 108] width 115 height 77
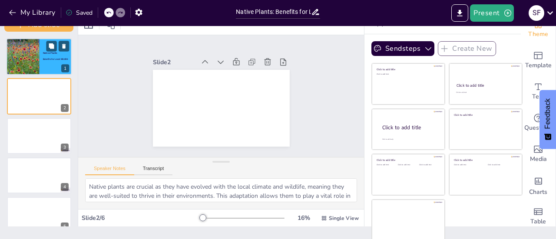
click at [30, 56] on div at bounding box center [23, 56] width 66 height 37
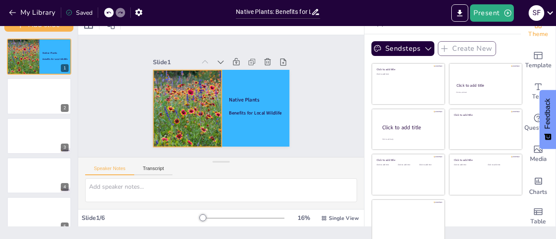
click at [169, 91] on div at bounding box center [187, 108] width 137 height 77
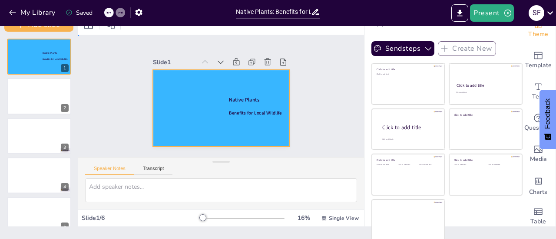
click at [169, 91] on div at bounding box center [221, 108] width 137 height 77
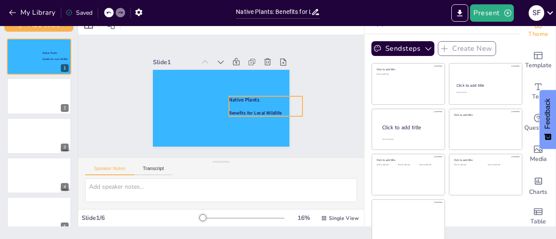
click at [242, 97] on strong "Native Plants" at bounding box center [243, 102] width 31 height 10
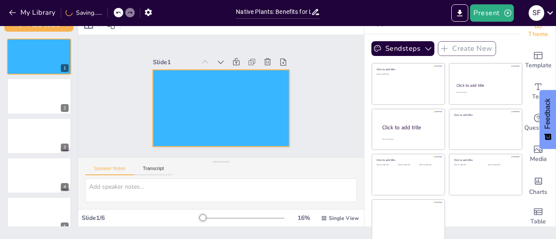
click at [242, 93] on div at bounding box center [220, 108] width 144 height 91
click at [300, 79] on div "Slide 1 Slide 2 Slide 3 Slide 4 Slide 5 Slide 6" at bounding box center [221, 96] width 195 height 120
click at [220, 58] on icon at bounding box center [225, 62] width 10 height 10
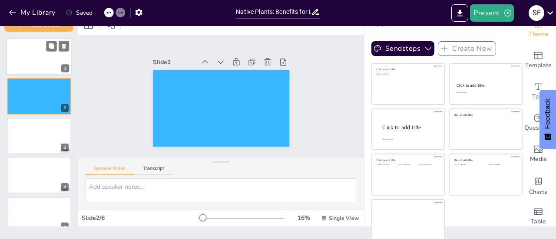
click at [50, 58] on div at bounding box center [40, 56] width 66 height 37
type textarea "Native plants are crucial as they have evolved with the local climate and wildl…"
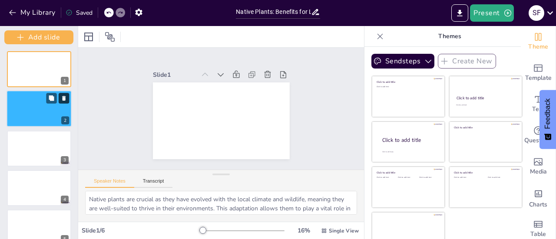
click at [66, 100] on icon at bounding box center [64, 99] width 6 height 6
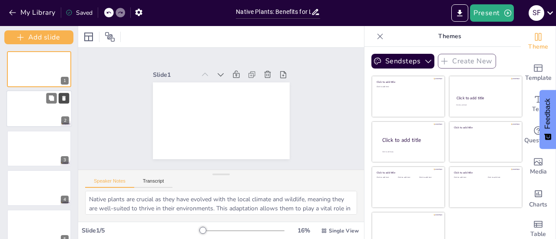
click at [66, 100] on icon at bounding box center [64, 99] width 6 height 6
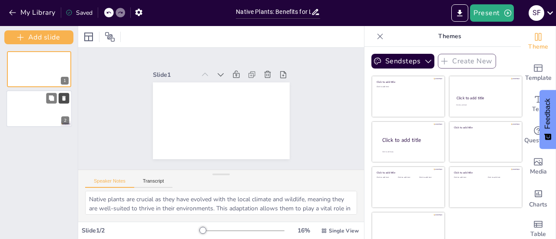
click at [66, 100] on icon at bounding box center [64, 99] width 6 height 6
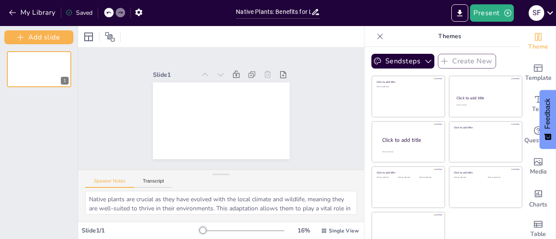
click at [66, 100] on div "1" at bounding box center [39, 141] width 78 height 195
click at [66, 59] on icon at bounding box center [64, 59] width 6 height 6
click at [64, 59] on icon at bounding box center [63, 58] width 3 height 5
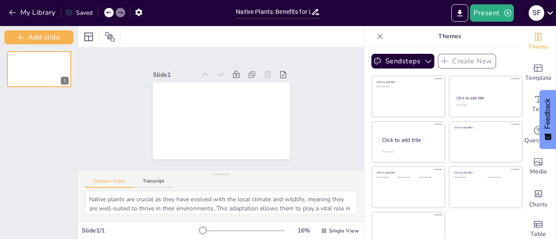
click at [551, 14] on icon at bounding box center [550, 13] width 12 height 12
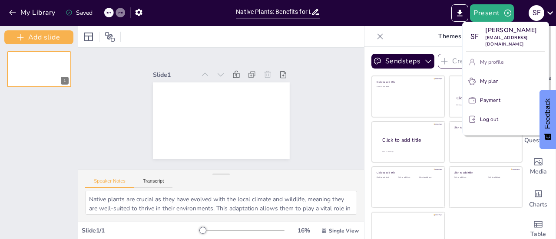
click at [487, 58] on p "My profile" at bounding box center [491, 62] width 23 height 8
